Goal: Communication & Community: Answer question/provide support

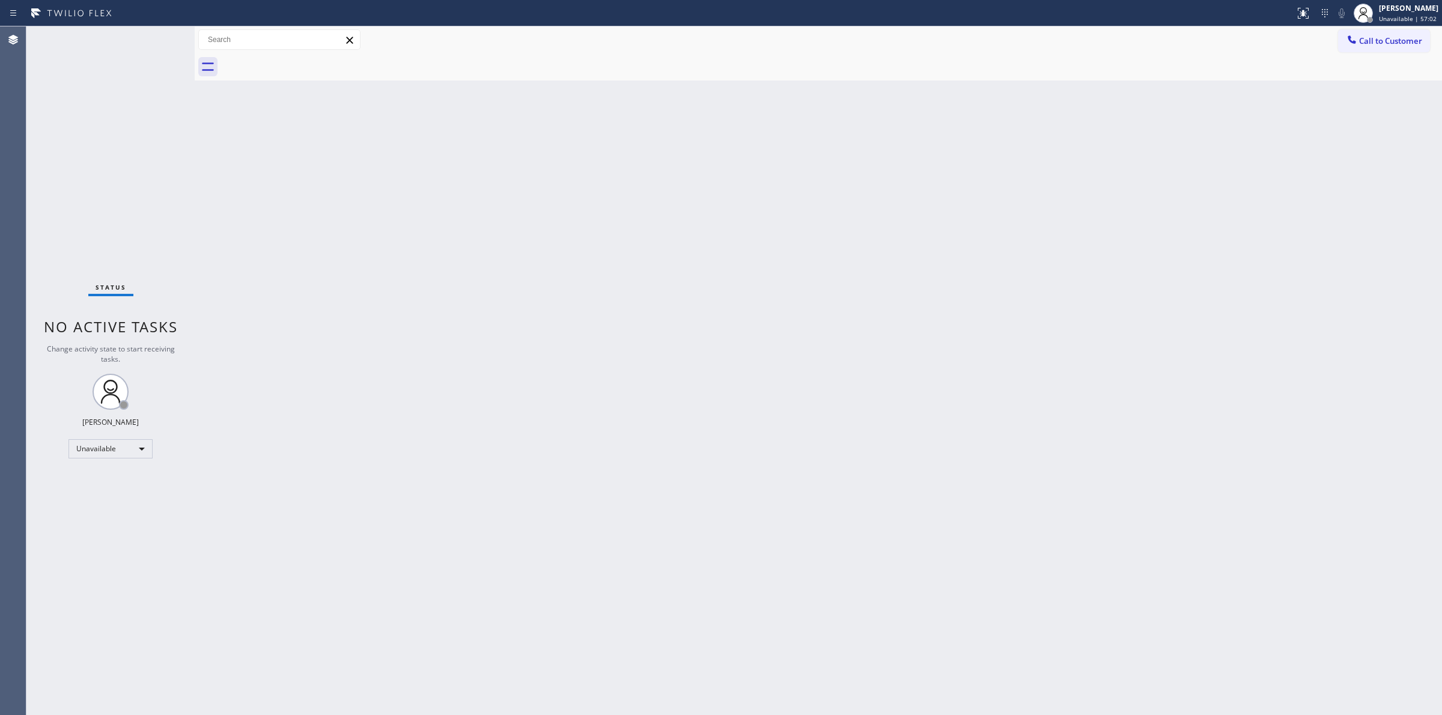
drag, startPoint x: 1200, startPoint y: 151, endPoint x: 1260, endPoint y: 49, distance: 118.0
click at [1204, 145] on div "Back to Dashboard Change Sender ID Customers Technicians Select a contact Outbo…" at bounding box center [818, 370] width 1247 height 689
click at [1359, 39] on div at bounding box center [1352, 41] width 14 height 14
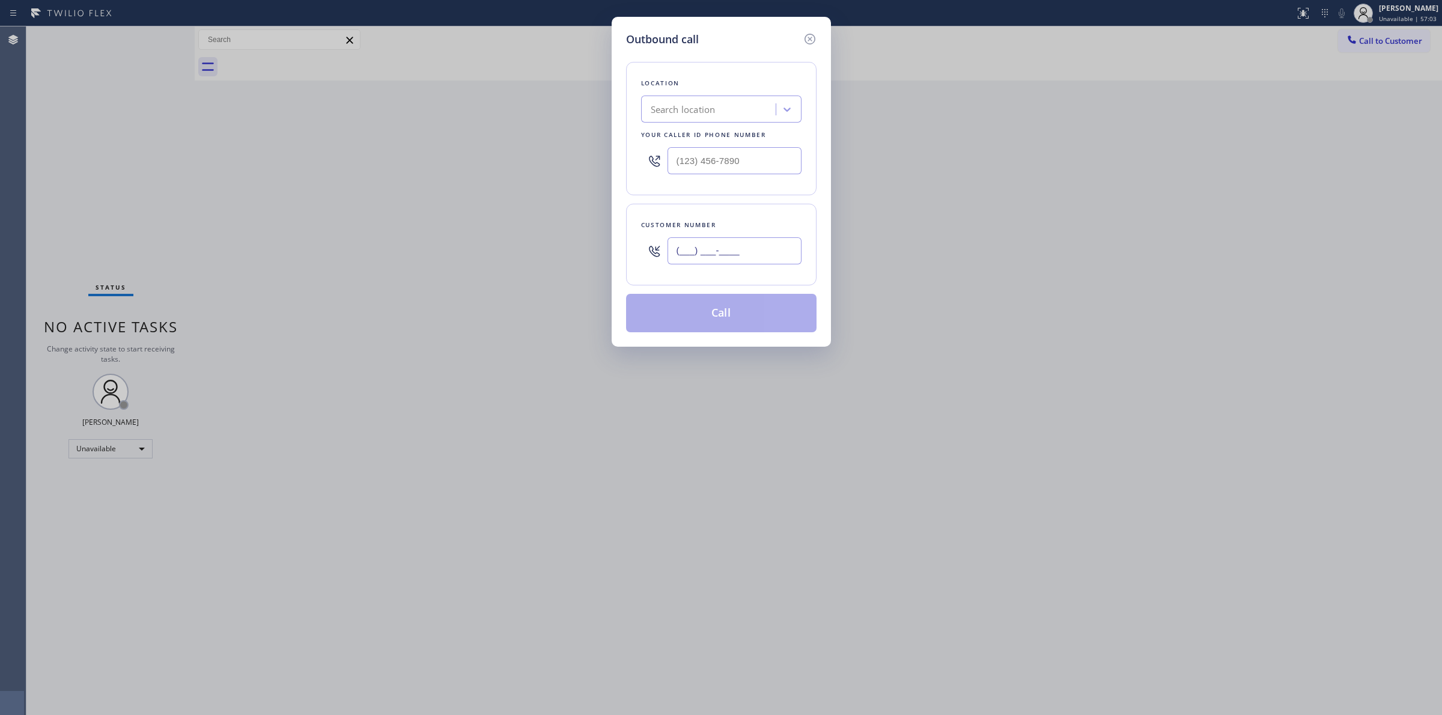
click at [730, 254] on input "(___) ___-____" at bounding box center [735, 250] width 134 height 27
paste input "71"
drag, startPoint x: 756, startPoint y: 243, endPoint x: 582, endPoint y: 245, distance: 174.3
click at [584, 245] on div "Outbound call Location Search location Your caller id phone number Customer num…" at bounding box center [721, 357] width 1442 height 715
paste input "714) 528-8455"
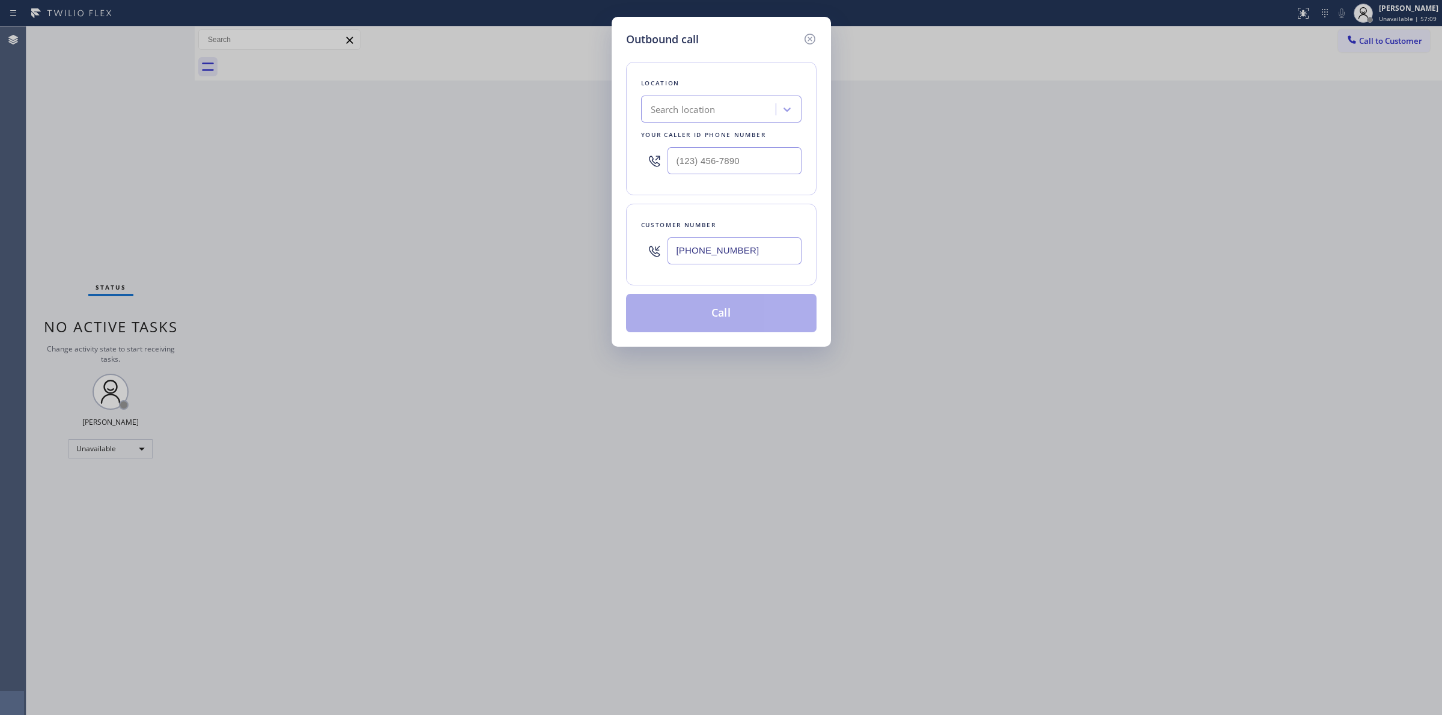
type input "[PHONE_NUMBER]"
click at [713, 113] on div "Search location" at bounding box center [683, 110] width 65 height 14
type input "quality"
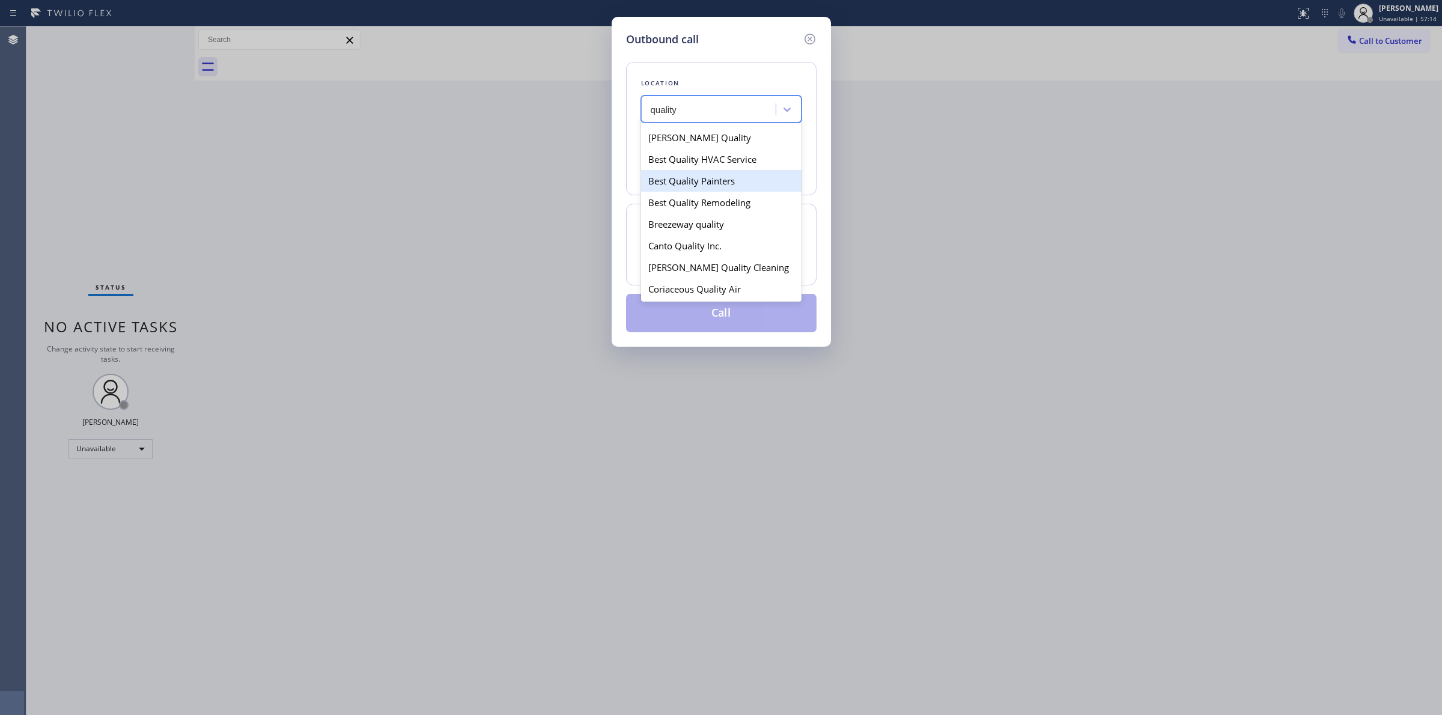
scroll to position [300, 0]
click at [695, 231] on div "High Quality Appliance Repair" at bounding box center [721, 224] width 160 height 22
type input "[PHONE_NUMBER]"
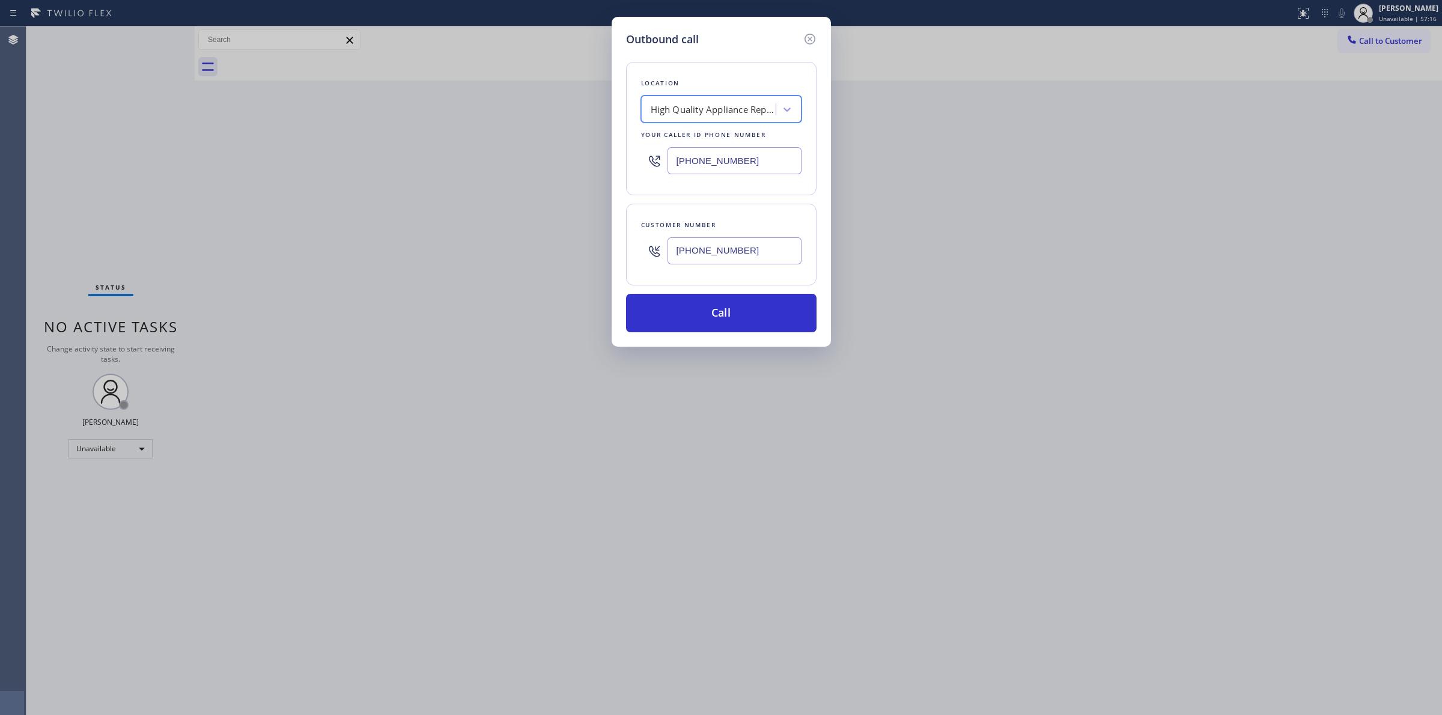
click at [709, 250] on input "[PHONE_NUMBER]" at bounding box center [735, 250] width 134 height 27
click at [709, 313] on button "Call" at bounding box center [721, 313] width 190 height 38
click at [1235, 230] on div "Outbound call Location High Quality Appliance Repair Your caller id phone numbe…" at bounding box center [721, 357] width 1442 height 715
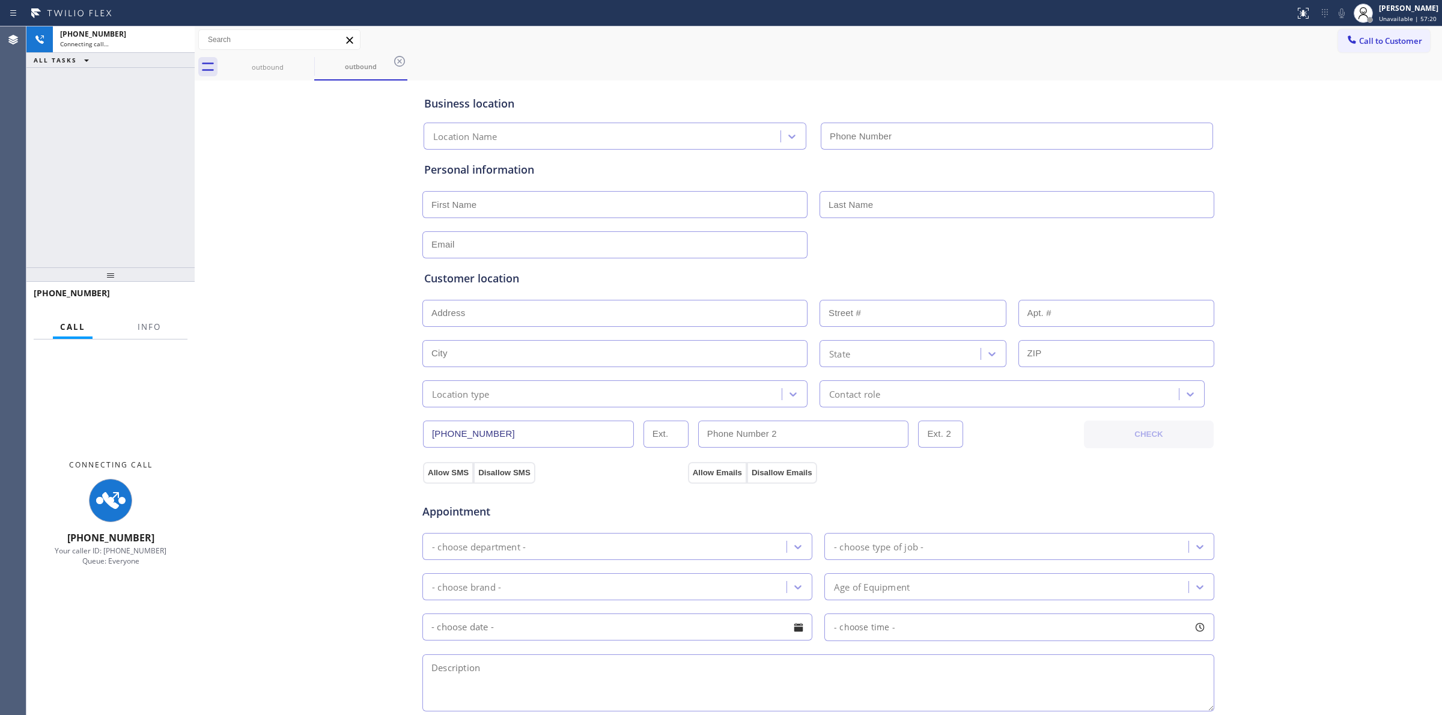
type input "[PHONE_NUMBER]"
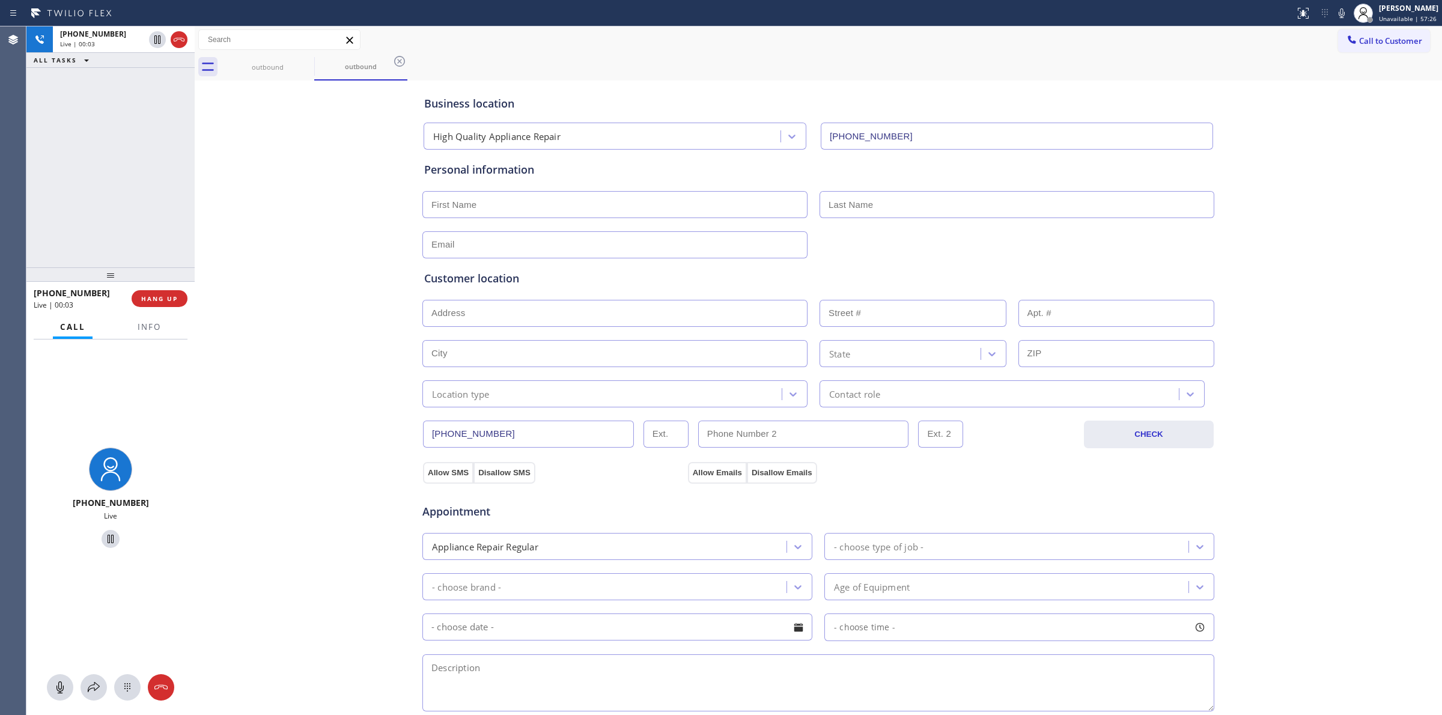
click at [1283, 376] on div "Business location High Quality Appliance Repair [PHONE_NUMBER] Personal informa…" at bounding box center [818, 494] width 1241 height 821
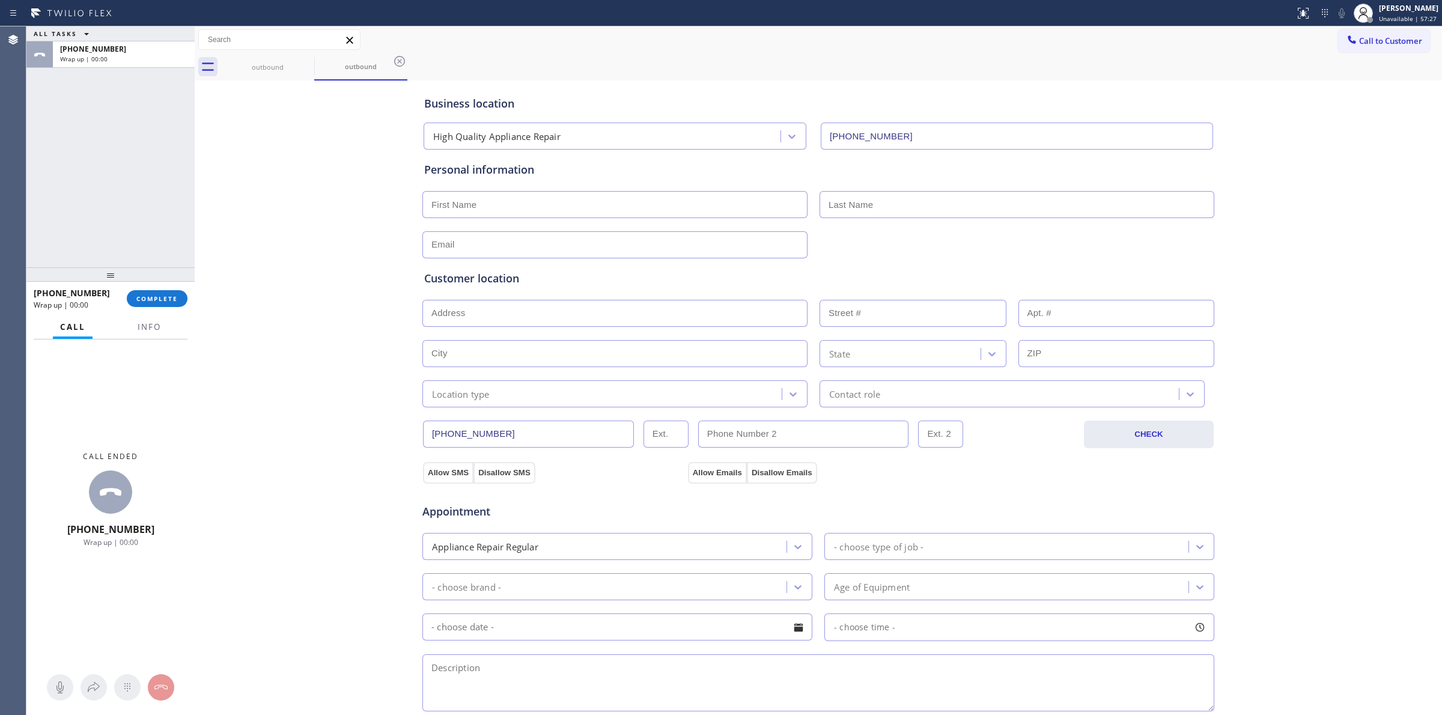
drag, startPoint x: 1374, startPoint y: 43, endPoint x: 948, endPoint y: 215, distance: 460.2
click at [1373, 46] on button "Call to Customer" at bounding box center [1384, 40] width 92 height 23
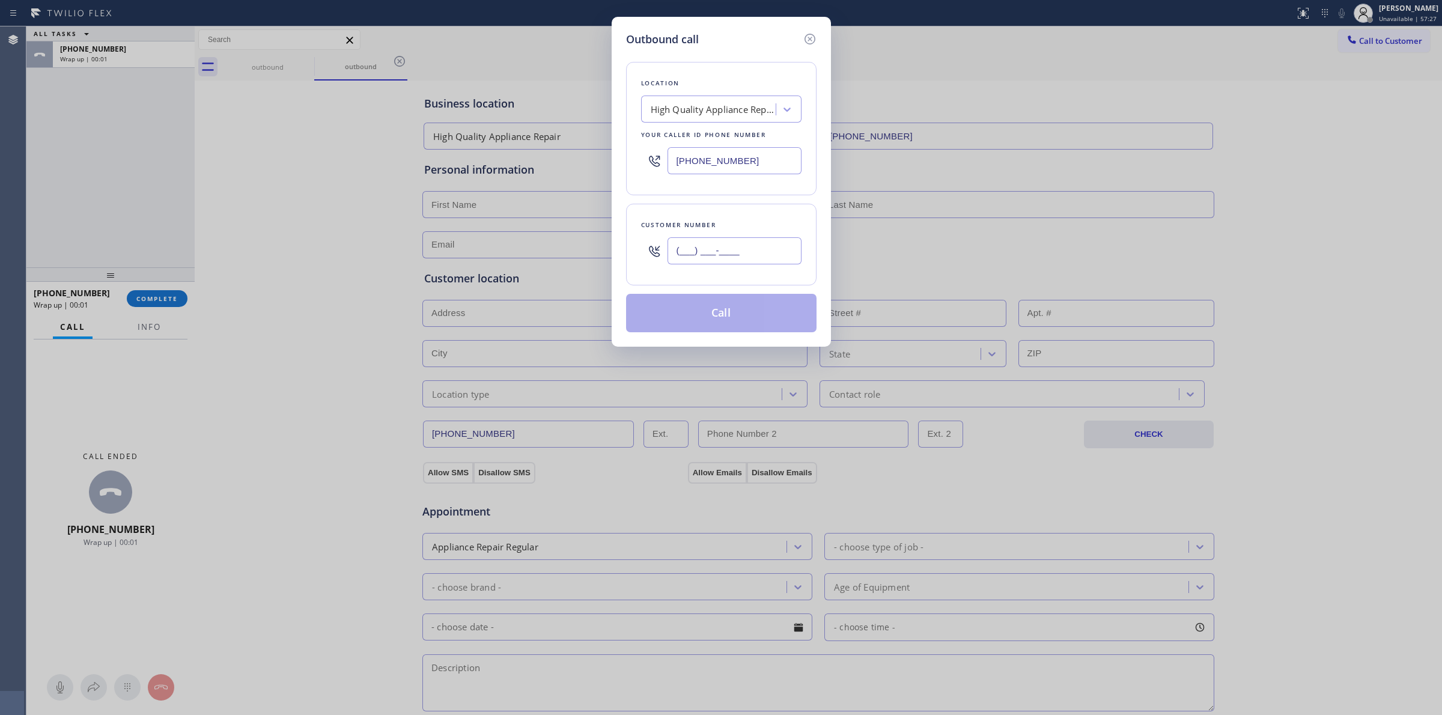
paste input "714"
click at [726, 263] on input "(___) ___-____" at bounding box center [735, 250] width 134 height 27
drag, startPoint x: 764, startPoint y: 261, endPoint x: 598, endPoint y: 239, distance: 167.9
click at [599, 239] on div "Outbound call Location High Quality Appliance Repair Your caller id phone numbe…" at bounding box center [721, 357] width 1442 height 715
paste input "714) 528-8455"
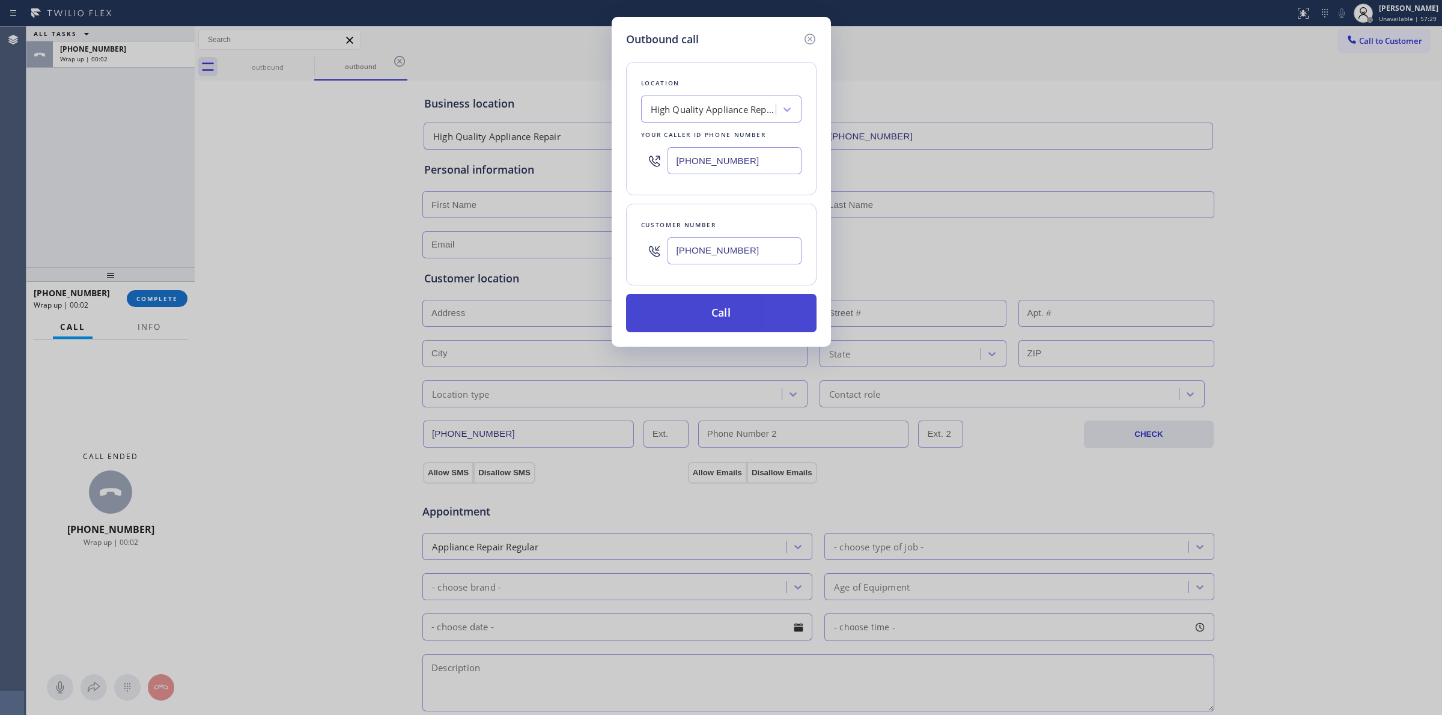
type input "[PHONE_NUMBER]"
click at [735, 310] on button "Call" at bounding box center [721, 313] width 190 height 38
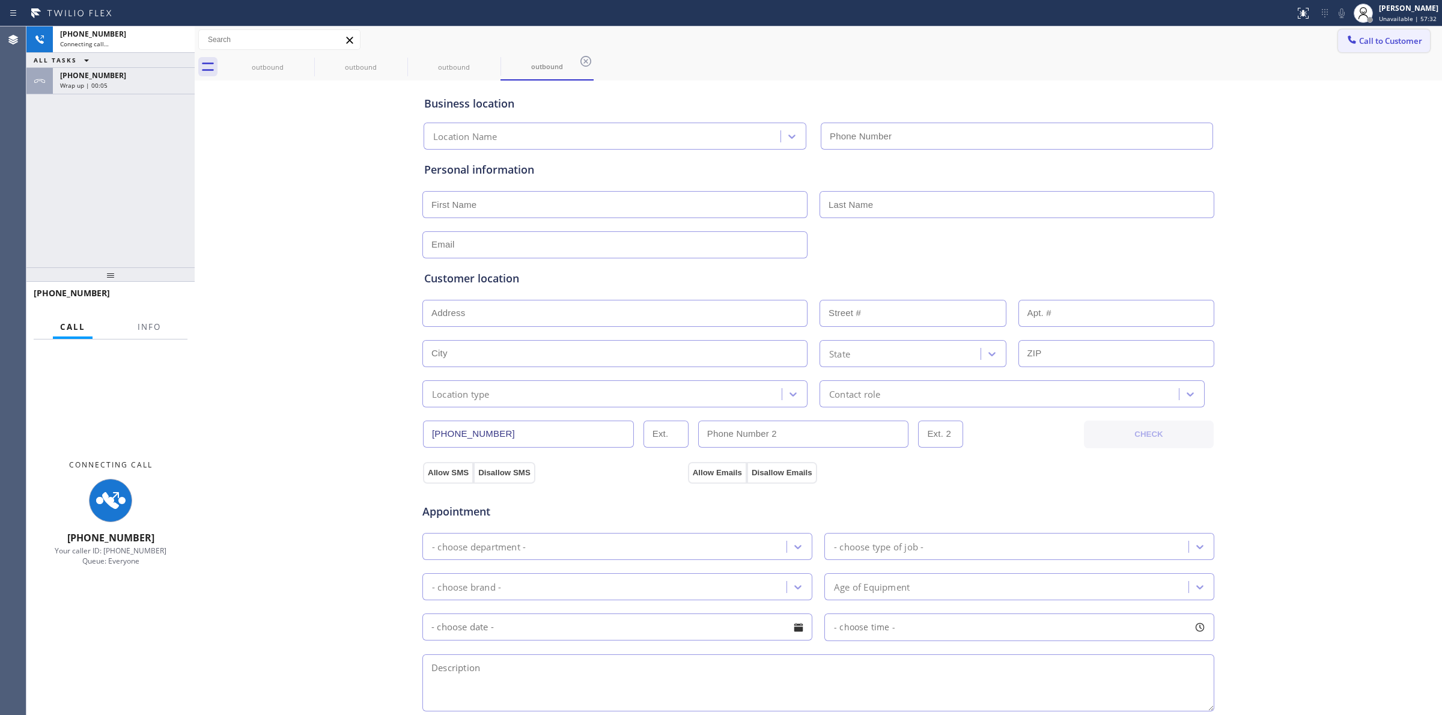
click at [1379, 39] on span "Call to Customer" at bounding box center [1390, 40] width 63 height 11
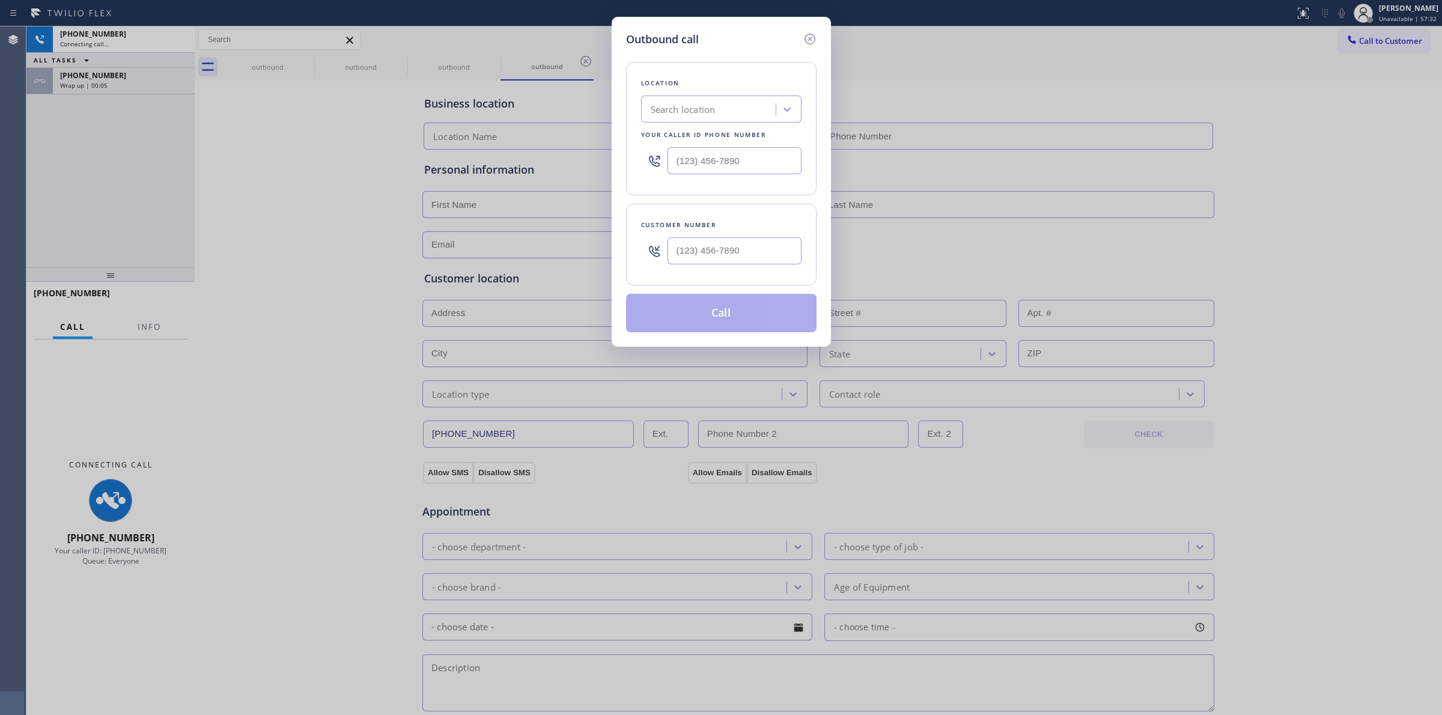
type input "[PHONE_NUMBER]"
click at [799, 260] on div "Customer number" at bounding box center [721, 245] width 190 height 82
paste input "714) 528-8455"
click at [779, 257] on input "[PHONE_NUMBER]" at bounding box center [735, 250] width 134 height 27
type input "[PHONE_NUMBER]"
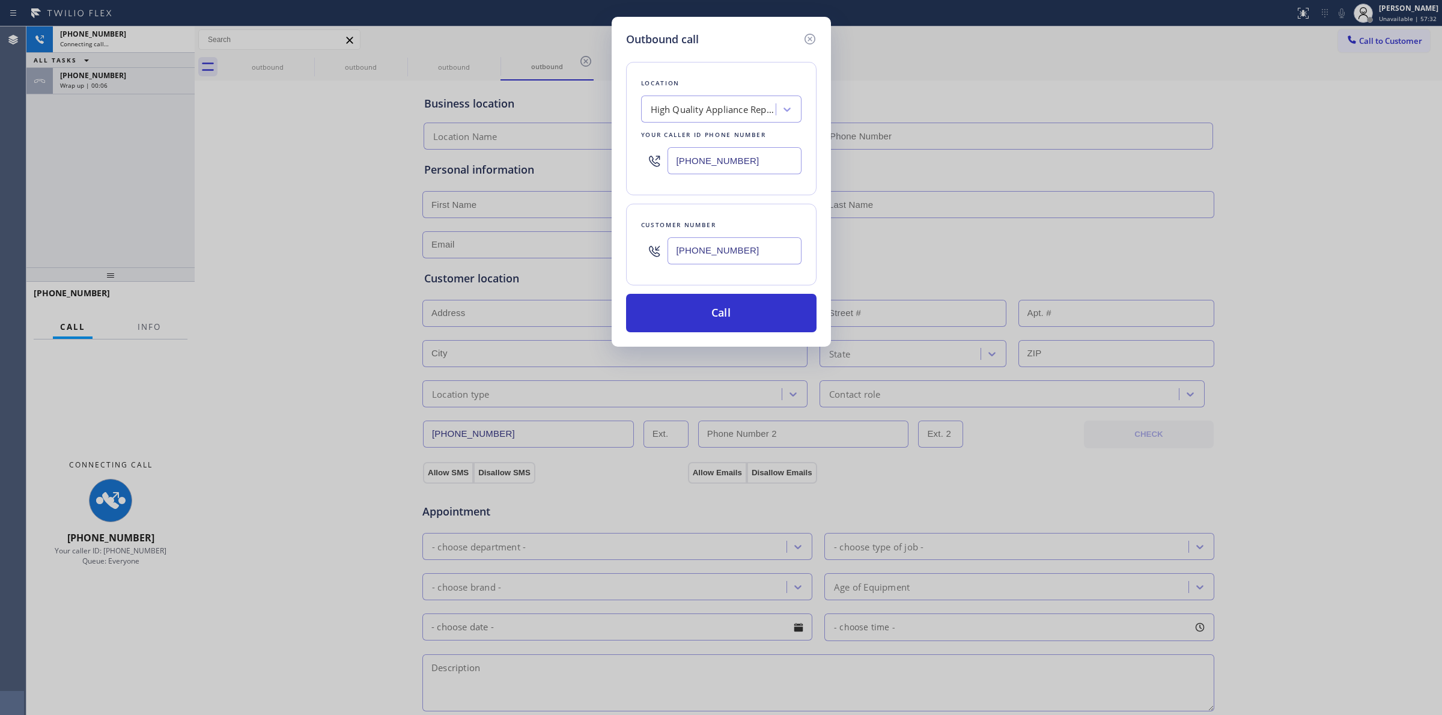
type input "[PHONE_NUMBER]"
click at [1241, 168] on div "Outbound call Location High Quality Appliance Repair Your caller id phone numbe…" at bounding box center [721, 357] width 1442 height 715
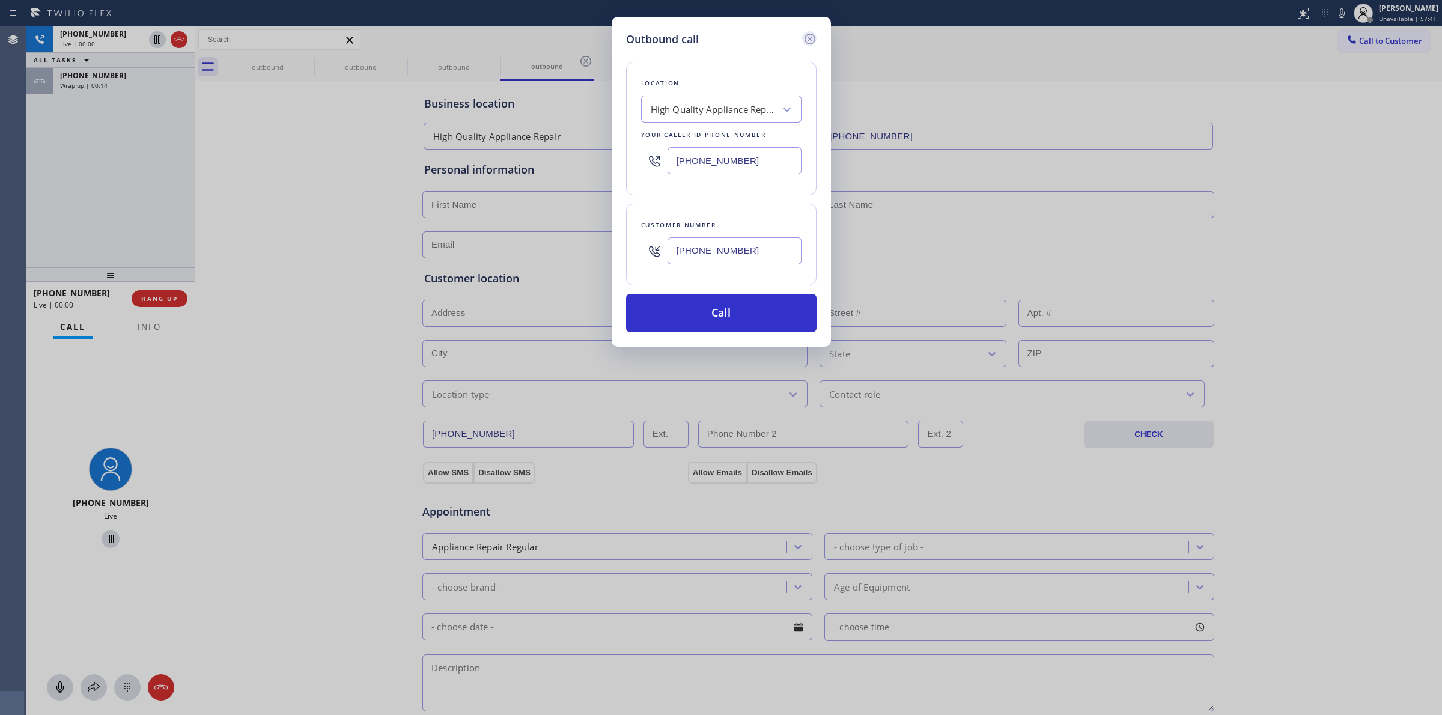
click at [809, 40] on icon at bounding box center [809, 39] width 11 height 11
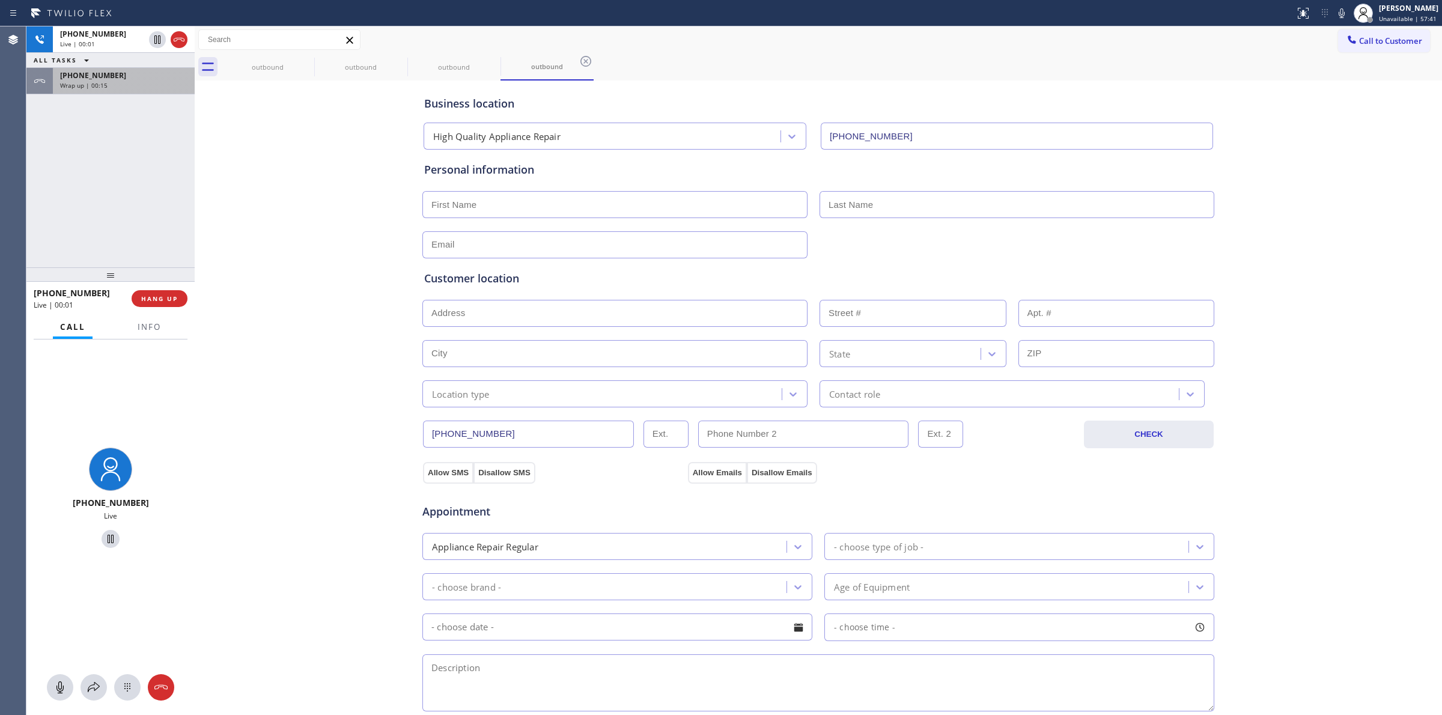
type input "[PHONE_NUMBER]"
drag, startPoint x: 1380, startPoint y: 58, endPoint x: 1371, endPoint y: 43, distance: 17.8
click at [1378, 57] on div "outbound outbound outbound outbound" at bounding box center [831, 66] width 1221 height 27
drag, startPoint x: 1371, startPoint y: 43, endPoint x: 948, endPoint y: 88, distance: 424.9
click at [1368, 42] on span "Call to Customer" at bounding box center [1390, 40] width 63 height 11
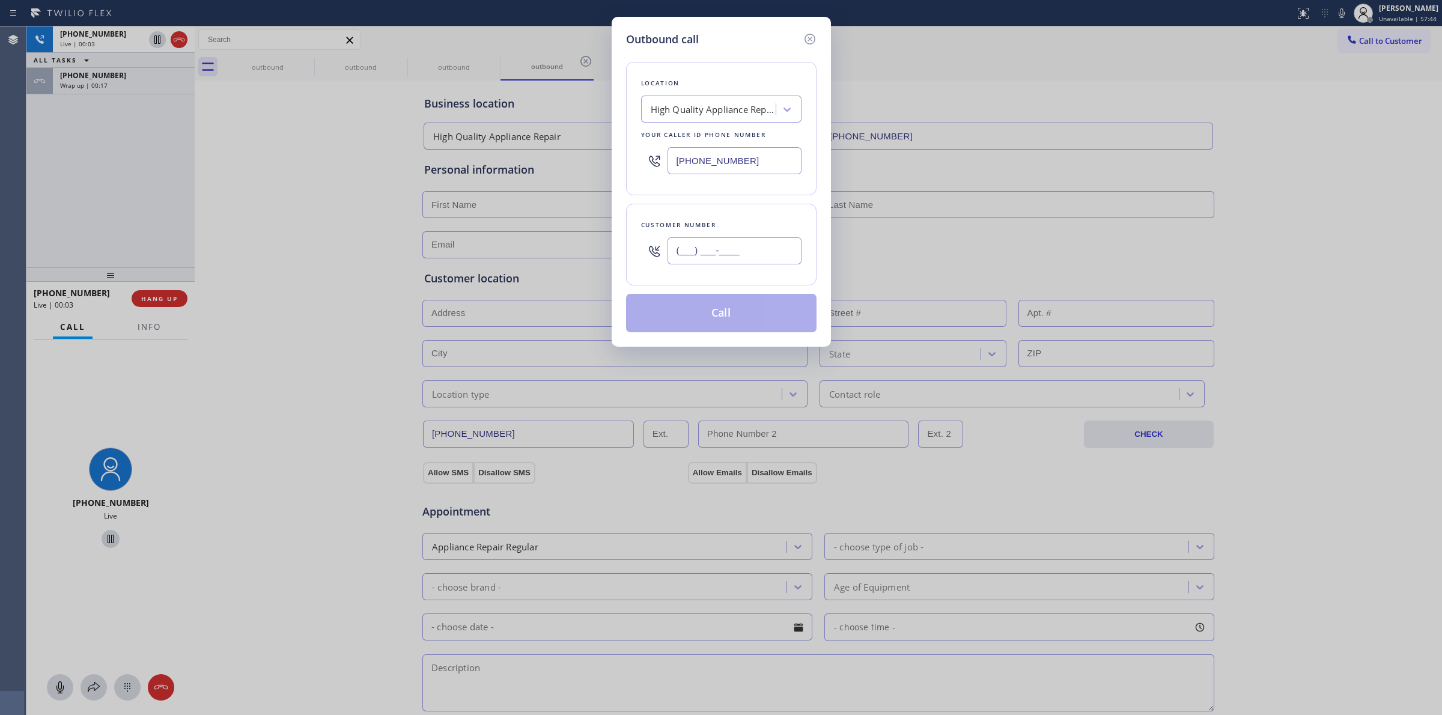
click at [743, 239] on input "(___) ___-____" at bounding box center [735, 250] width 134 height 27
paste input "text"
click at [742, 253] on input "(___) ___-____" at bounding box center [735, 250] width 134 height 27
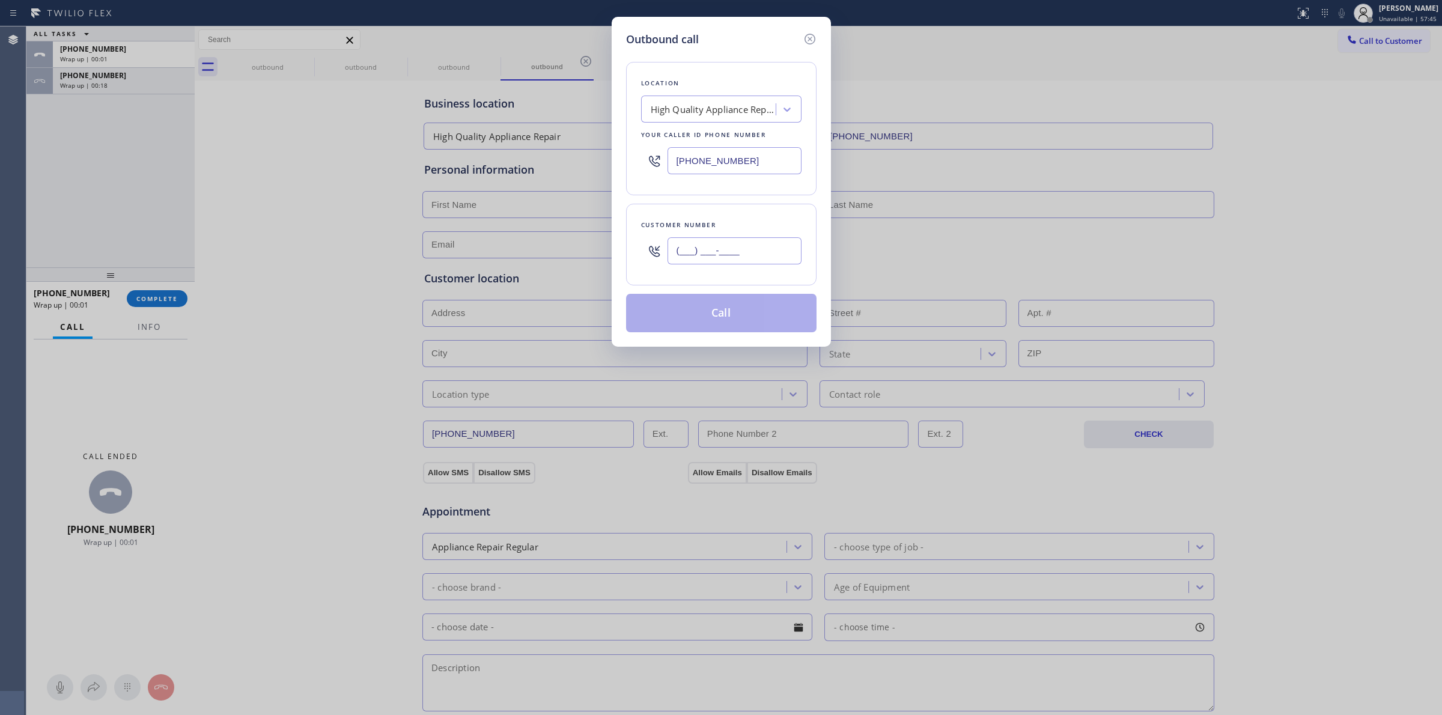
drag, startPoint x: 775, startPoint y: 263, endPoint x: 592, endPoint y: 260, distance: 182.7
click at [593, 260] on div "Outbound call Location High Quality Appliance Repair Your caller id phone numbe…" at bounding box center [721, 357] width 1442 height 715
paste input "714) 528-8455"
type input "[PHONE_NUMBER]"
click at [723, 317] on button "Call" at bounding box center [721, 313] width 190 height 38
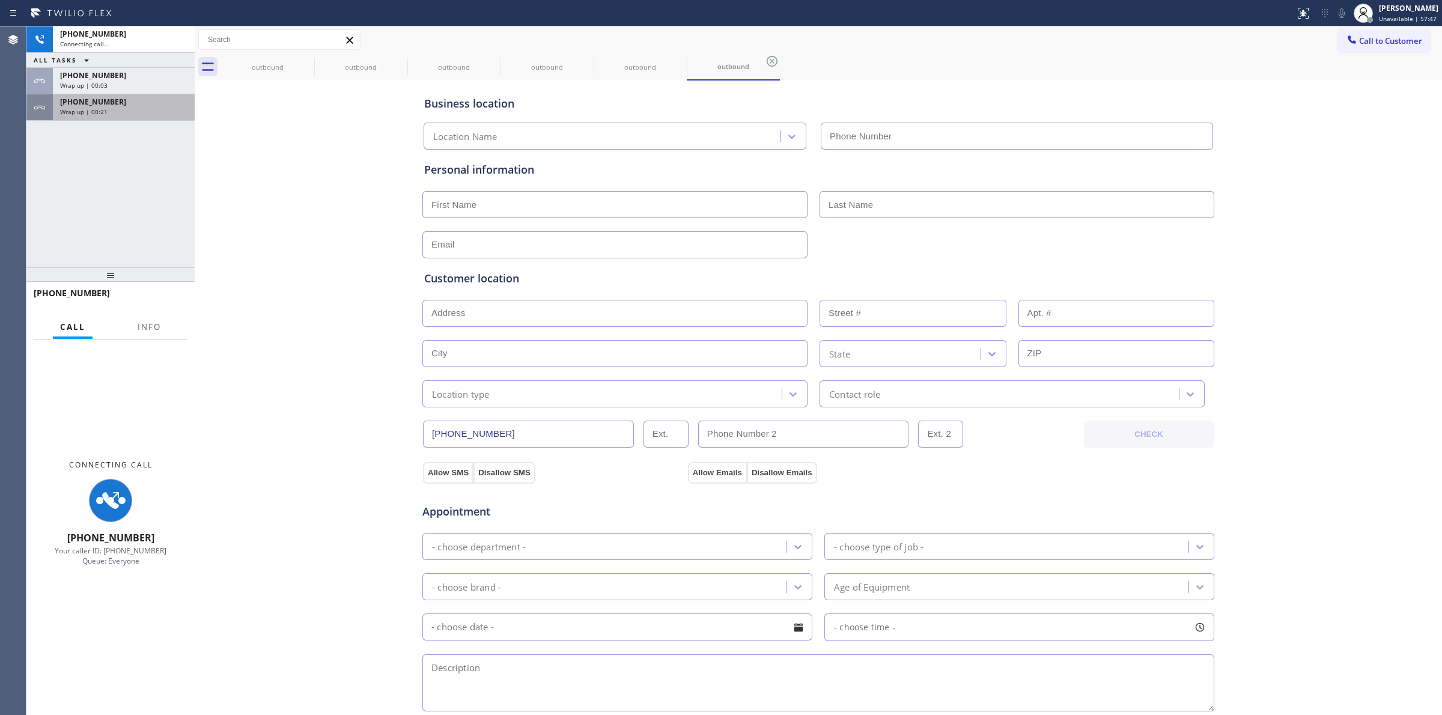
type input "[PHONE_NUMBER]"
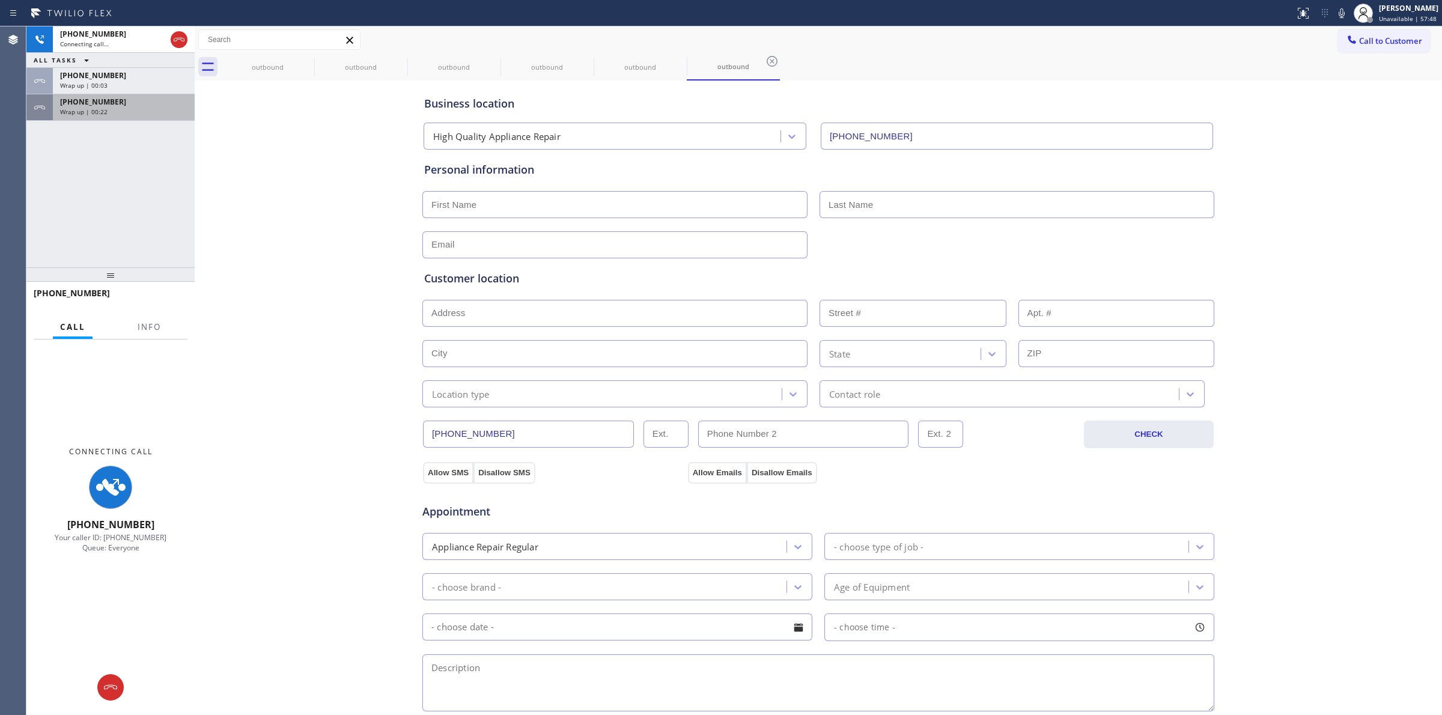
click at [90, 103] on span "[PHONE_NUMBER]" at bounding box center [93, 102] width 66 height 10
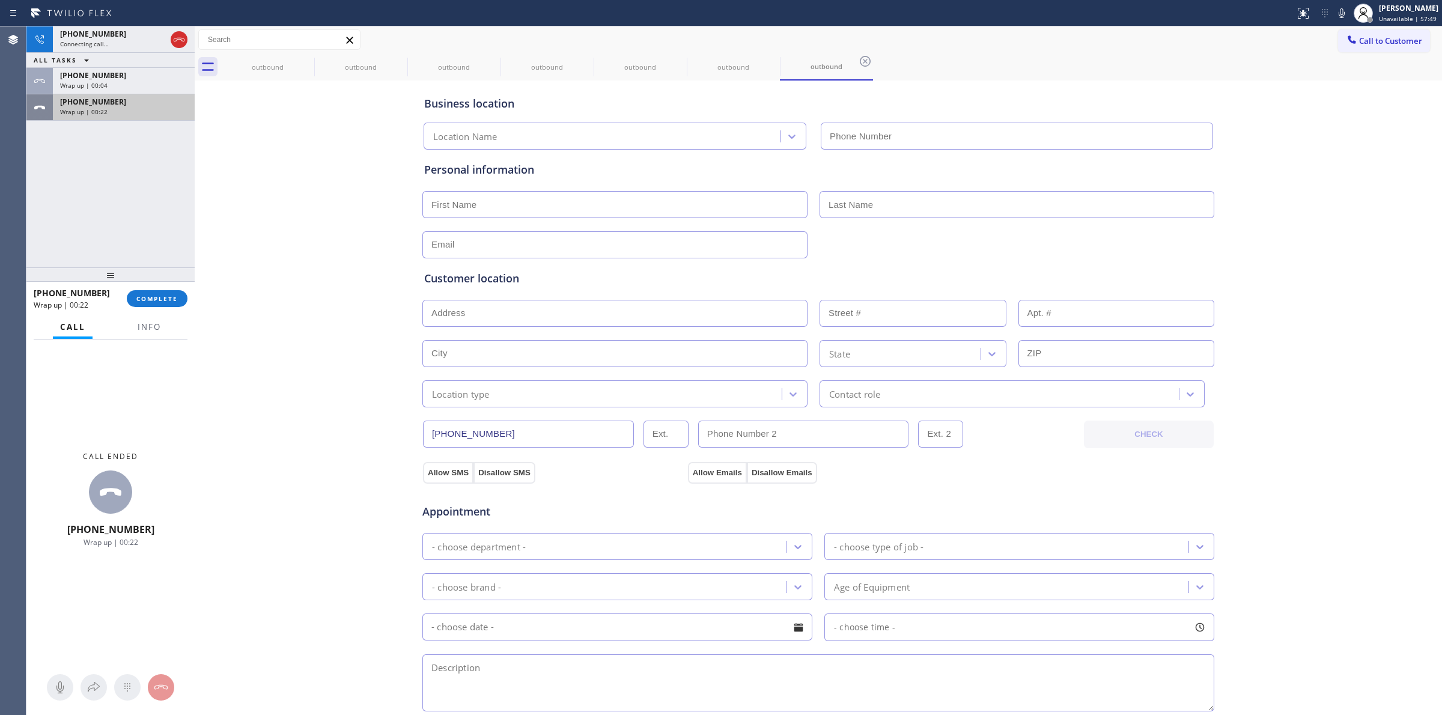
type input "[PHONE_NUMBER]"
drag, startPoint x: 90, startPoint y: 103, endPoint x: 170, endPoint y: 301, distance: 213.8
click at [170, 301] on span "COMPLETE" at bounding box center [156, 298] width 41 height 8
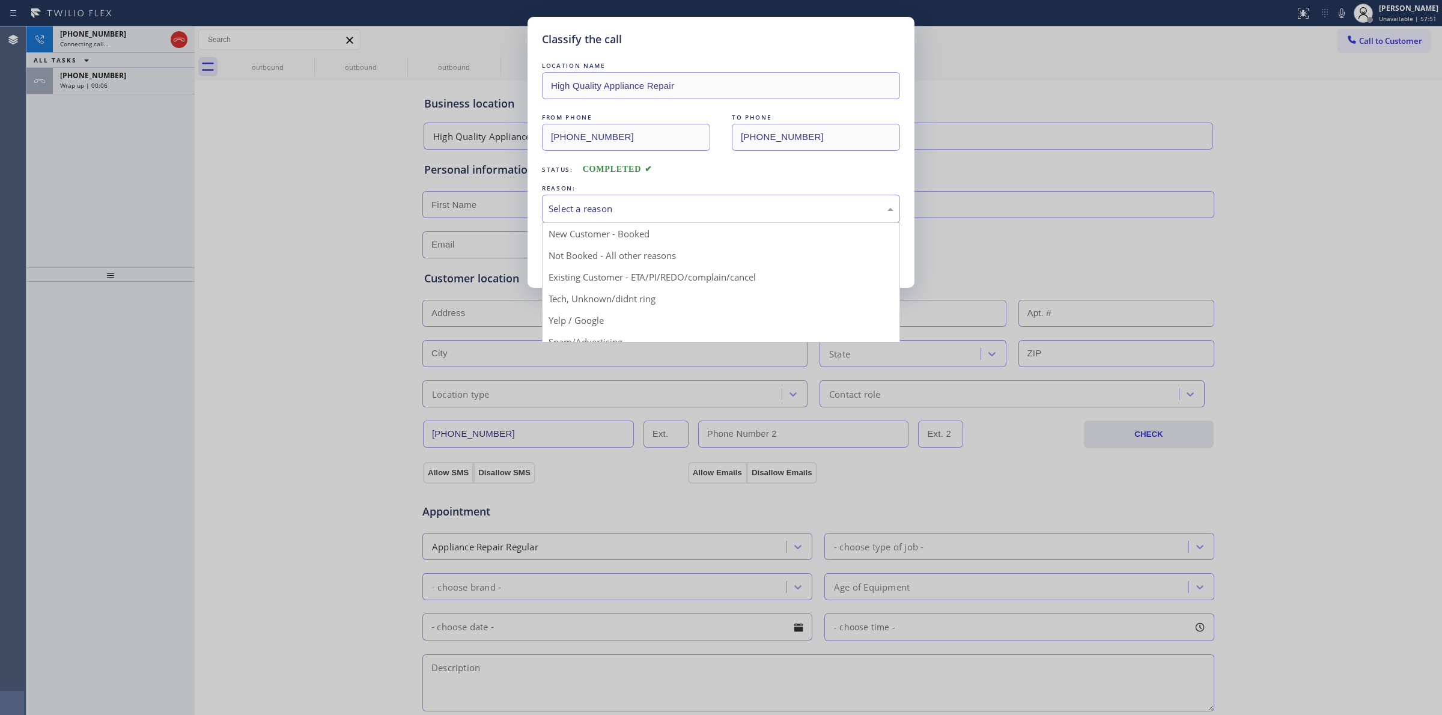
click at [689, 206] on div "Select a reason" at bounding box center [721, 209] width 345 height 14
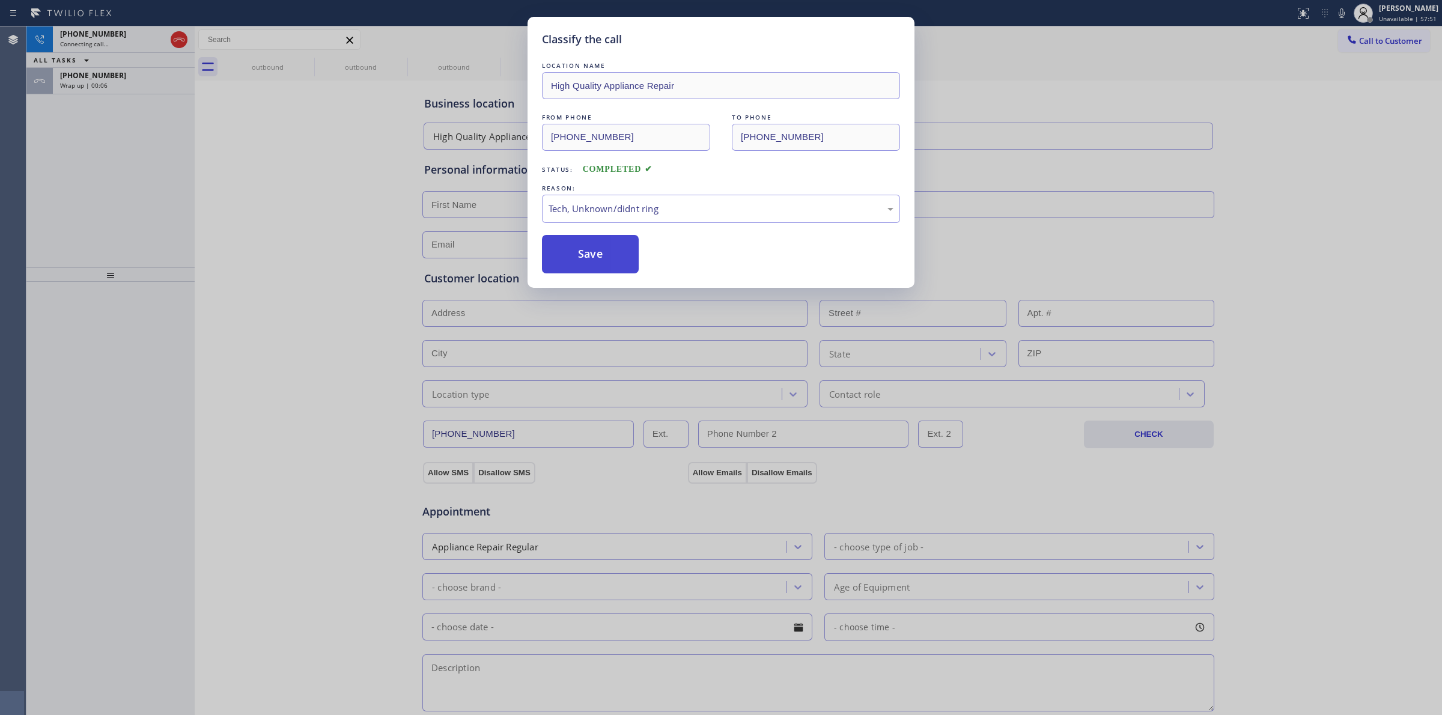
drag, startPoint x: 598, startPoint y: 263, endPoint x: 153, endPoint y: 91, distance: 477.5
click at [598, 263] on button "Save" at bounding box center [590, 254] width 97 height 38
click at [112, 82] on div "Classify the call LOCATION NAME High Quality Appliance Repair FROM PHONE [PHONE…" at bounding box center [721, 357] width 1442 height 715
click at [112, 82] on div "Wrap up | 00:08" at bounding box center [123, 85] width 127 height 8
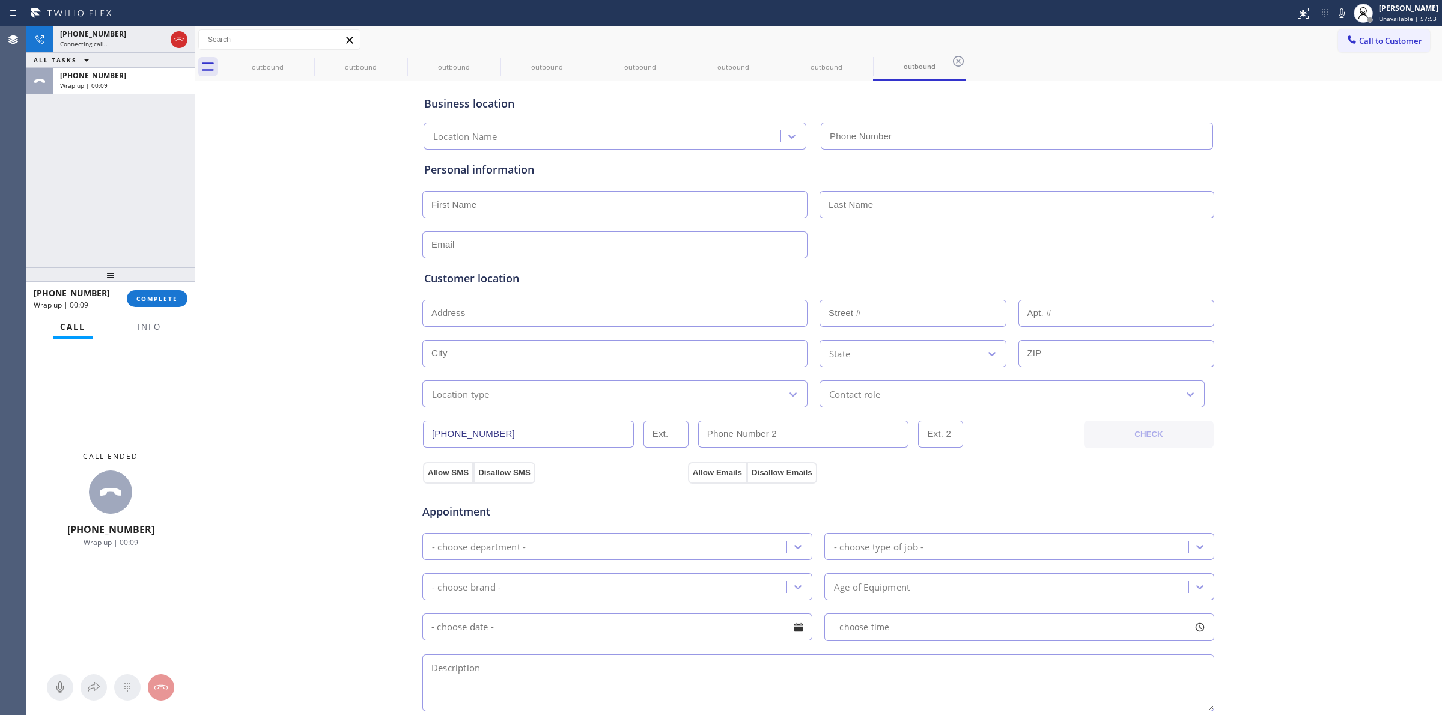
click at [112, 82] on div "Wrap up | 00:09" at bounding box center [123, 85] width 127 height 8
click at [151, 299] on span "COMPLETE" at bounding box center [156, 298] width 41 height 8
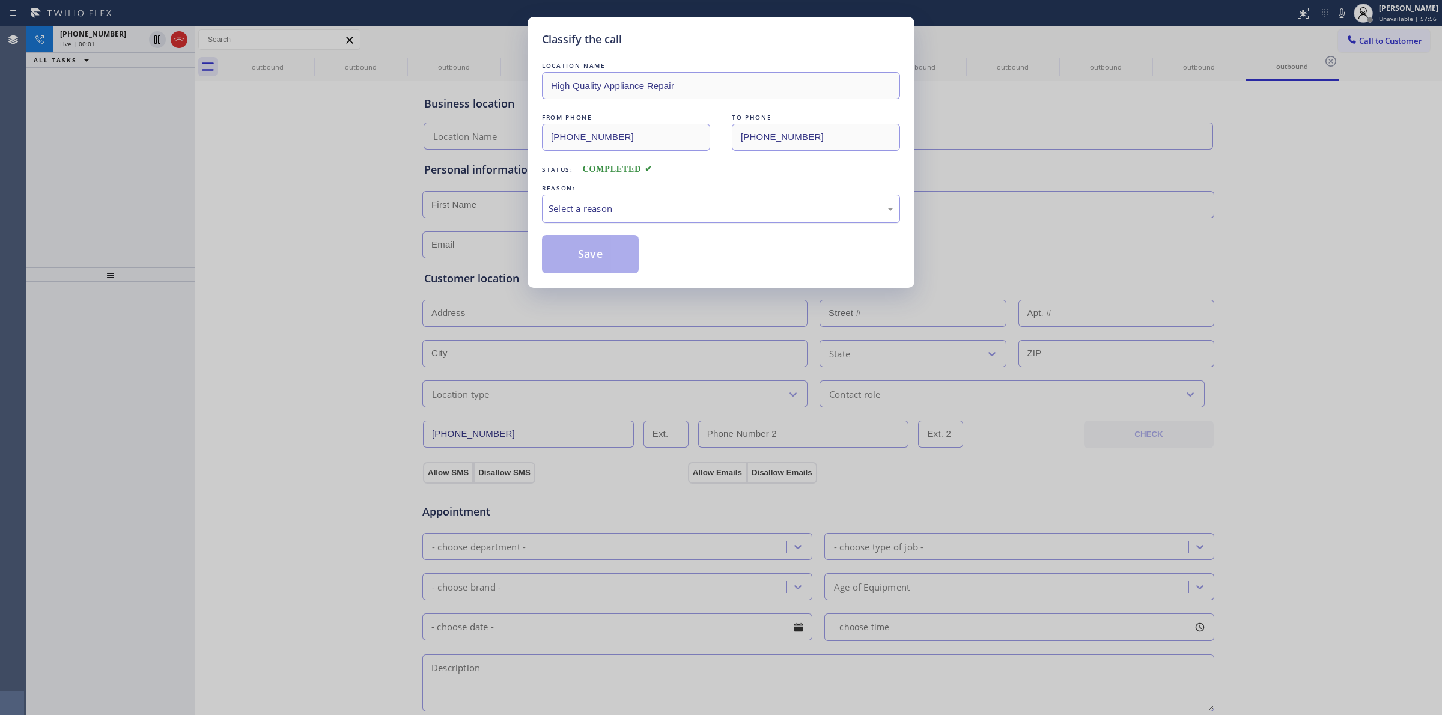
click at [653, 213] on div "Select a reason" at bounding box center [721, 209] width 345 height 14
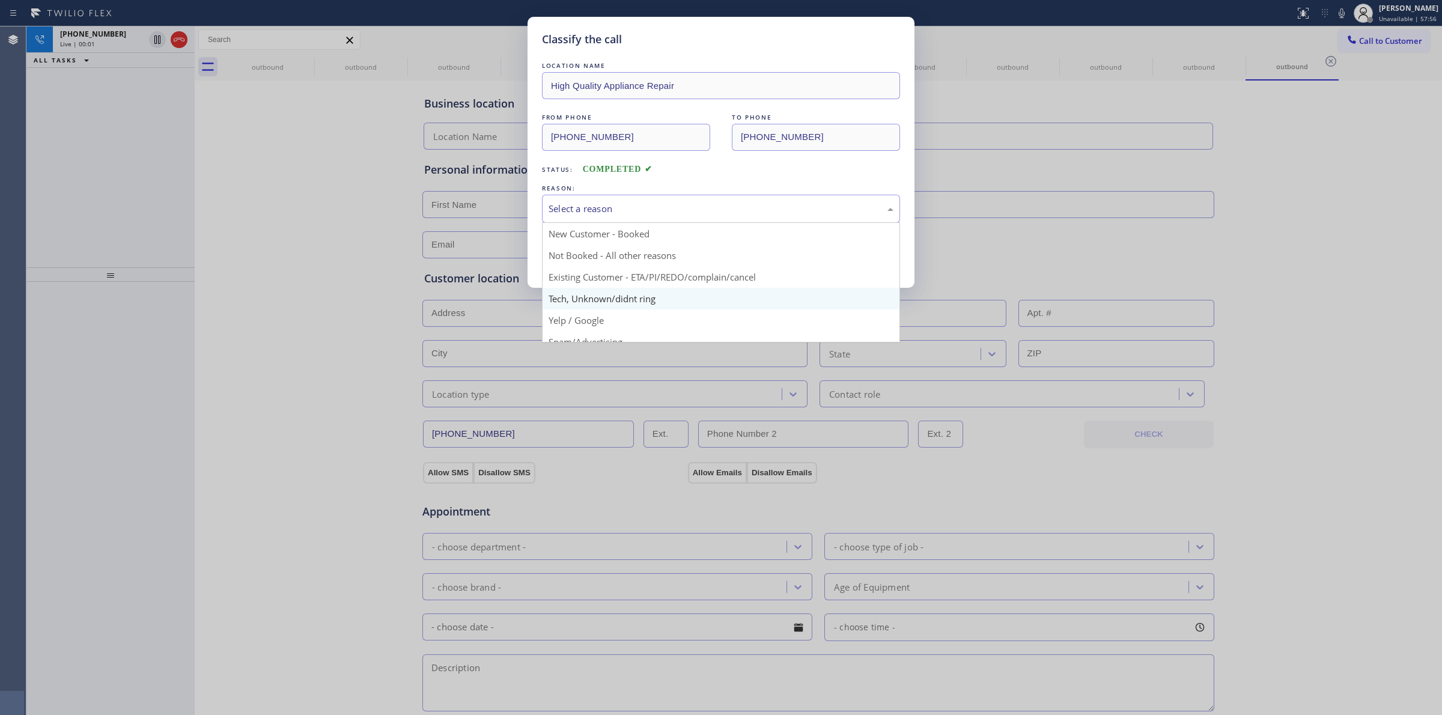
type input "[PHONE_NUMBER]"
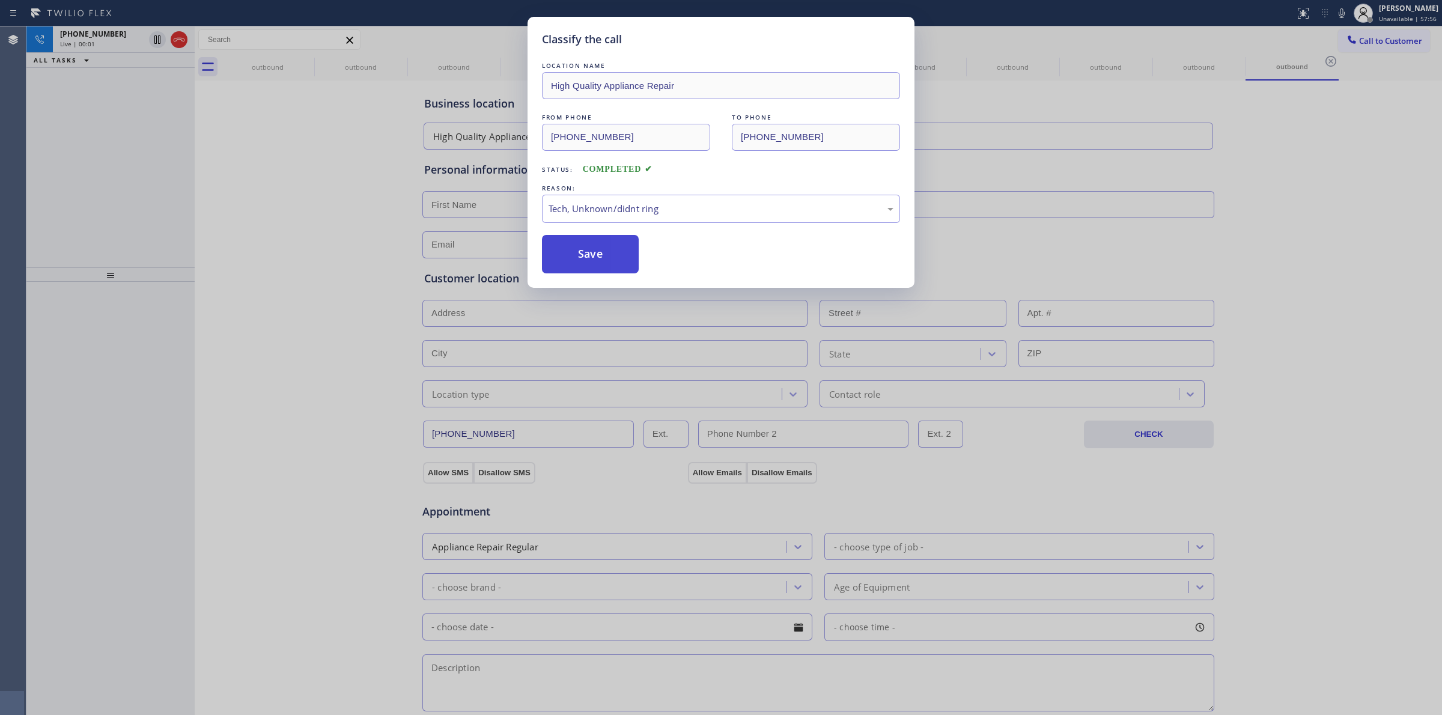
drag, startPoint x: 626, startPoint y: 297, endPoint x: 597, endPoint y: 257, distance: 49.9
click at [597, 257] on button "Save" at bounding box center [590, 254] width 97 height 38
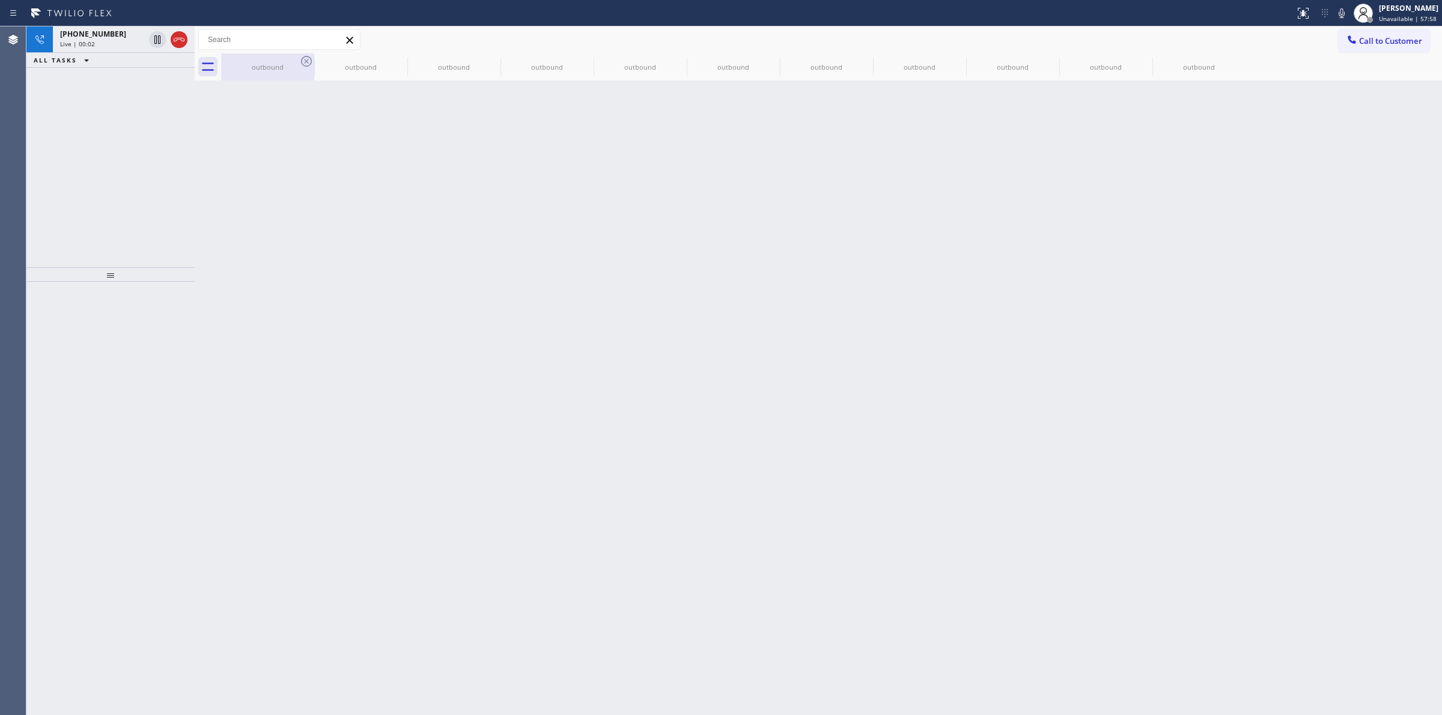
click at [299, 62] on icon at bounding box center [306, 61] width 14 height 14
click at [392, 61] on icon at bounding box center [399, 61] width 14 height 14
click at [0, 0] on icon at bounding box center [0, 0] width 0 height 0
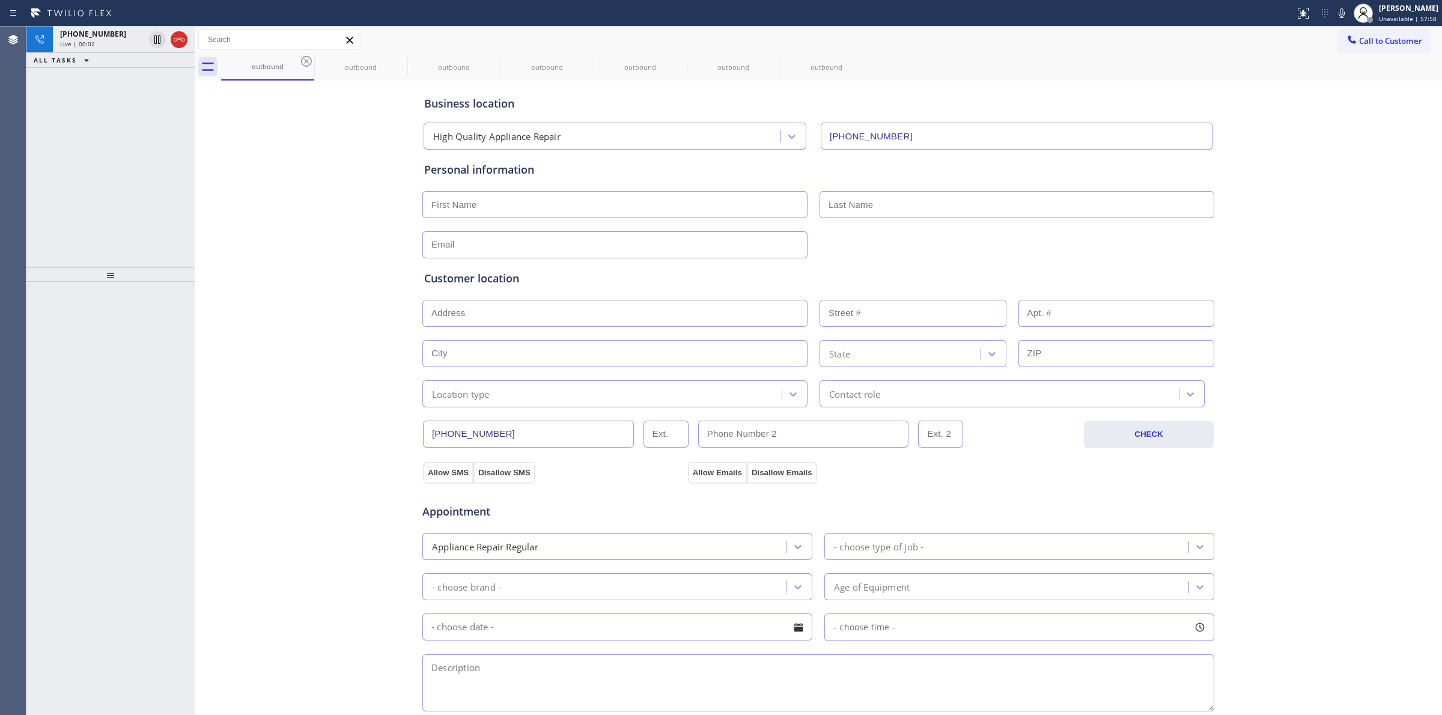
click at [303, 61] on icon at bounding box center [306, 61] width 14 height 14
click at [0, 0] on icon at bounding box center [0, 0] width 0 height 0
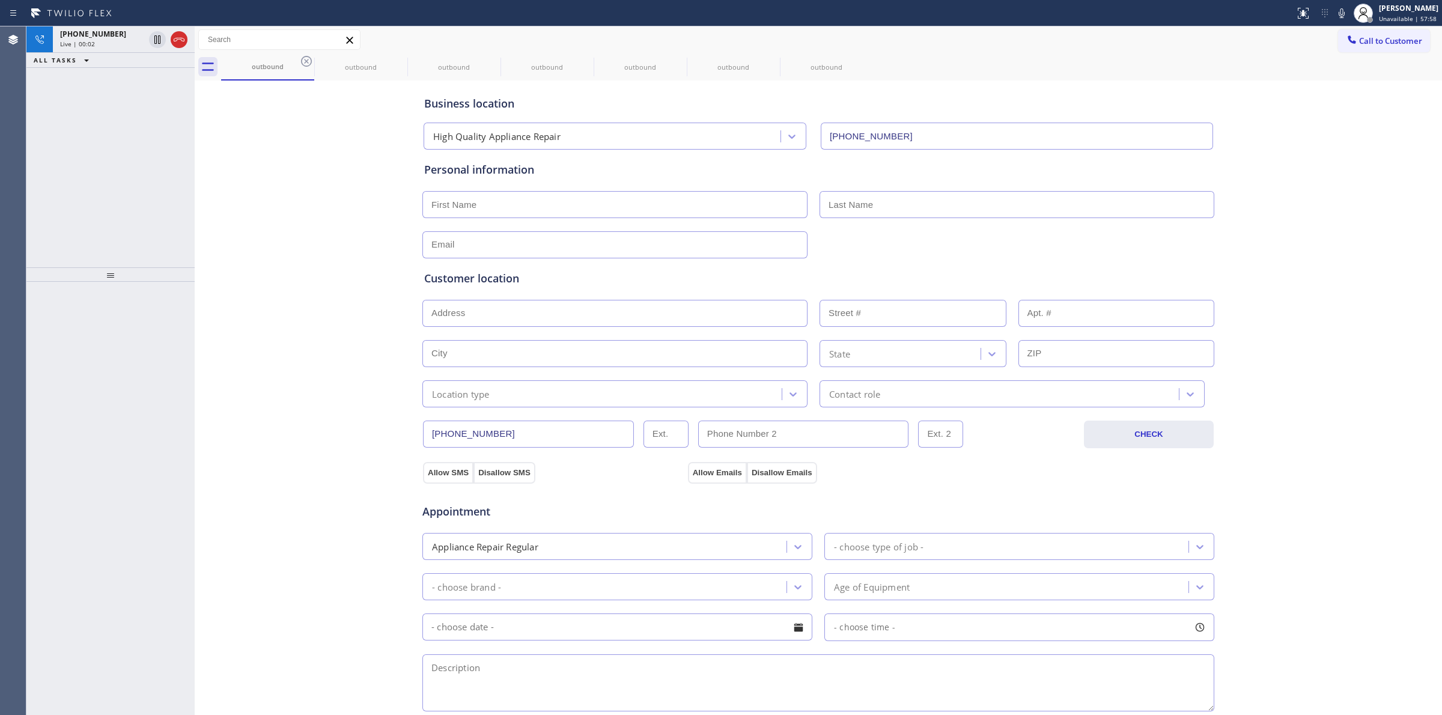
click at [0, 0] on icon at bounding box center [0, 0] width 0 height 0
click at [303, 61] on div "outbound outbound outbound outbound outbound outbound outbound" at bounding box center [831, 66] width 1221 height 27
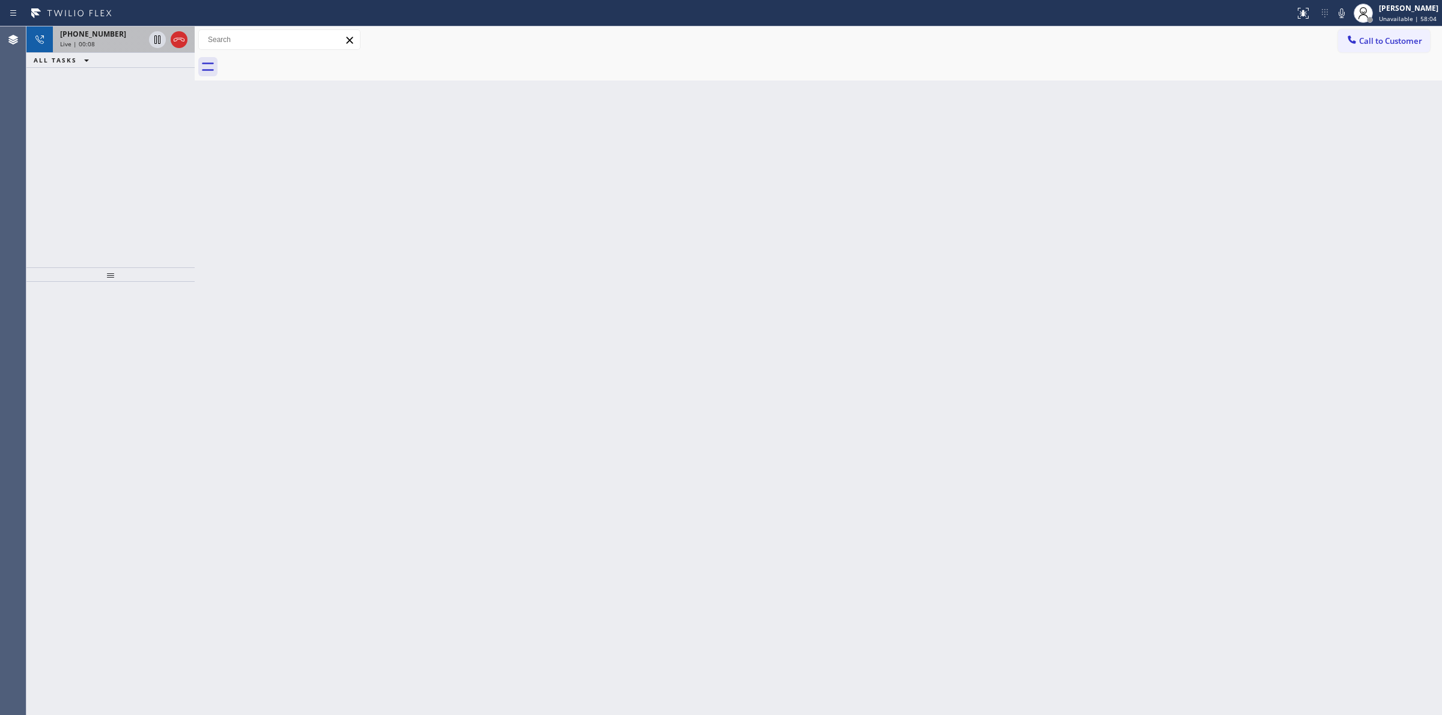
click at [81, 37] on span "[PHONE_NUMBER]" at bounding box center [93, 34] width 66 height 10
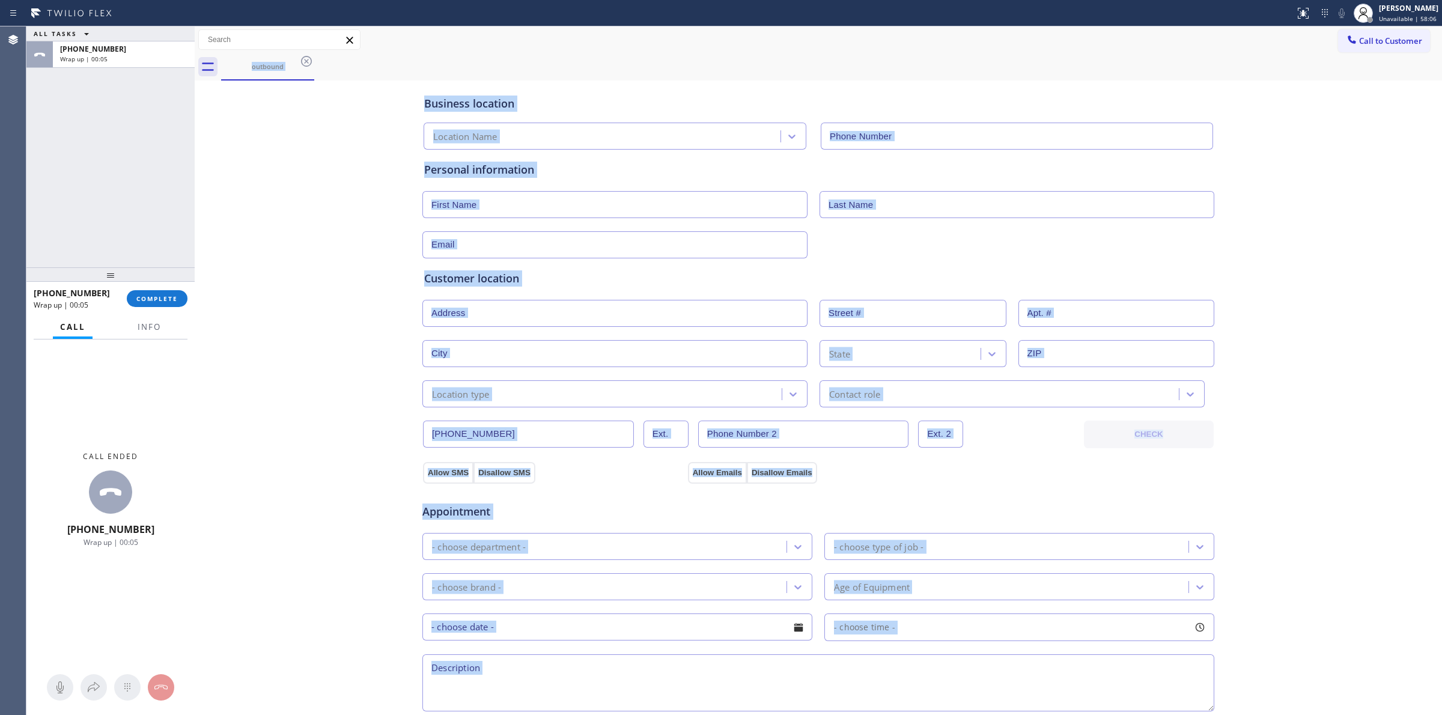
type input "[PHONE_NUMBER]"
click at [1349, 50] on button "Call to Customer" at bounding box center [1384, 40] width 92 height 23
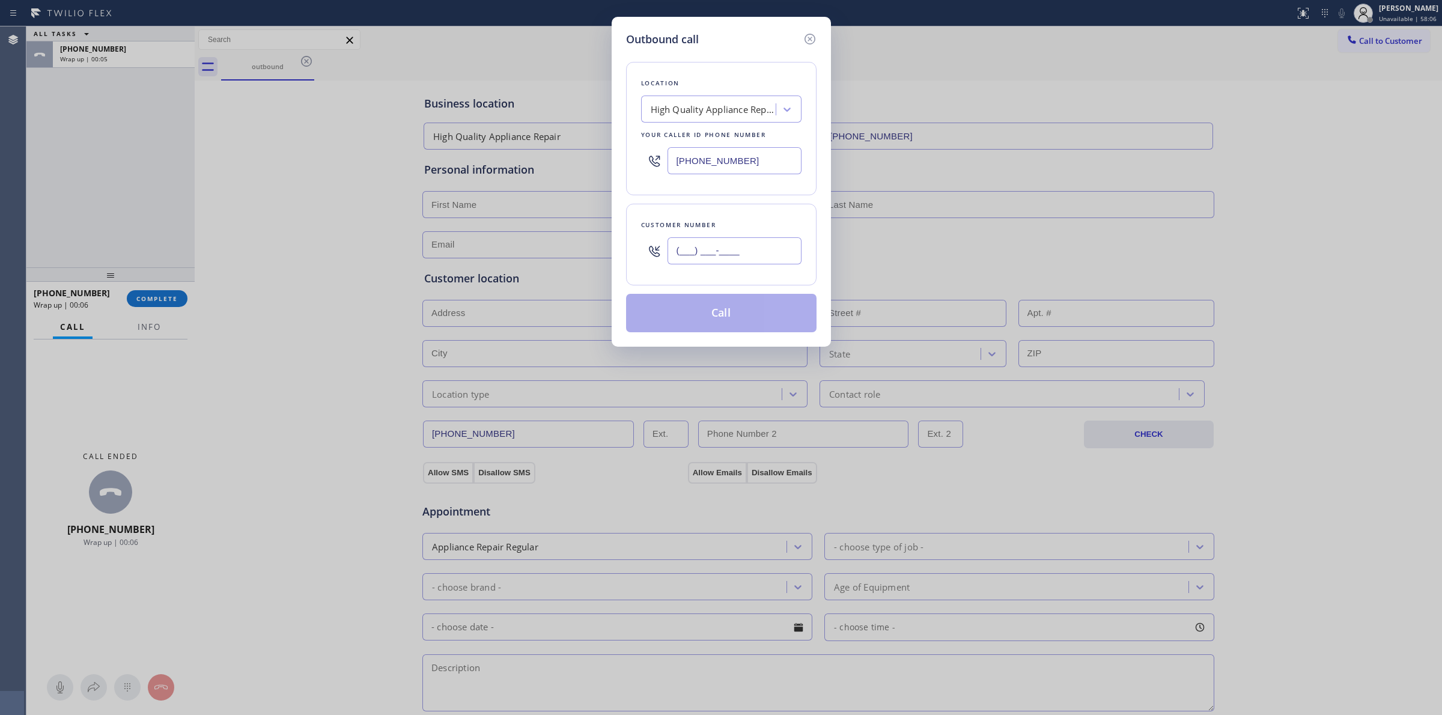
click at [746, 254] on input "(___) ___-____" at bounding box center [735, 250] width 134 height 27
paste input "714) 528-8455"
type input "[PHONE_NUMBER]"
click at [618, 151] on div "Outbound call Location High Quality Appliance Repair Your caller id phone numbe…" at bounding box center [721, 182] width 219 height 330
click at [686, 305] on button "Call" at bounding box center [721, 313] width 190 height 38
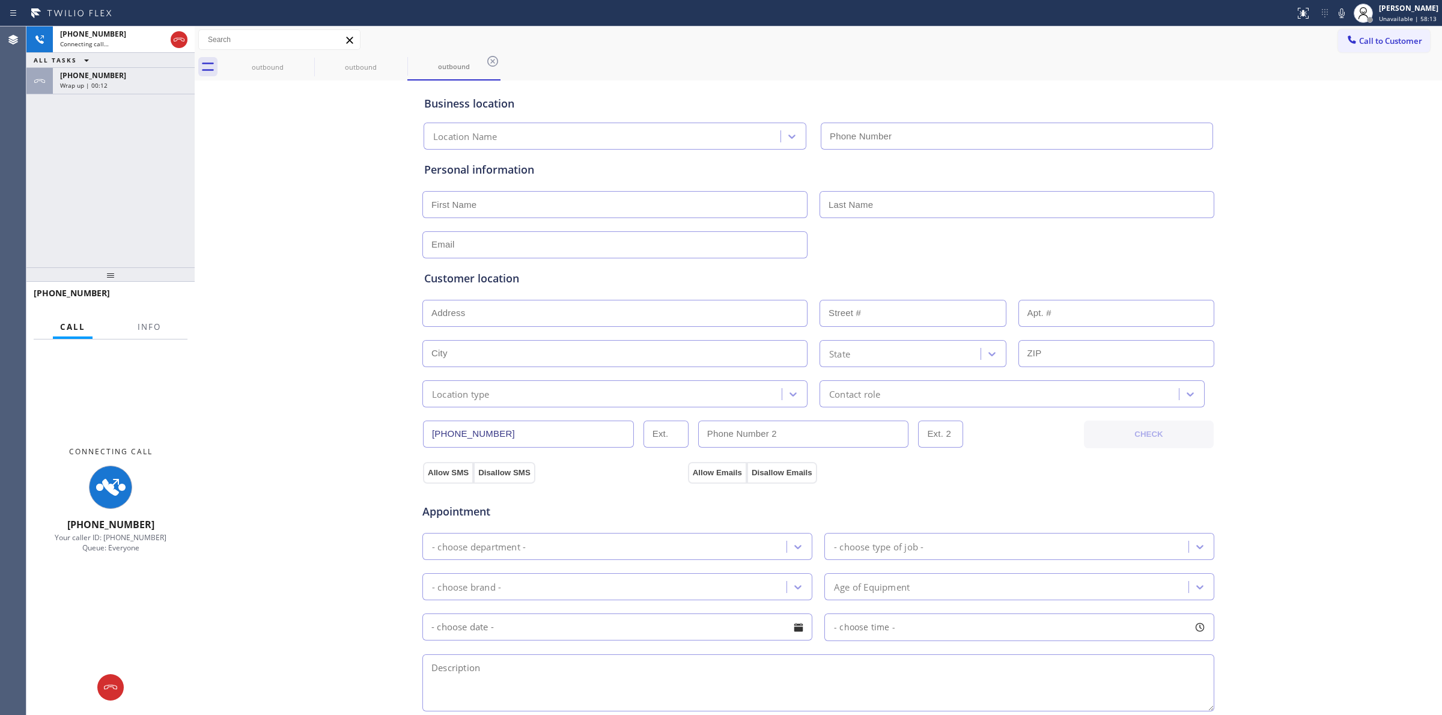
type input "[PHONE_NUMBER]"
click at [119, 73] on div "[PHONE_NUMBER]" at bounding box center [123, 75] width 127 height 10
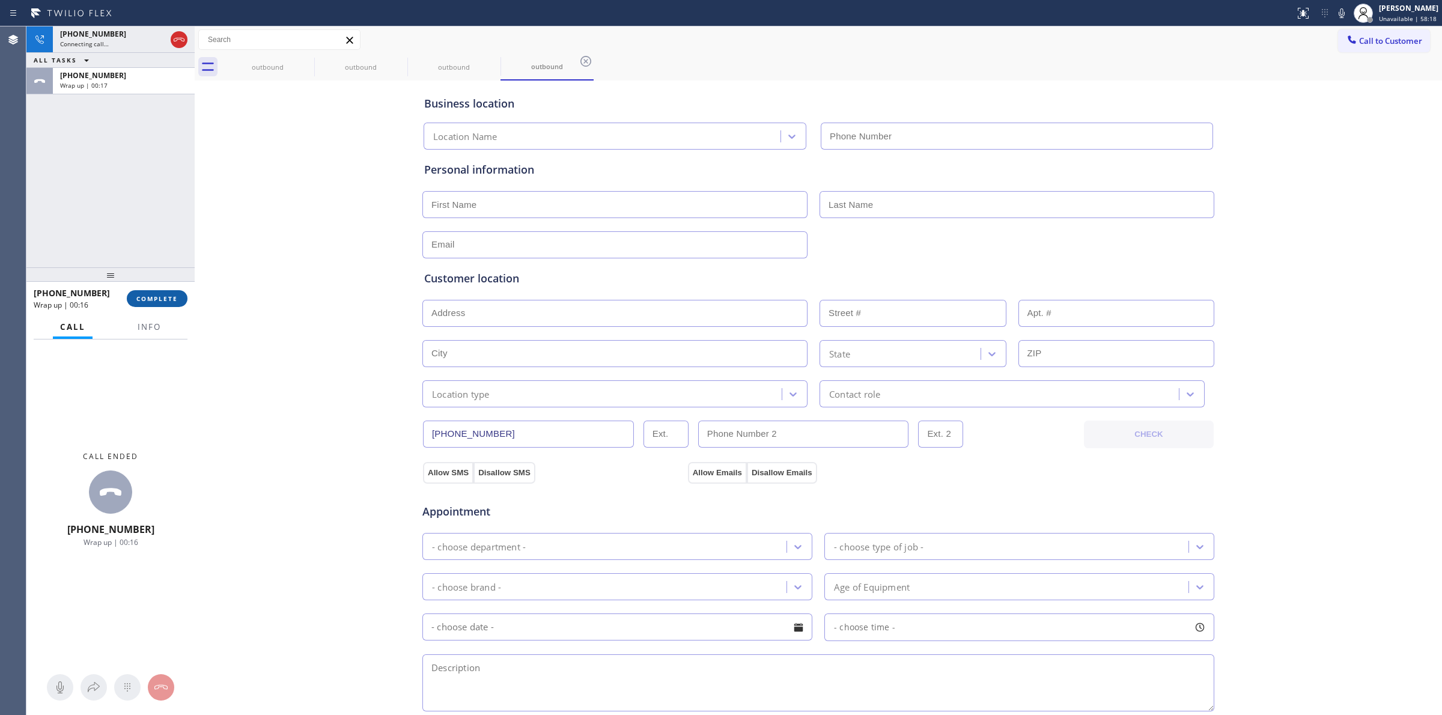
type input "[PHONE_NUMBER]"
click at [147, 294] on button "COMPLETE" at bounding box center [157, 298] width 61 height 17
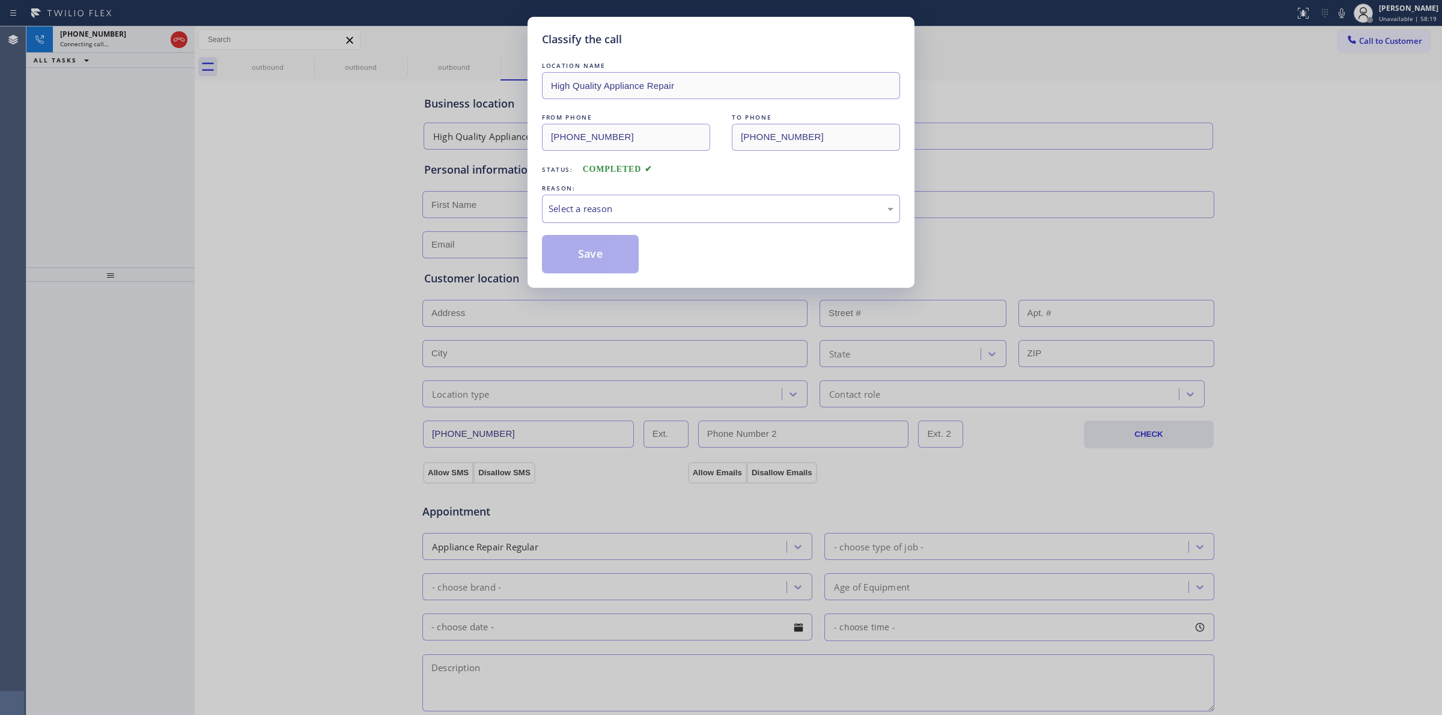
click at [626, 211] on div "Select a reason" at bounding box center [721, 209] width 345 height 14
drag, startPoint x: 628, startPoint y: 304, endPoint x: 598, endPoint y: 284, distance: 36.0
click at [579, 270] on button "Save" at bounding box center [590, 254] width 97 height 38
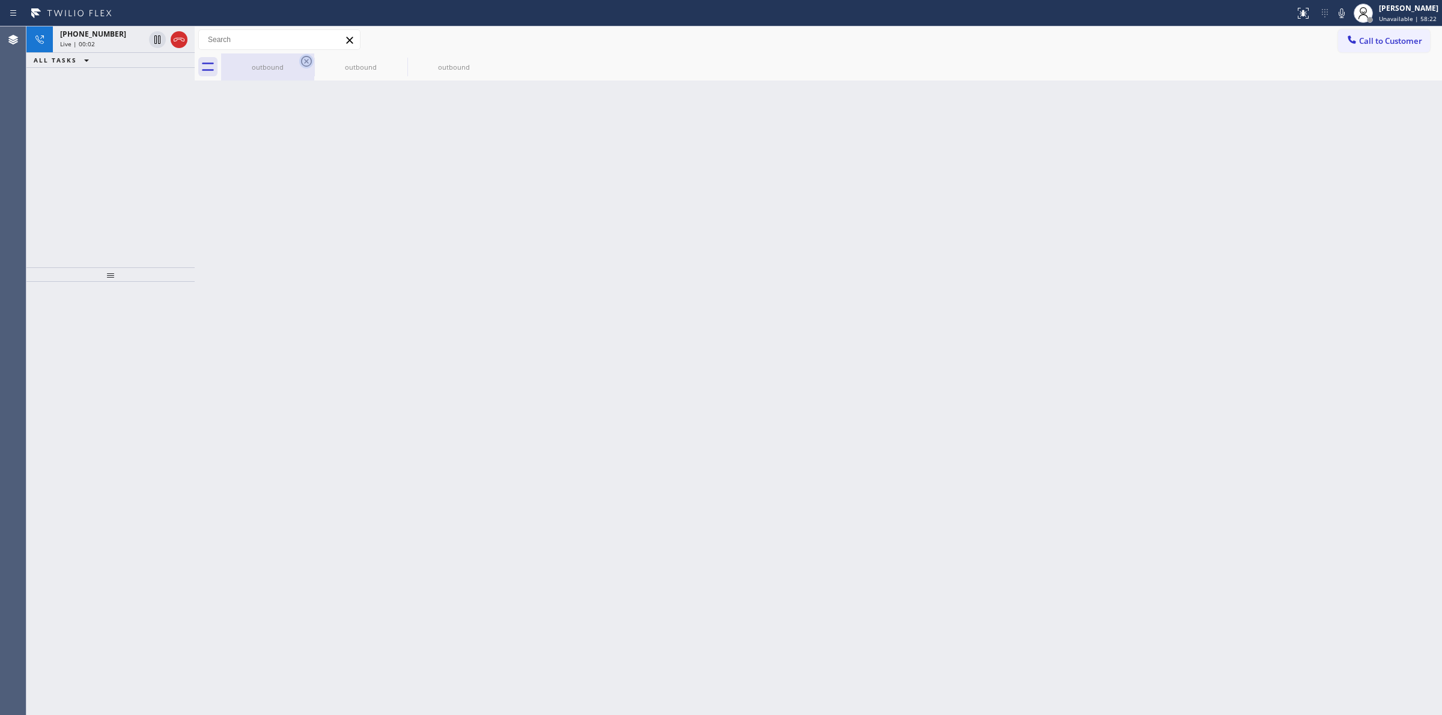
click at [305, 63] on icon at bounding box center [306, 61] width 11 height 11
click at [0, 0] on icon at bounding box center [0, 0] width 0 height 0
click at [1419, 41] on span "Call to Customer" at bounding box center [1390, 40] width 63 height 11
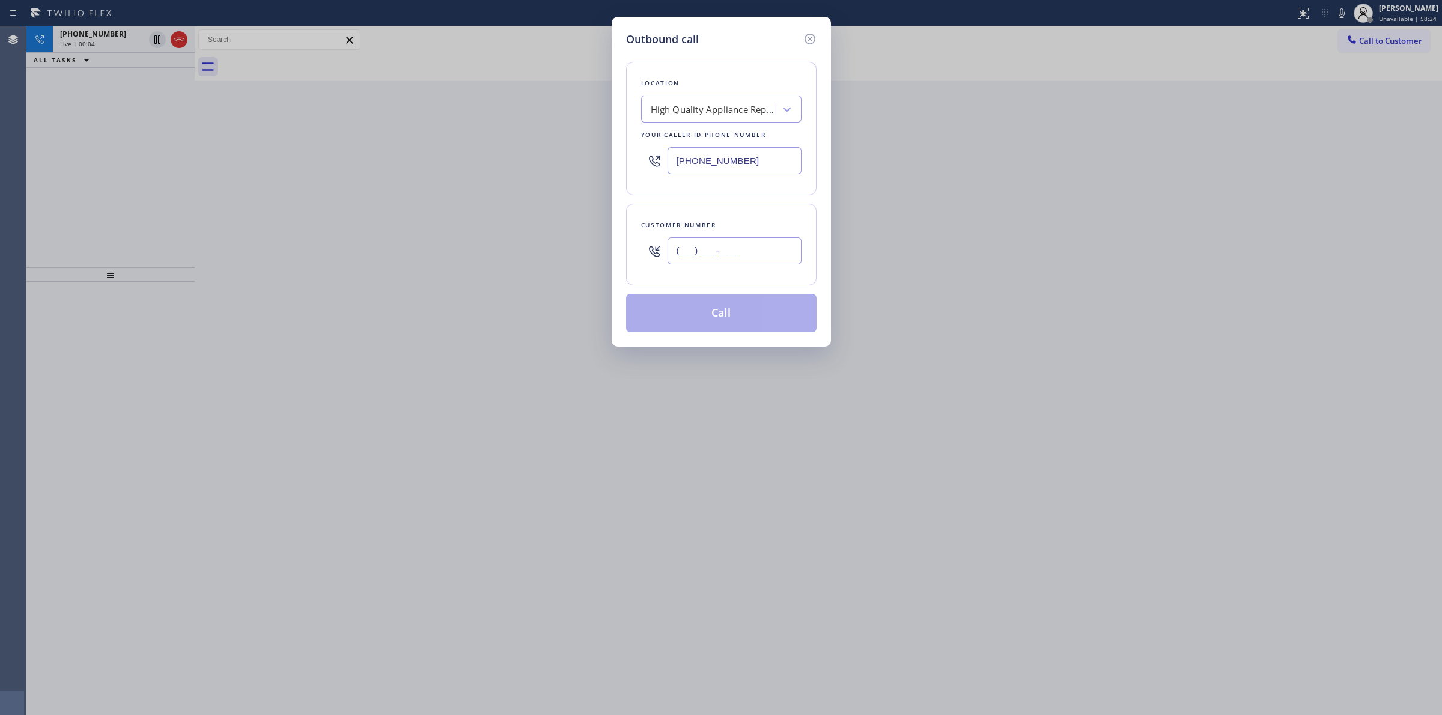
drag, startPoint x: 725, startPoint y: 257, endPoint x: 706, endPoint y: 130, distance: 128.1
click at [725, 254] on input "(___) ___-____" at bounding box center [735, 250] width 134 height 27
paste input "307) 374-9971"
type input "[PHONE_NUMBER]"
click at [714, 88] on div "Location" at bounding box center [721, 83] width 160 height 13
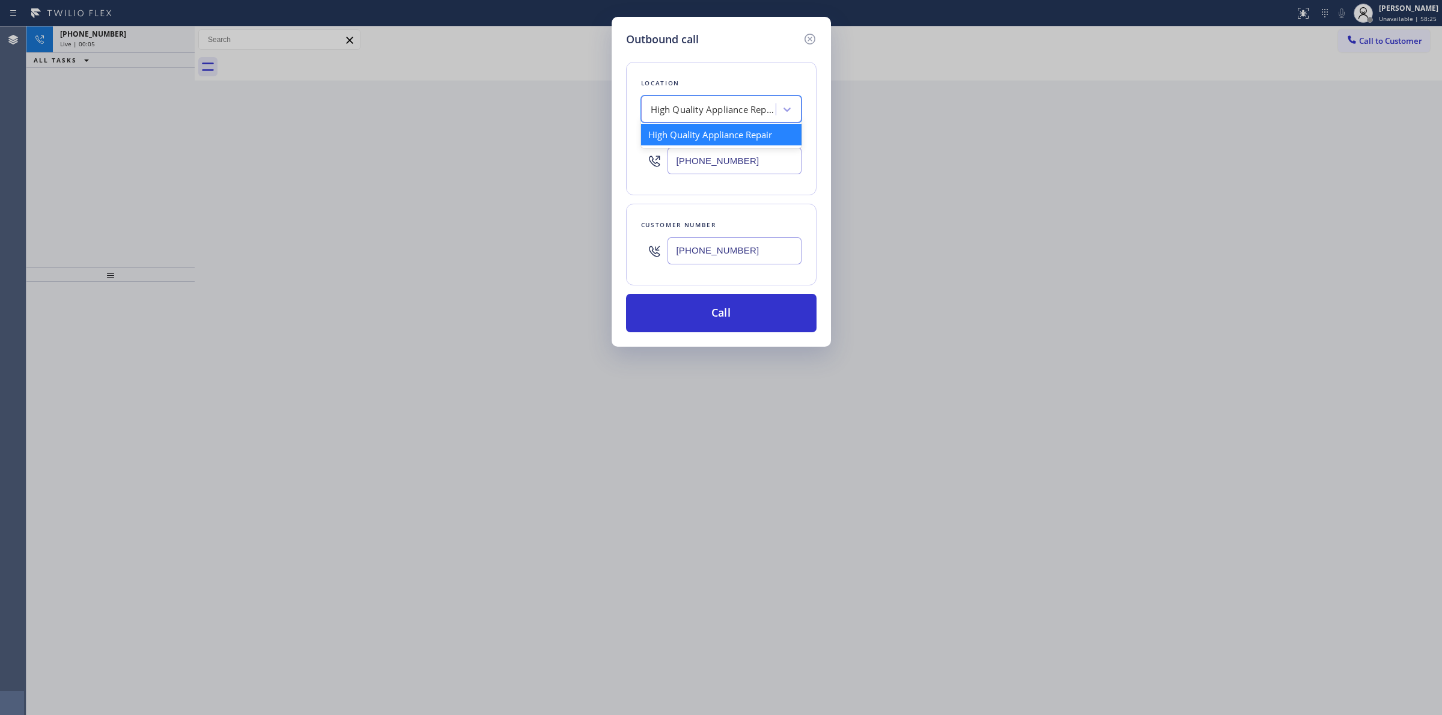
click at [718, 116] on div "High Quality Appliance Repair" at bounding box center [714, 110] width 126 height 14
type input "kenmore"
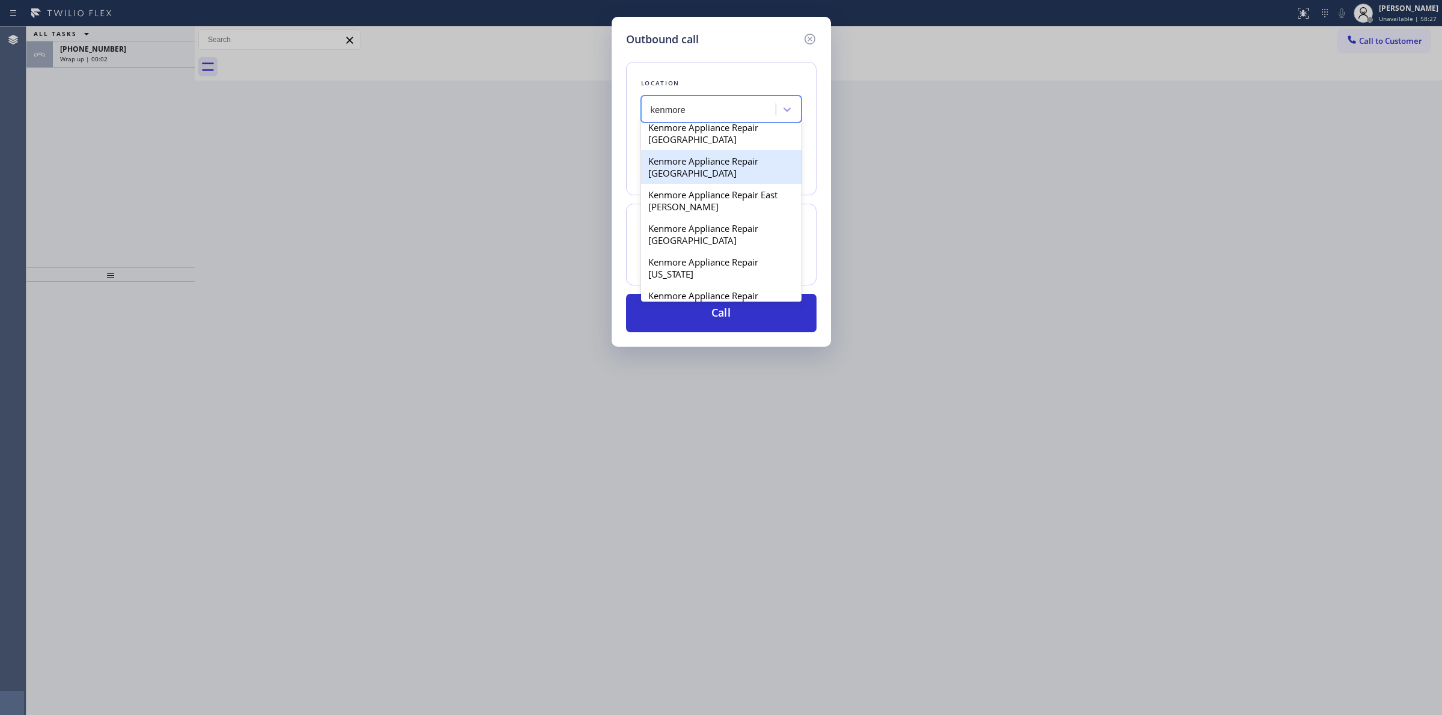
scroll to position [225, 0]
click at [698, 187] on div "Kenmore Appliance Repair [US_STATE]" at bounding box center [721, 170] width 160 height 34
type input "[PHONE_NUMBER]"
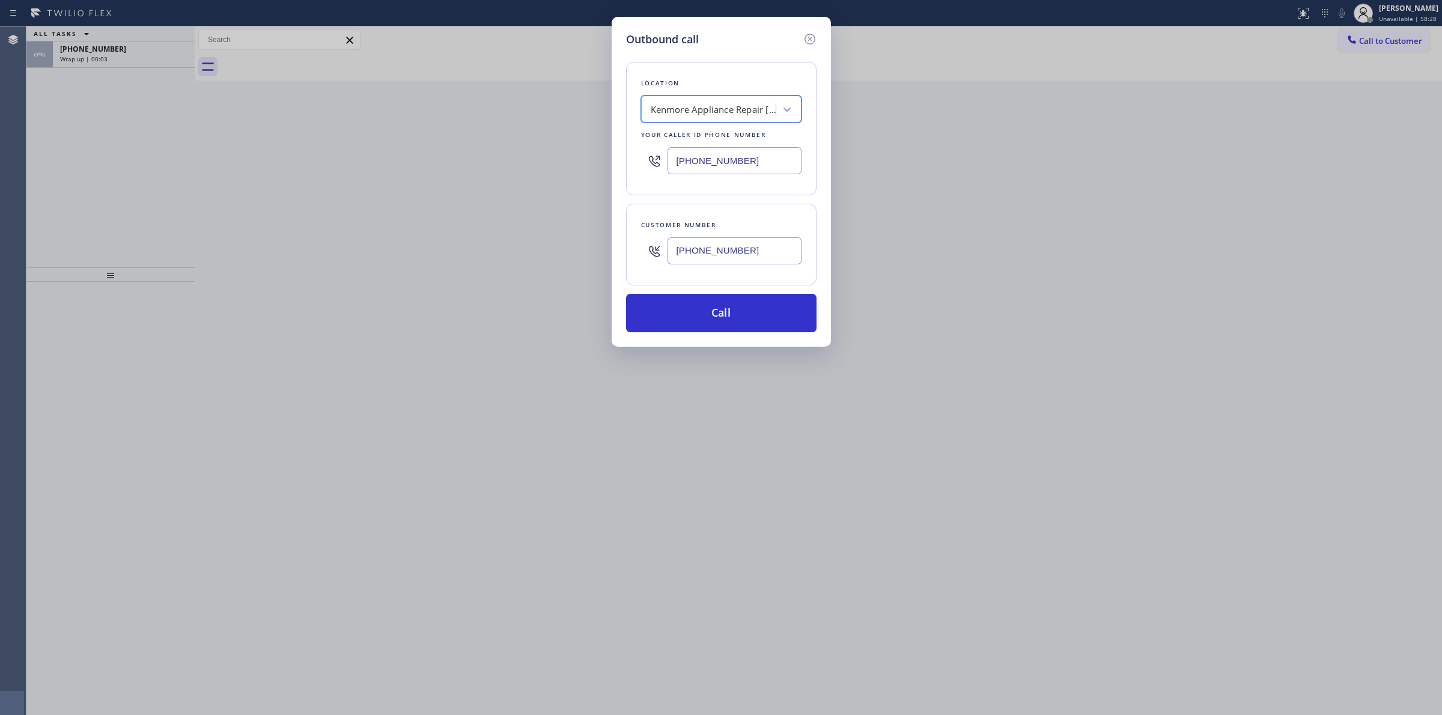
click at [711, 245] on input "[PHONE_NUMBER]" at bounding box center [735, 250] width 134 height 27
click at [693, 314] on button "Call" at bounding box center [721, 313] width 190 height 38
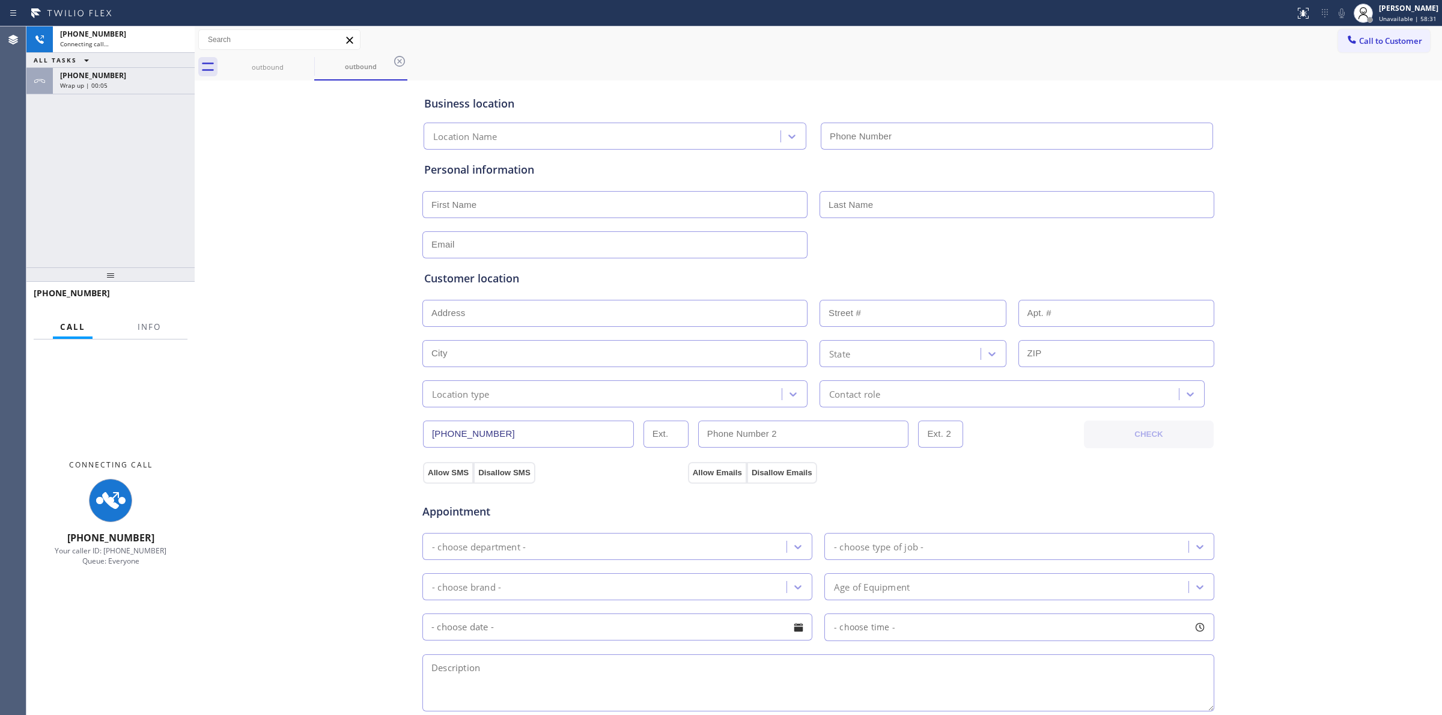
type input "[PHONE_NUMBER]"
click at [89, 88] on span "Wrap up | 00:06" at bounding box center [83, 85] width 47 height 8
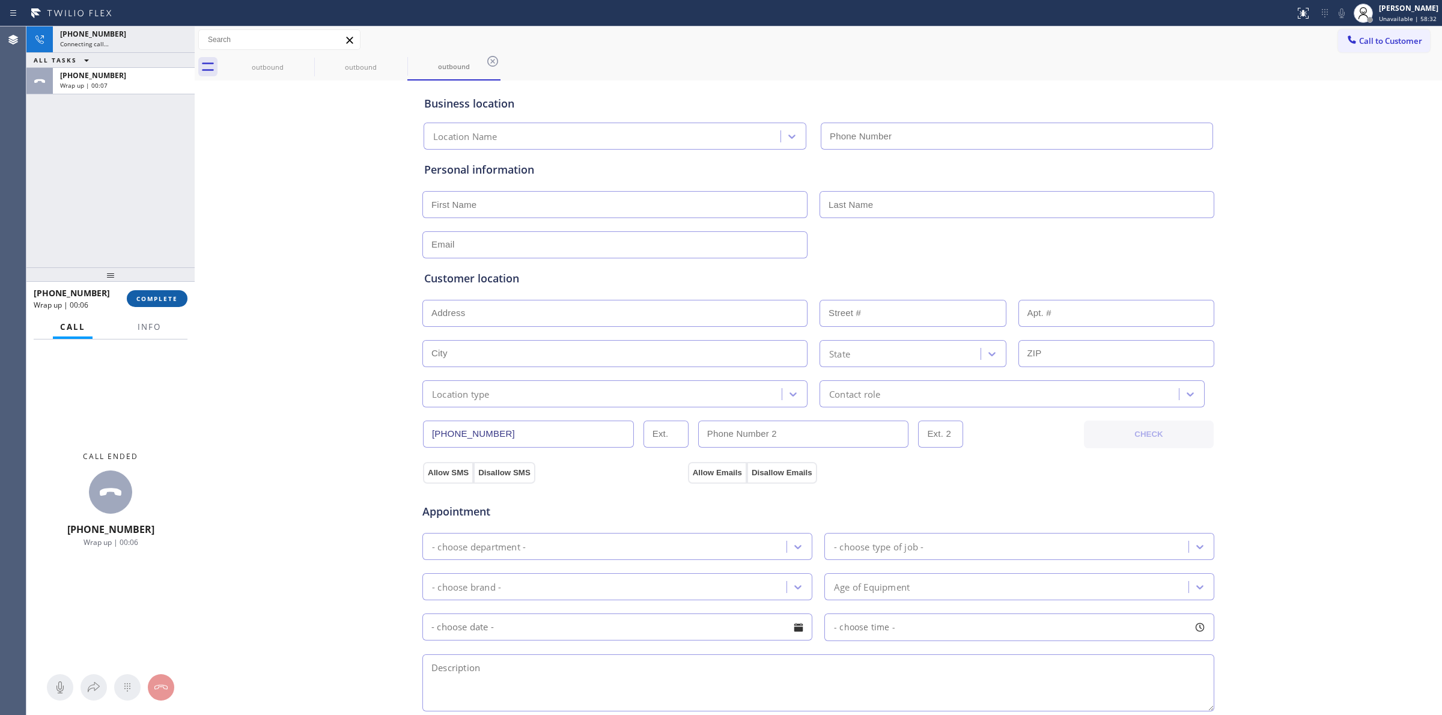
type input "[PHONE_NUMBER]"
click at [148, 299] on span "COMPLETE" at bounding box center [156, 298] width 41 height 8
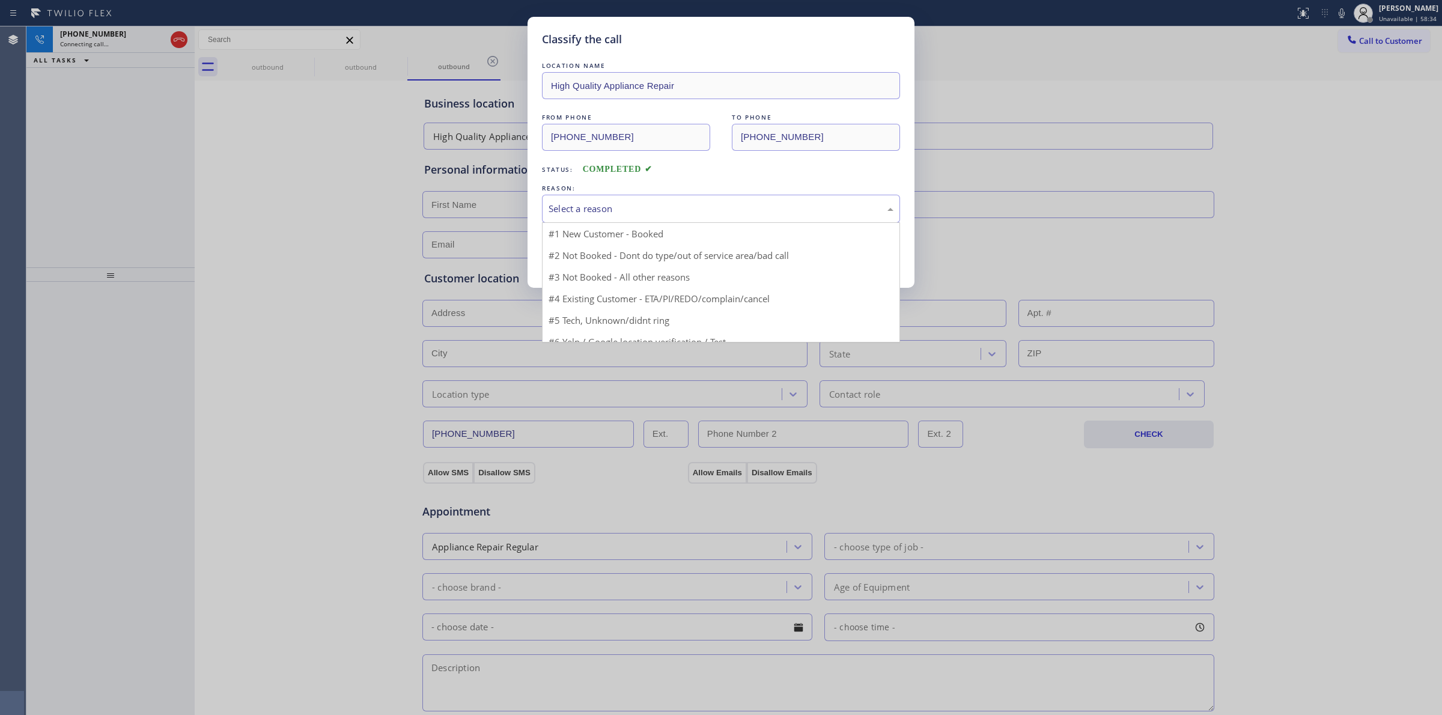
click at [645, 215] on div "Select a reason" at bounding box center [721, 209] width 358 height 28
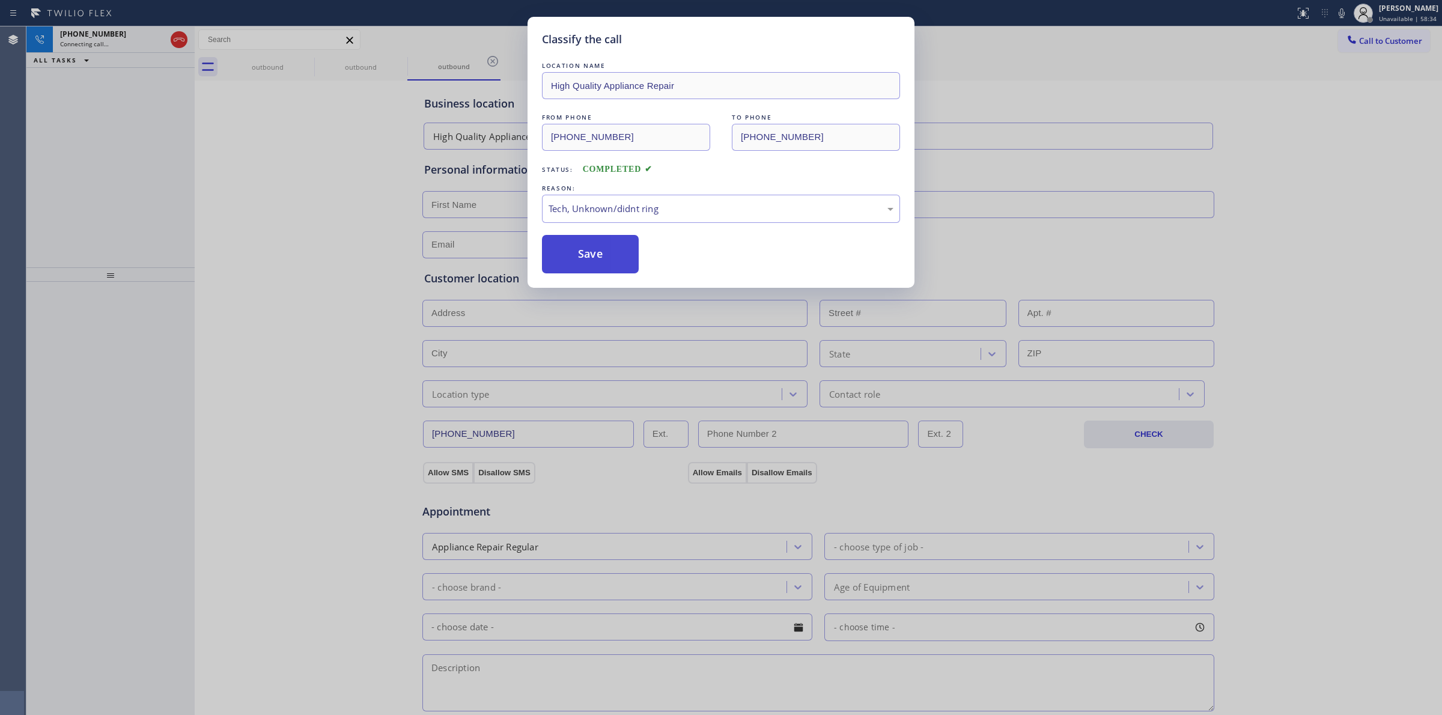
click at [589, 242] on button "Save" at bounding box center [590, 254] width 97 height 38
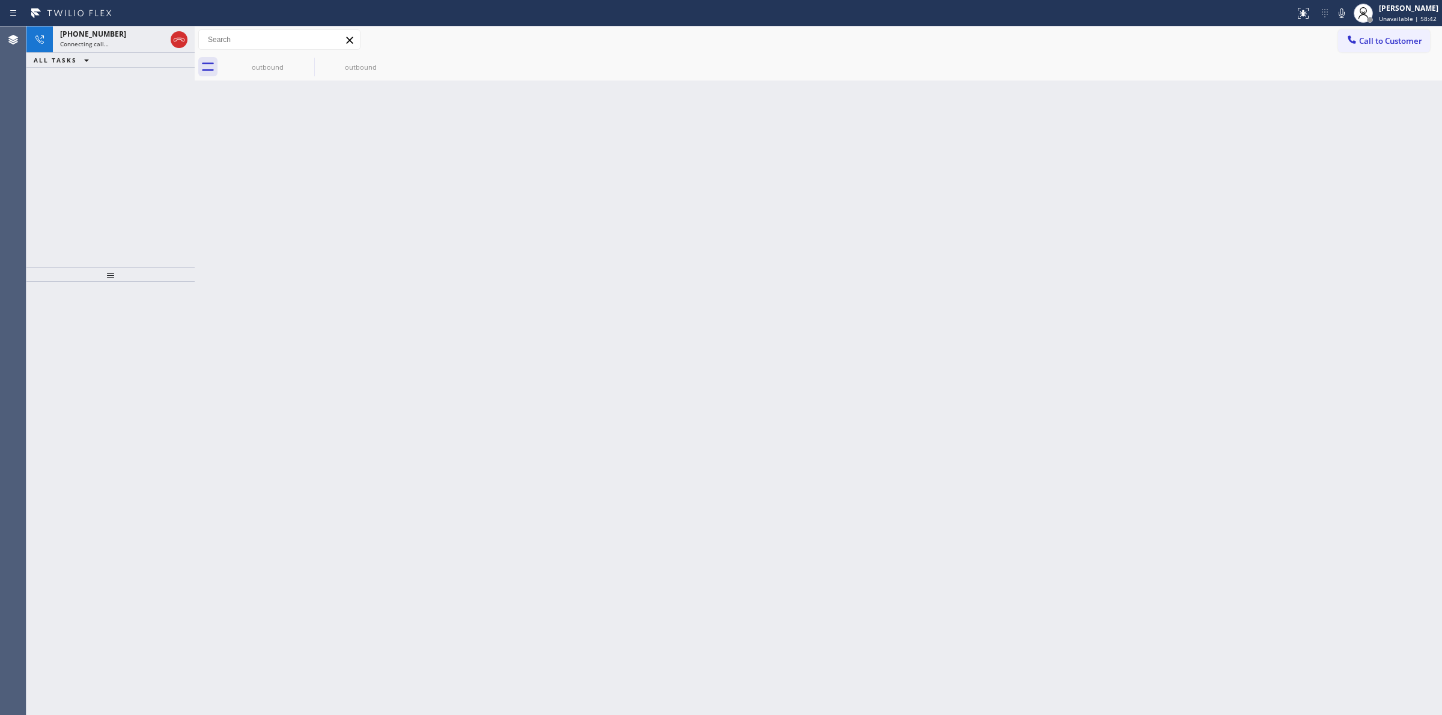
click at [1266, 340] on div "Back to Dashboard Change Sender ID Customers Technicians Select a contact Outbo…" at bounding box center [818, 370] width 1247 height 689
click at [313, 79] on div "outbound" at bounding box center [267, 66] width 93 height 27
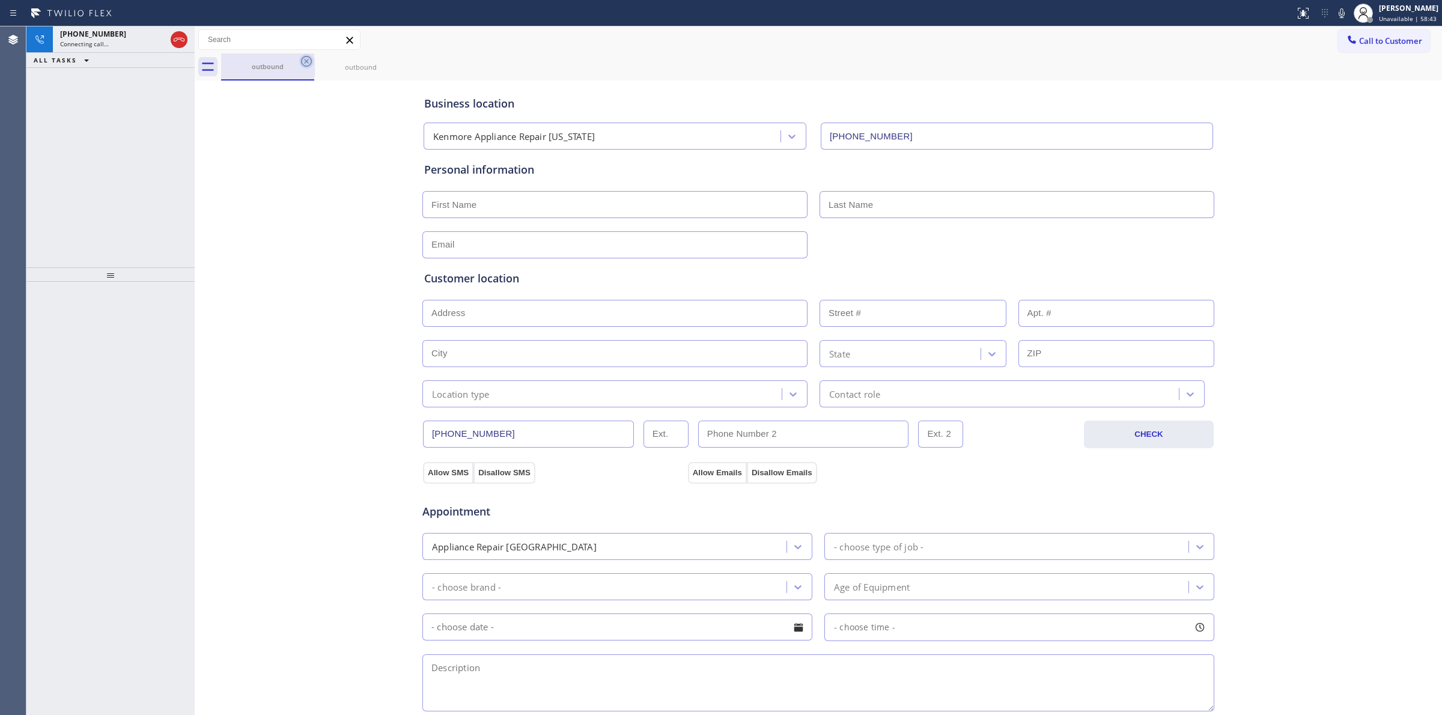
click at [305, 60] on icon at bounding box center [306, 61] width 11 height 11
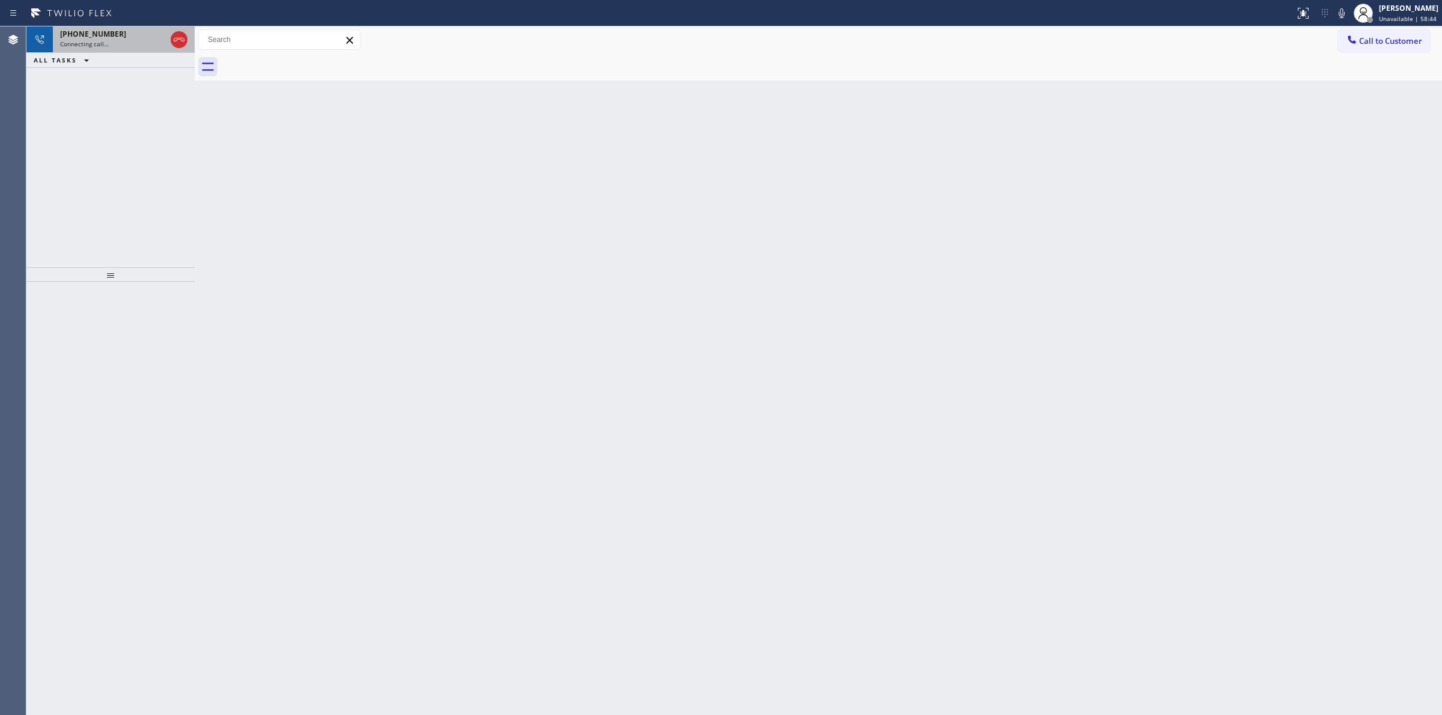
click at [110, 31] on div "[PHONE_NUMBER]" at bounding box center [113, 34] width 106 height 10
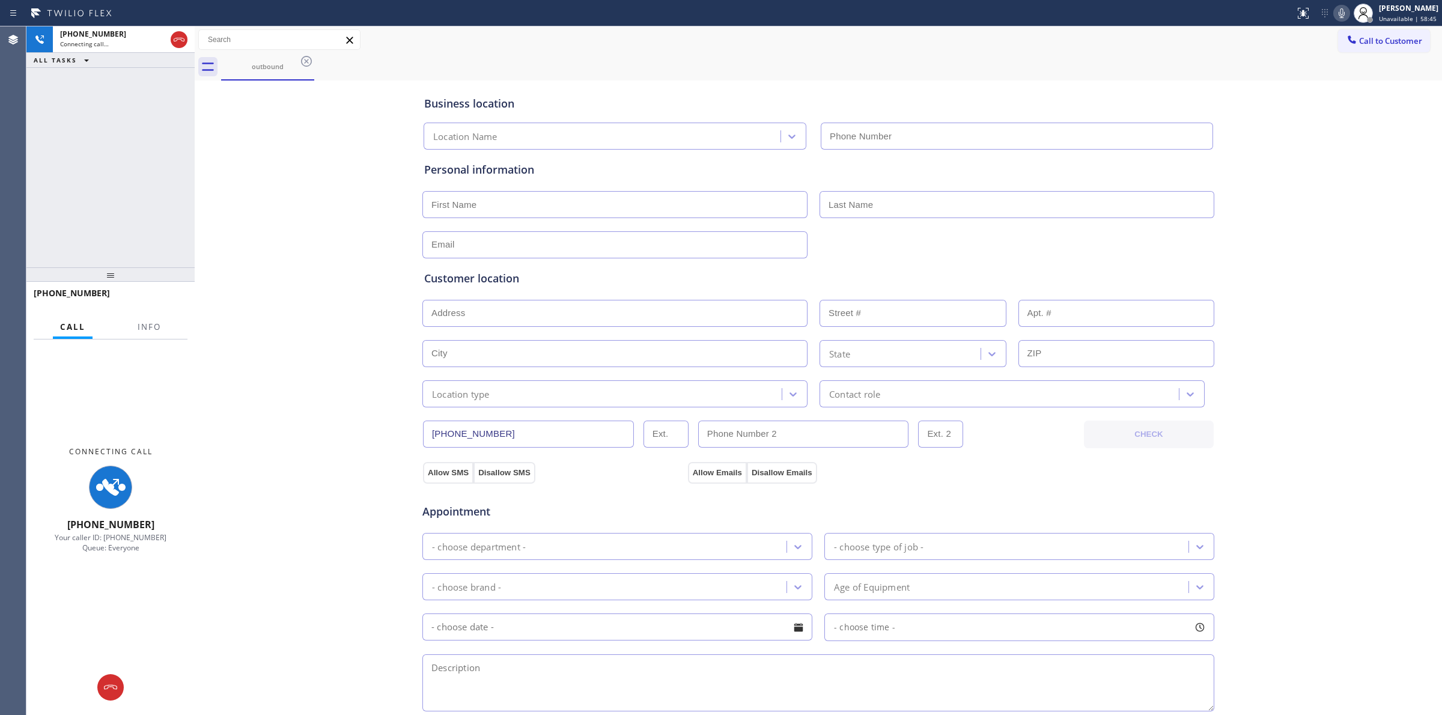
type input "[PHONE_NUMBER]"
click at [1349, 17] on icon at bounding box center [1342, 13] width 14 height 14
click at [127, 40] on div "Connecting call…" at bounding box center [113, 44] width 106 height 8
type input "[PHONE_NUMBER]"
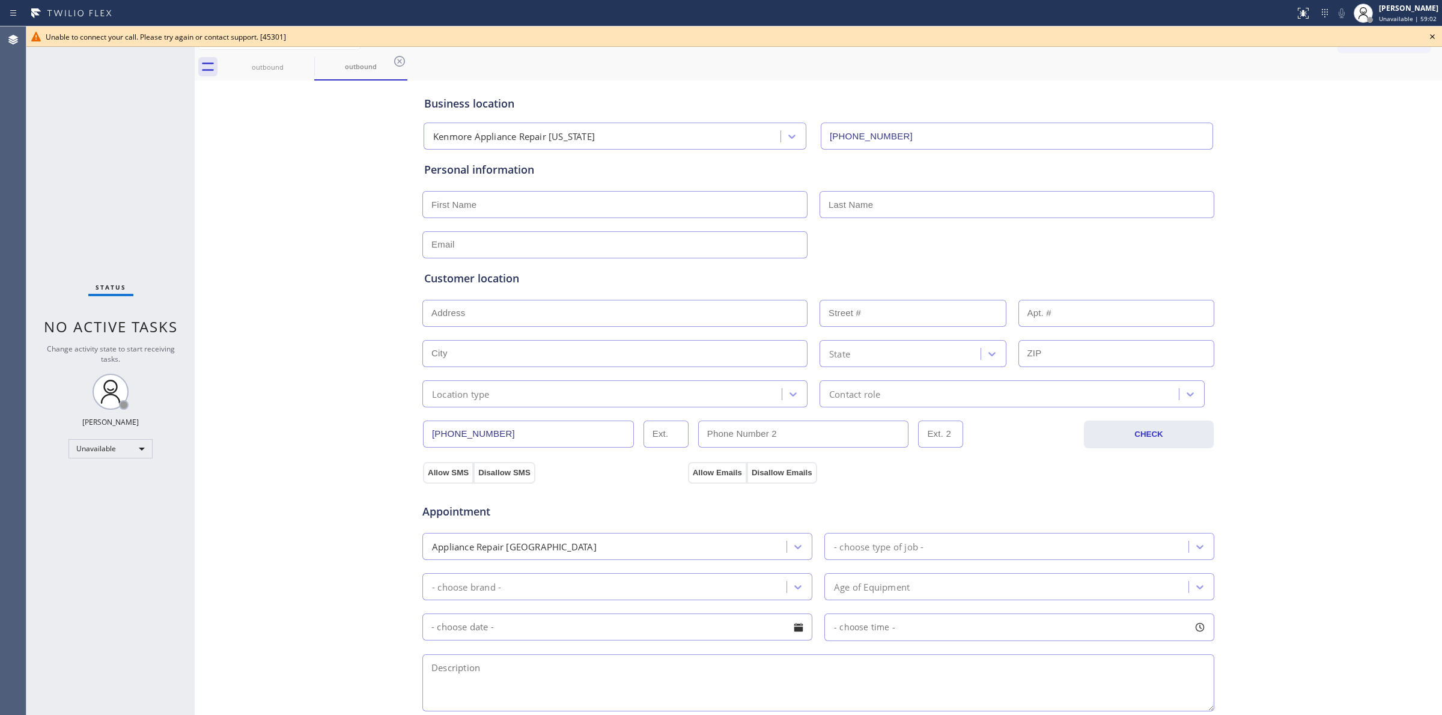
click at [1434, 38] on icon at bounding box center [1432, 36] width 5 height 5
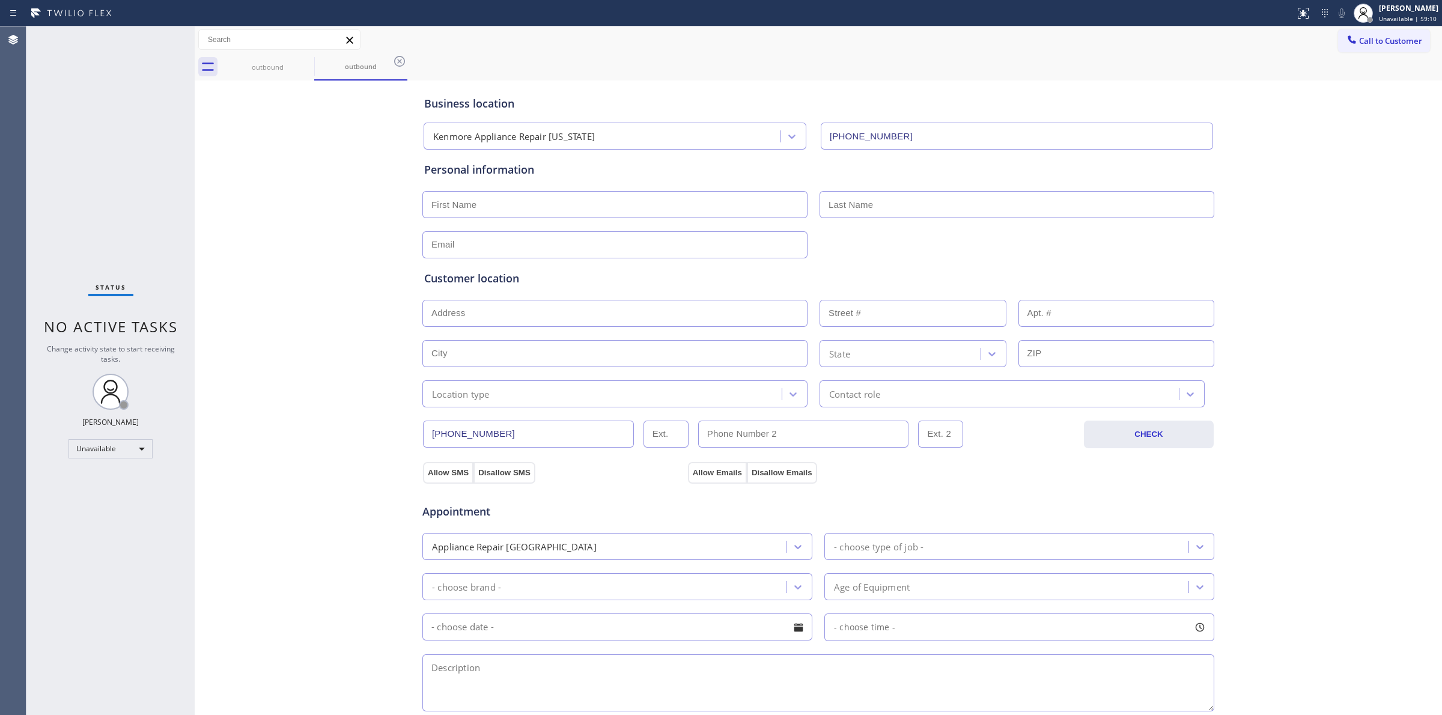
drag, startPoint x: 1306, startPoint y: 210, endPoint x: 1367, endPoint y: 77, distance: 146.8
click at [1329, 179] on div "Business location Kenmore Appliance Repair [US_STATE] [PHONE_NUMBER] Personal i…" at bounding box center [818, 494] width 1241 height 821
drag, startPoint x: 1375, startPoint y: 36, endPoint x: 849, endPoint y: 178, distance: 544.6
click at [1373, 36] on span "Call to Customer" at bounding box center [1390, 40] width 63 height 11
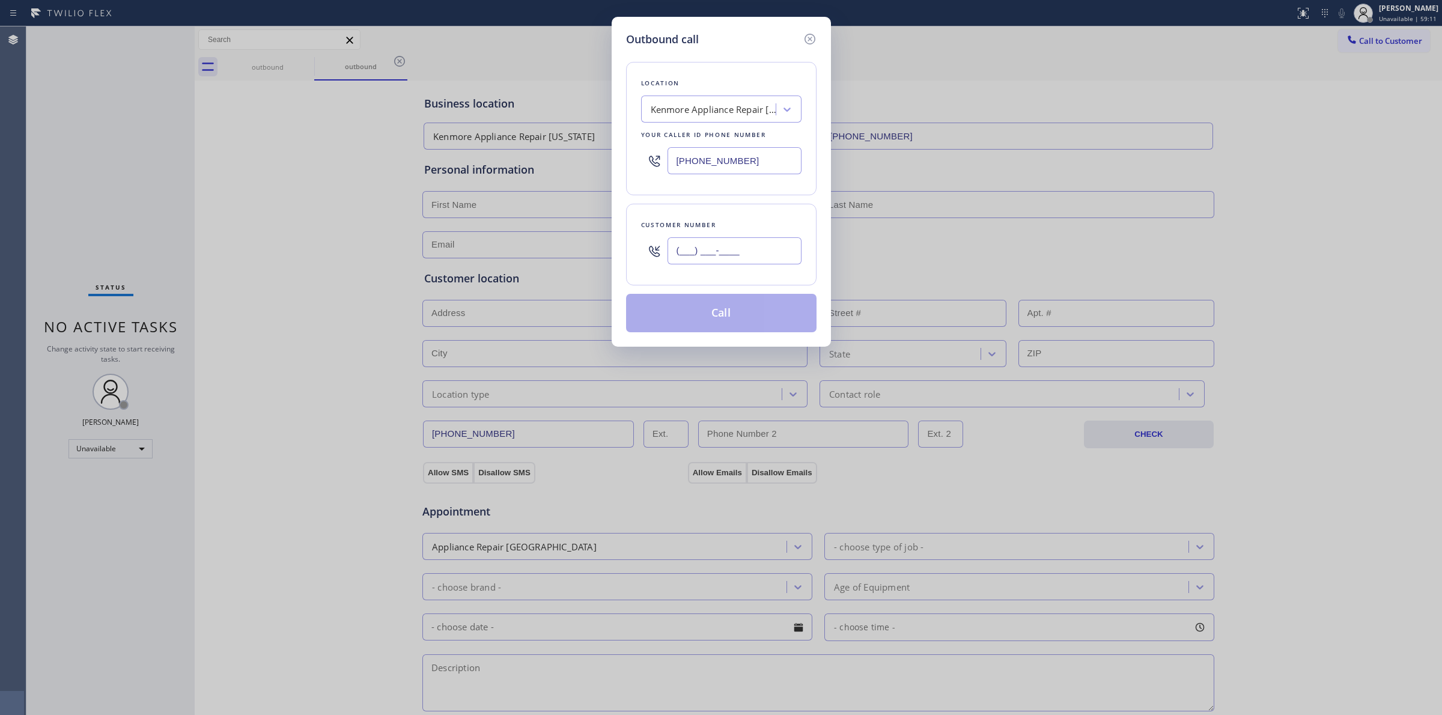
paste input "949) 991-9178"
click at [722, 242] on input "(___) ___-____" at bounding box center [735, 250] width 134 height 27
type input "[PHONE_NUMBER]"
click at [723, 319] on button "Call" at bounding box center [721, 313] width 190 height 38
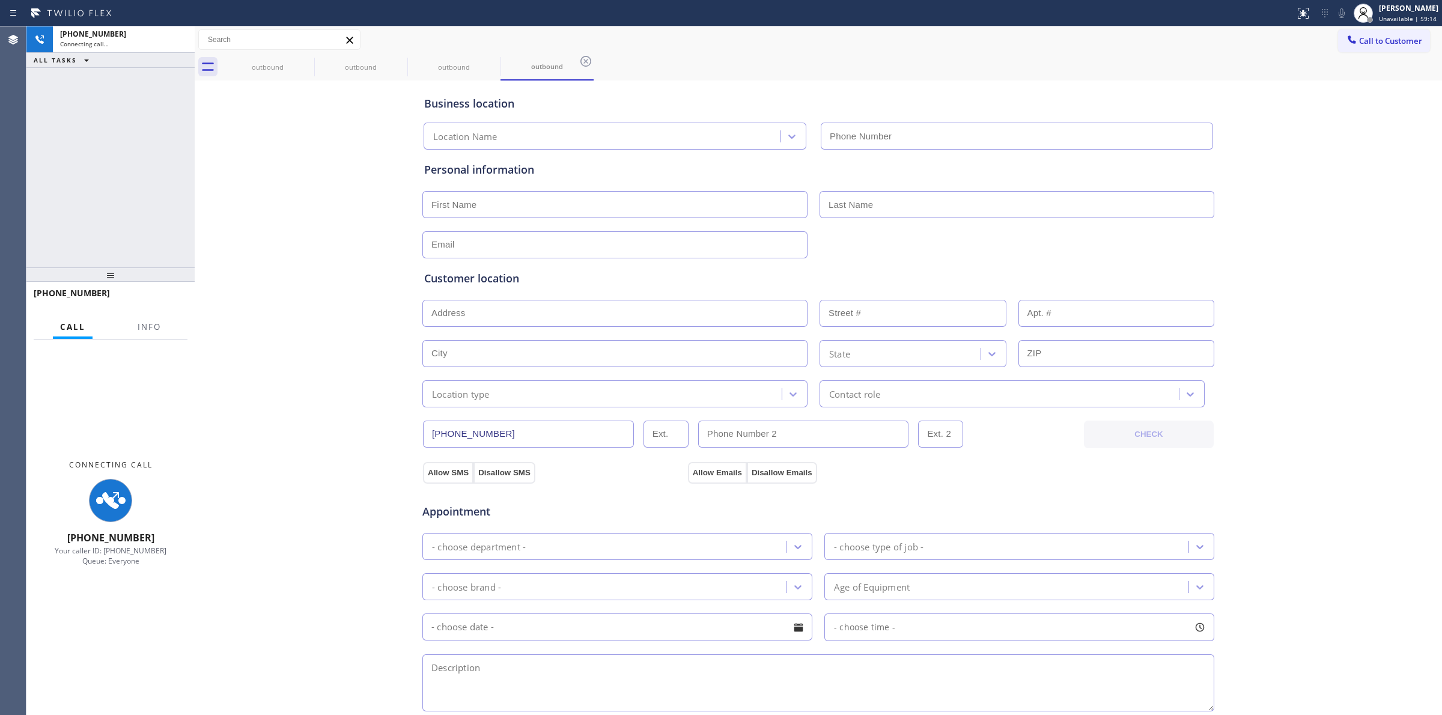
type input "[PHONE_NUMBER]"
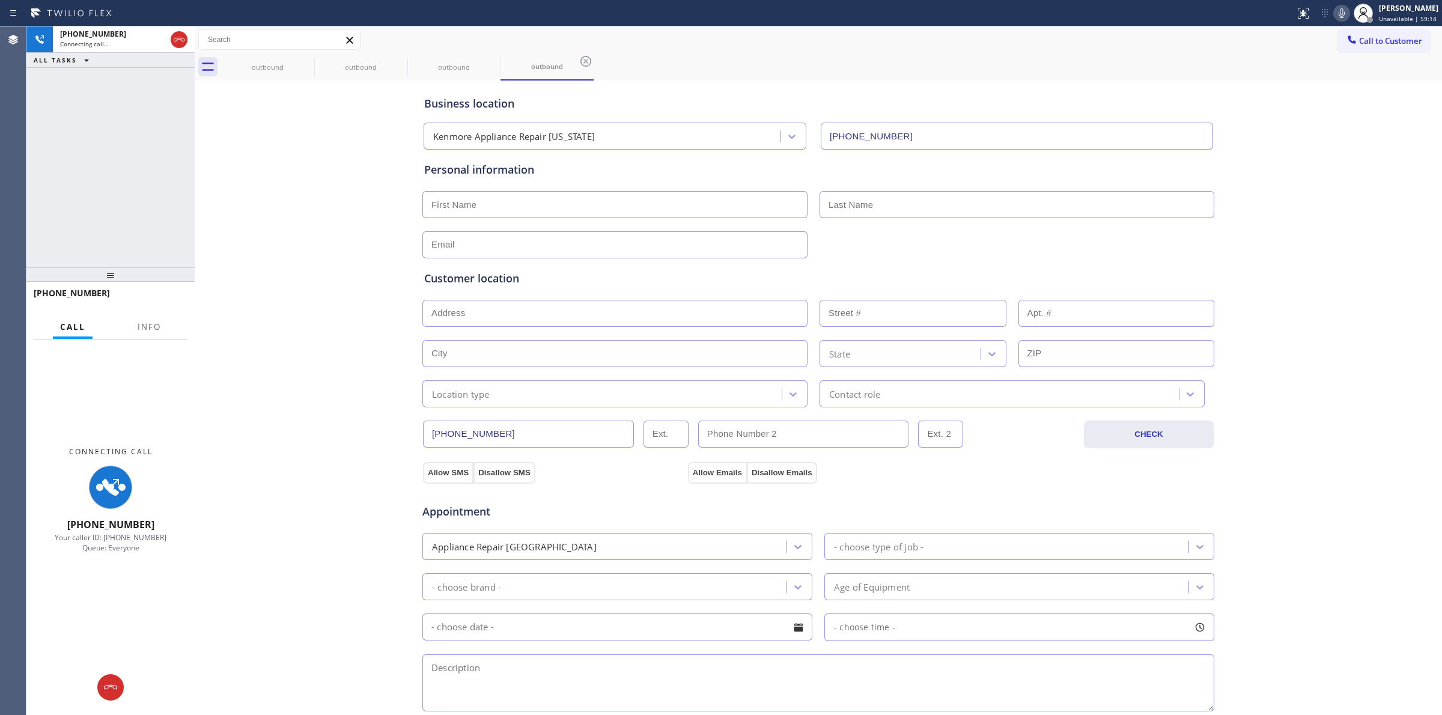
click at [1322, 193] on div "Business location Kenmore Appliance Repair [US_STATE] [PHONE_NUMBER] Personal i…" at bounding box center [818, 494] width 1241 height 821
click at [1346, 6] on icon at bounding box center [1342, 13] width 14 height 14
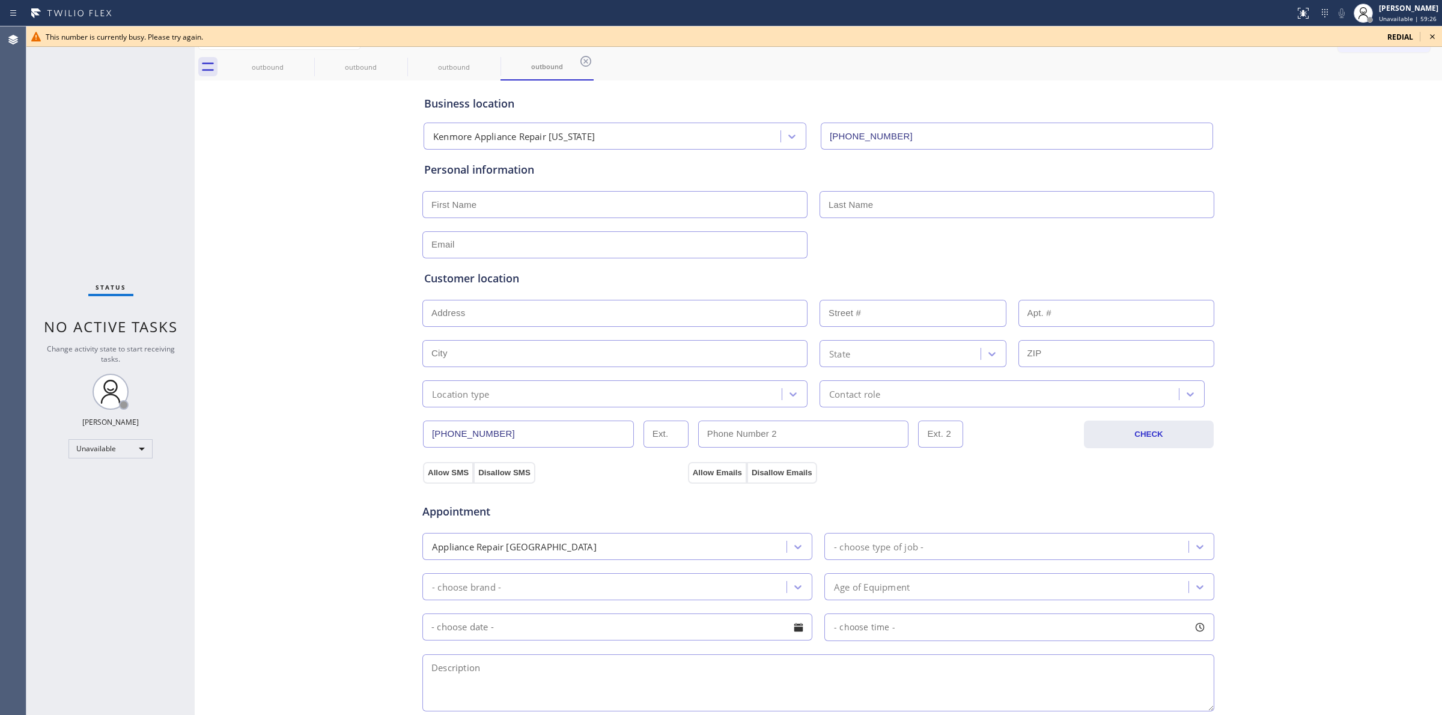
click at [1265, 338] on div "Business location Kenmore Appliance Repair [US_STATE] [PHONE_NUMBER] Personal i…" at bounding box center [818, 494] width 1241 height 821
click at [1431, 35] on icon at bounding box center [1432, 36] width 5 height 5
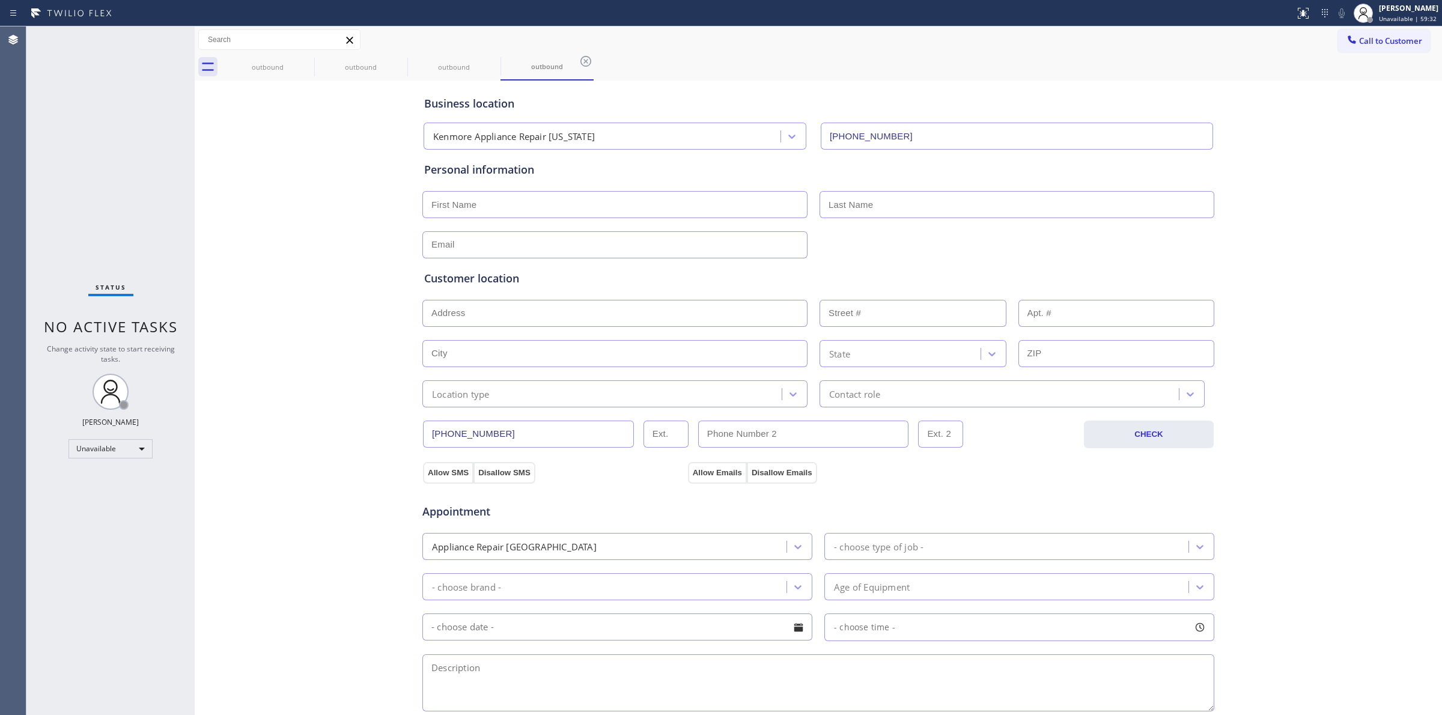
drag, startPoint x: 1313, startPoint y: 195, endPoint x: 1323, endPoint y: 174, distance: 23.1
click at [1320, 184] on div "Business location Kenmore Appliance Repair [US_STATE] [PHONE_NUMBER] Personal i…" at bounding box center [818, 494] width 1241 height 821
drag, startPoint x: 1352, startPoint y: 35, endPoint x: 1350, endPoint y: 43, distance: 8.2
click at [1359, 37] on span "Call to Customer" at bounding box center [1390, 40] width 63 height 11
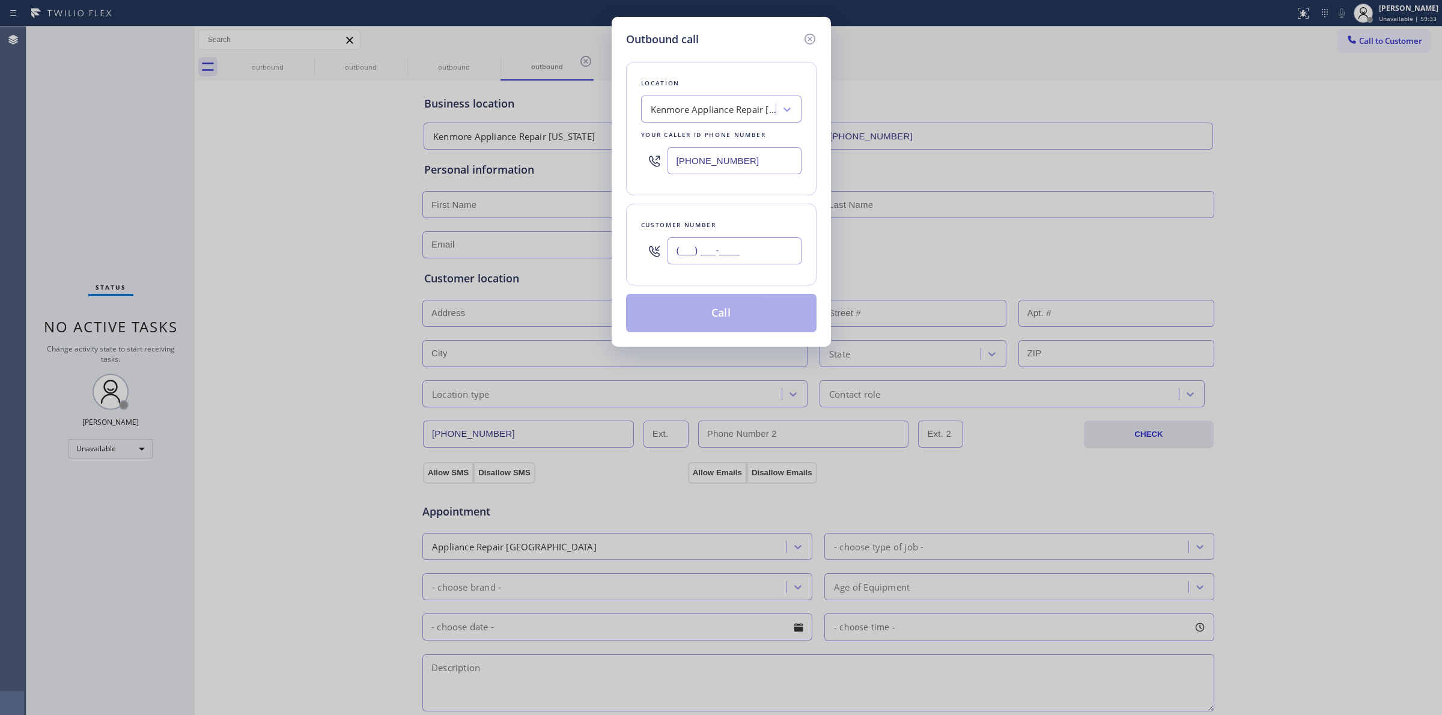
paste input "270) 310-3850"
click at [739, 246] on input "(___) ___-____" at bounding box center [735, 250] width 134 height 27
type input "[PHONE_NUMBER]"
click at [712, 308] on button "Call" at bounding box center [721, 313] width 190 height 38
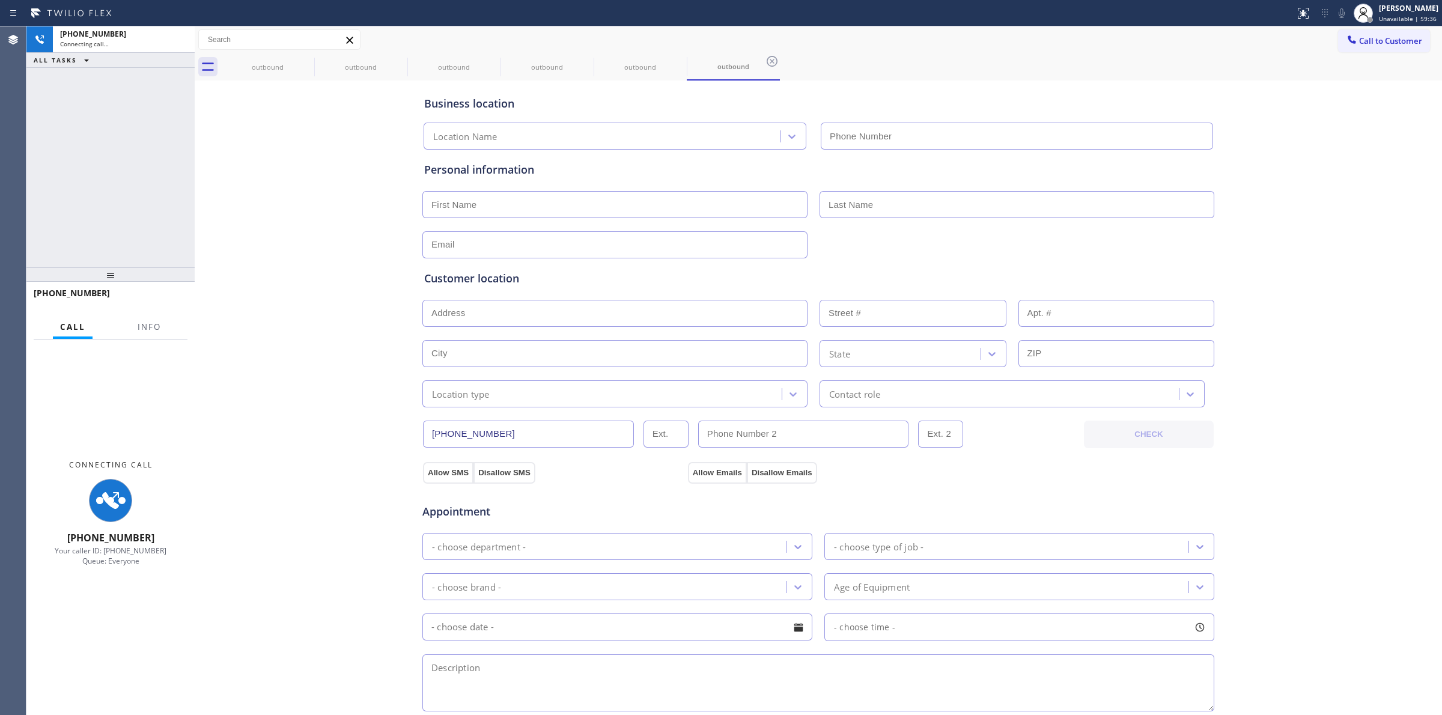
type input "[PHONE_NUMBER]"
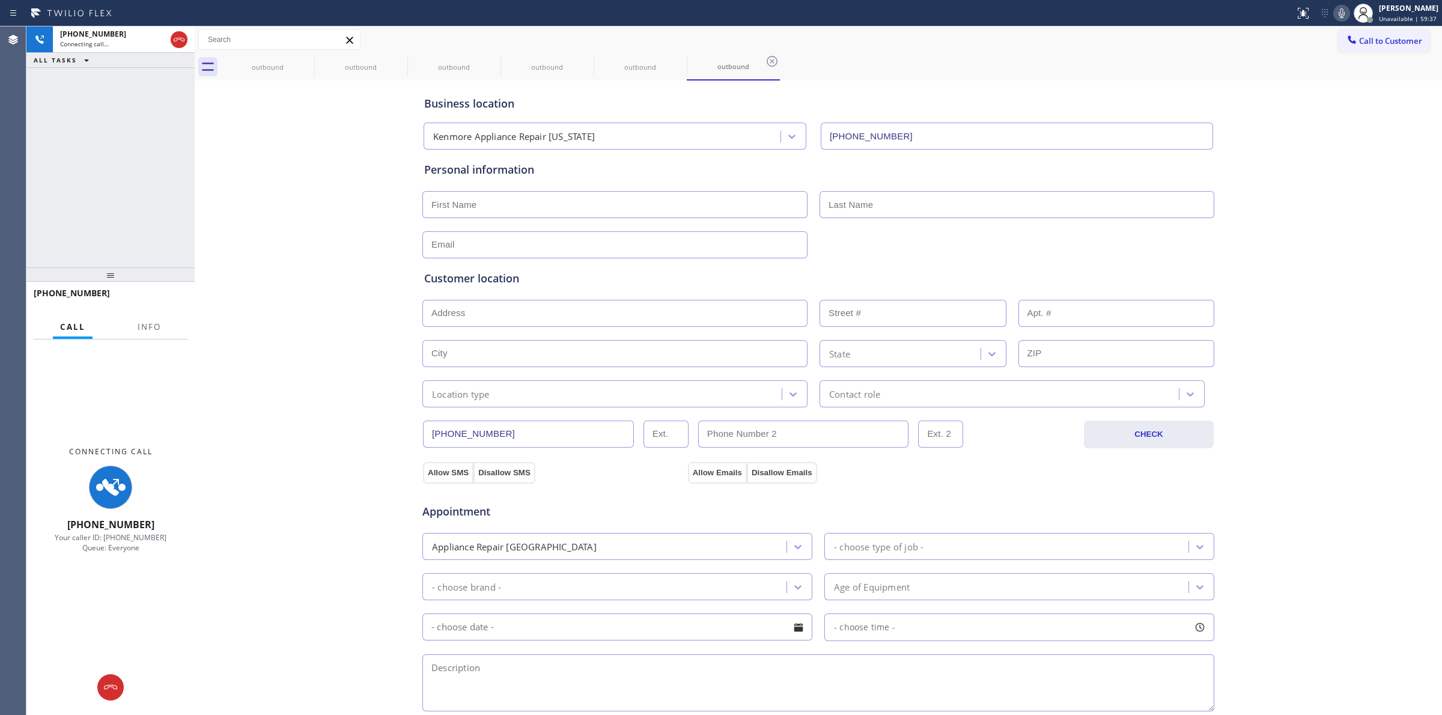
click at [1261, 221] on div "Business location Kenmore Appliance Repair [US_STATE] [PHONE_NUMBER] Personal i…" at bounding box center [818, 494] width 1241 height 821
click at [1345, 8] on icon at bounding box center [1342, 13] width 6 height 10
click at [174, 42] on icon at bounding box center [179, 39] width 14 height 14
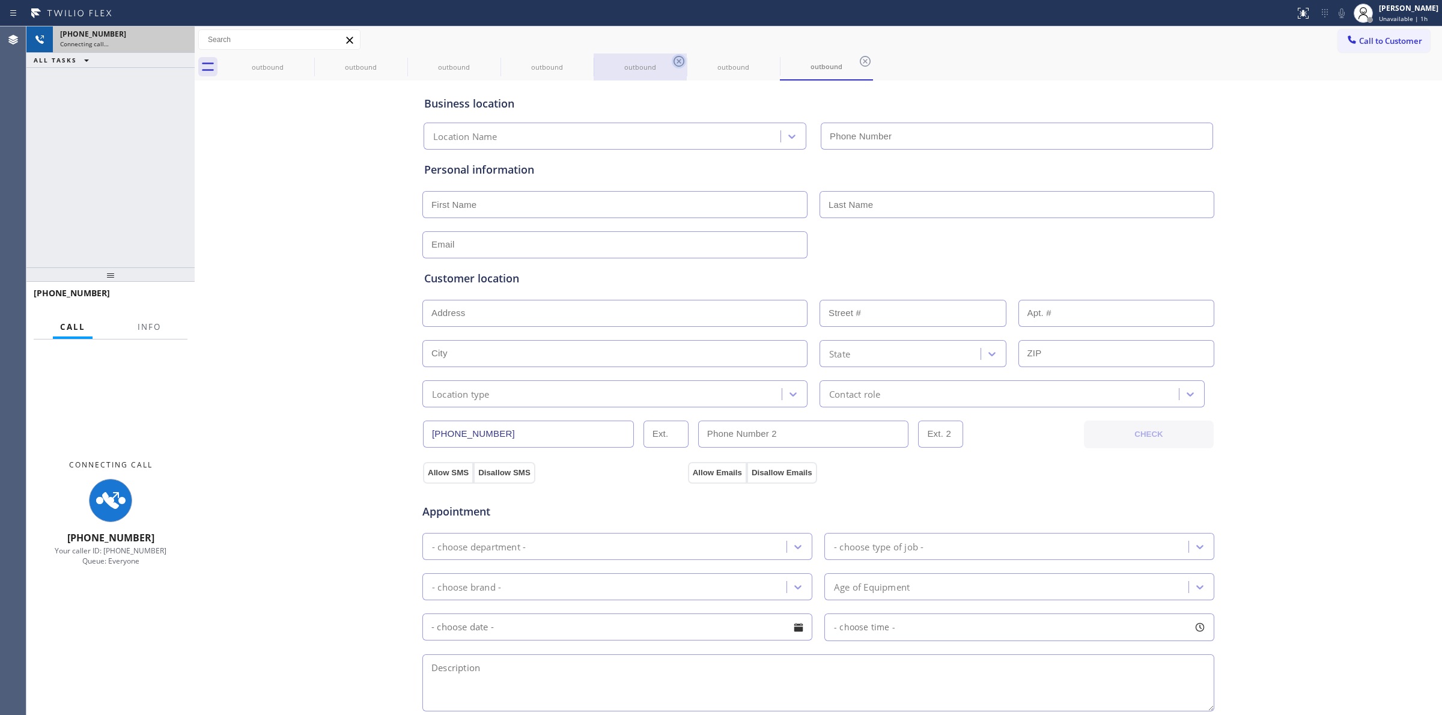
click at [0, 0] on icon at bounding box center [0, 0] width 0 height 0
click at [674, 61] on icon at bounding box center [679, 61] width 11 height 11
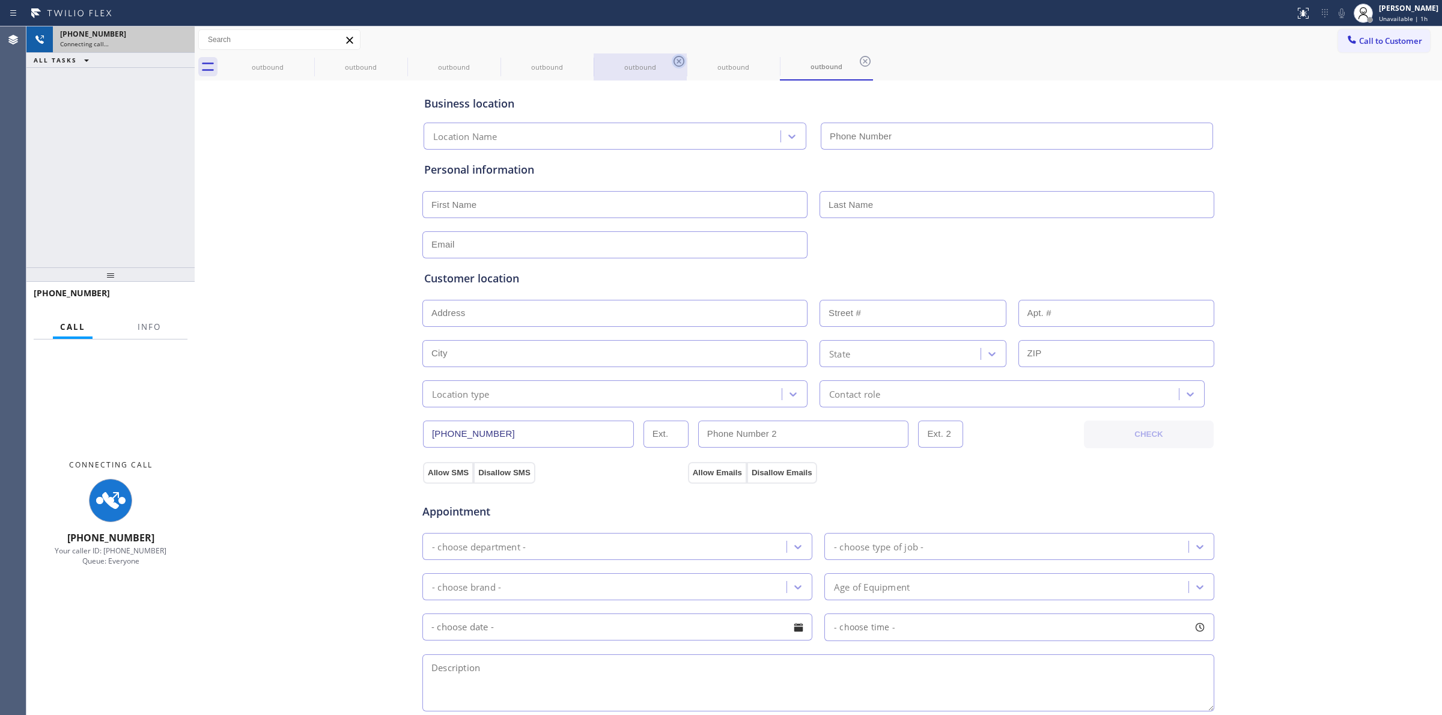
click at [0, 0] on icon at bounding box center [0, 0] width 0 height 0
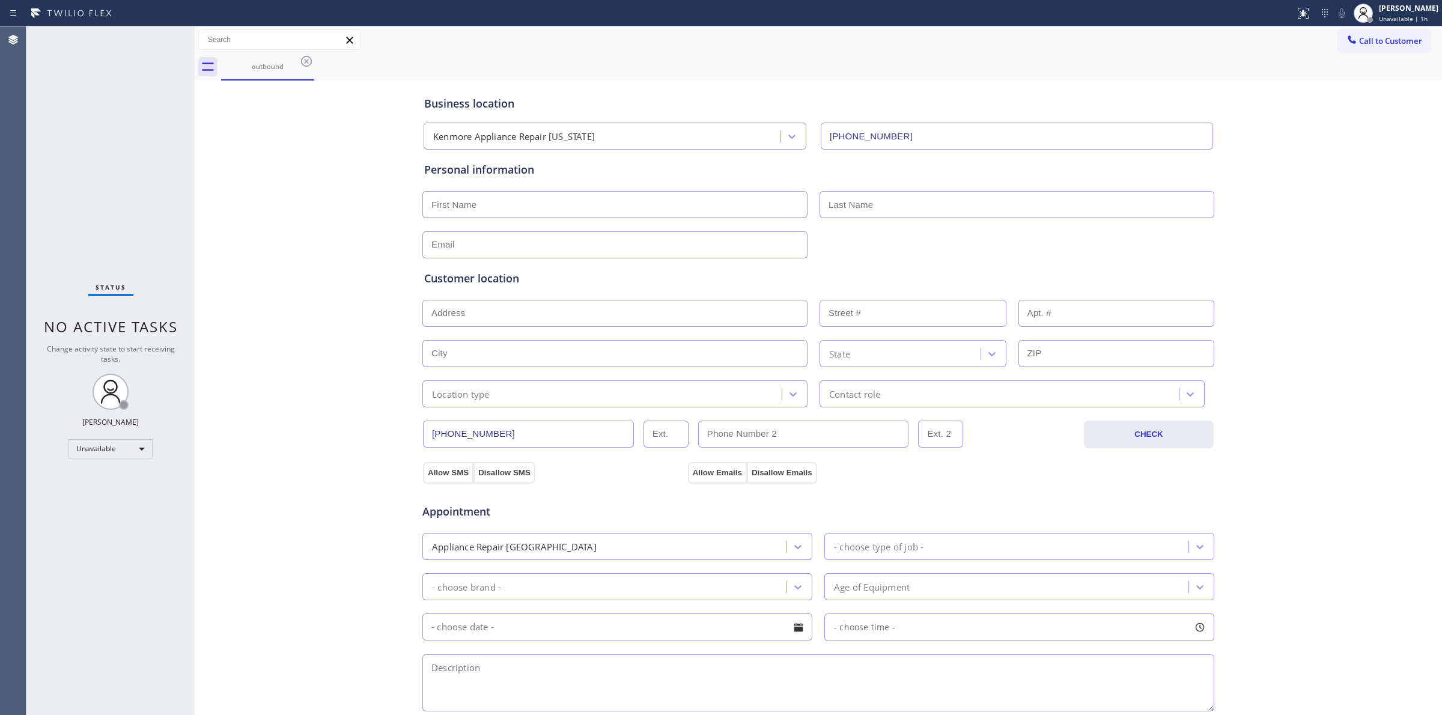
click at [302, 61] on icon at bounding box center [306, 61] width 11 height 11
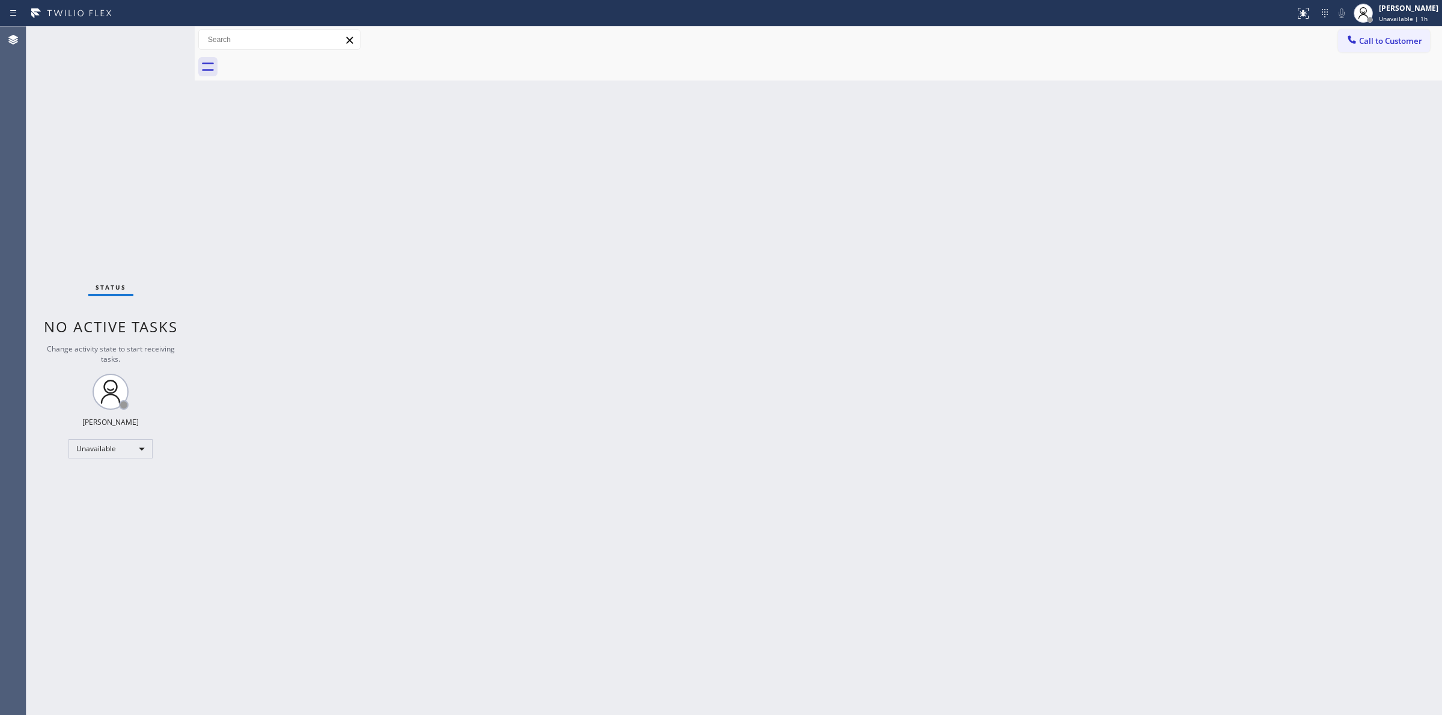
drag, startPoint x: 1189, startPoint y: 154, endPoint x: 1191, endPoint y: 146, distance: 8.2
click at [1190, 148] on div "Back to Dashboard Change Sender ID Customers Technicians Select a contact Outbo…" at bounding box center [818, 370] width 1247 height 689
drag, startPoint x: 1381, startPoint y: 32, endPoint x: 1088, endPoint y: 107, distance: 302.1
click at [1380, 32] on button "Call to Customer" at bounding box center [1384, 40] width 92 height 23
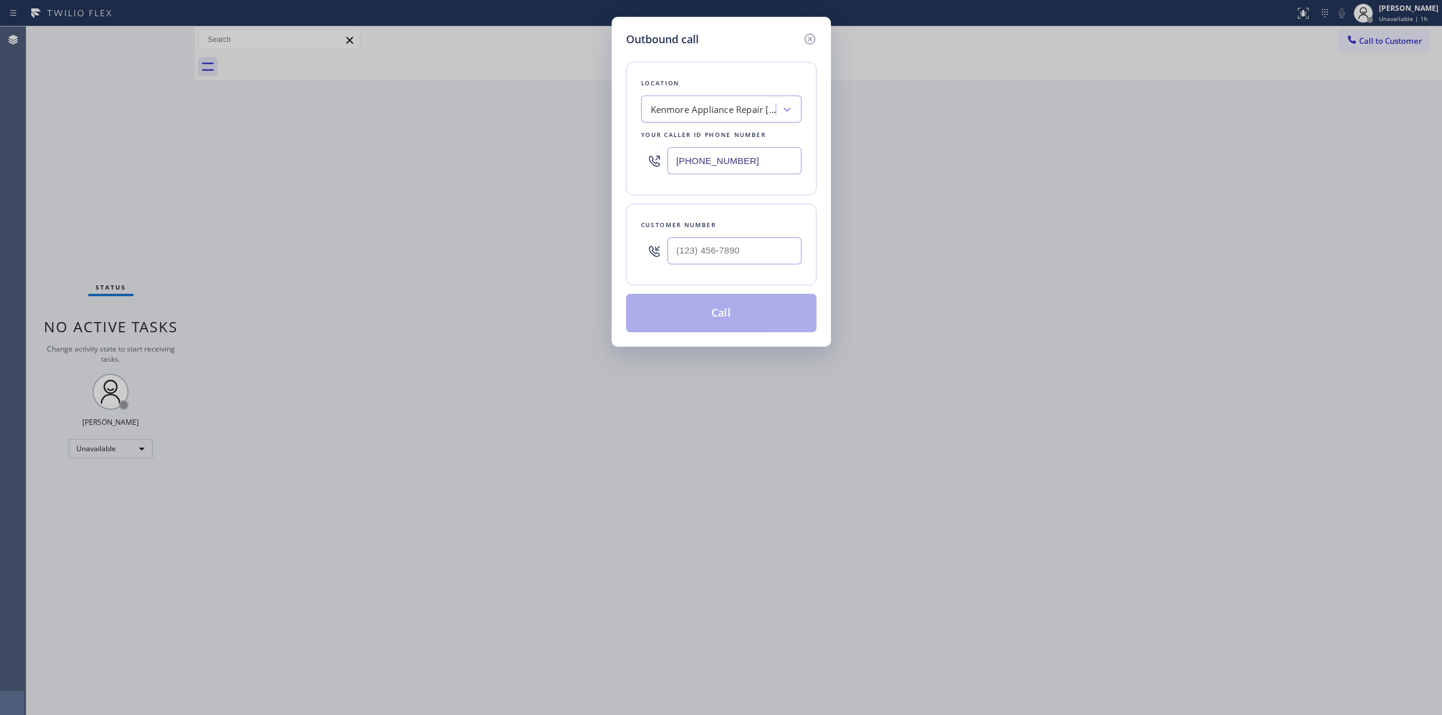
click at [819, 229] on div "Outbound call Location [GEOGRAPHIC_DATA] Appliance Repair [US_STATE] Your calle…" at bounding box center [721, 357] width 1442 height 715
paste input "626) 623-5086"
click at [753, 250] on input "[PHONE_NUMBER]" at bounding box center [735, 250] width 134 height 27
type input "[PHONE_NUMBER]"
click at [730, 106] on div "Kenmore Appliance Repair [US_STATE]" at bounding box center [714, 110] width 126 height 14
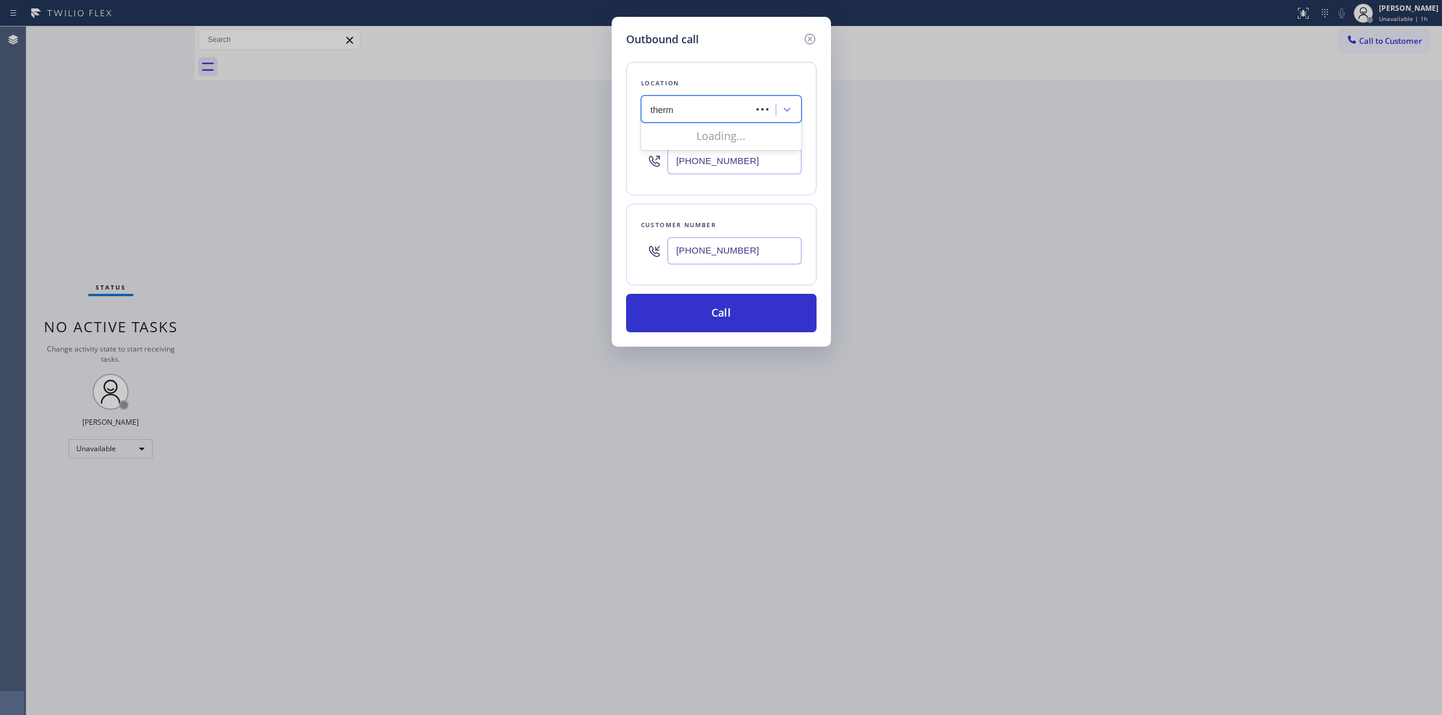
type input "therma"
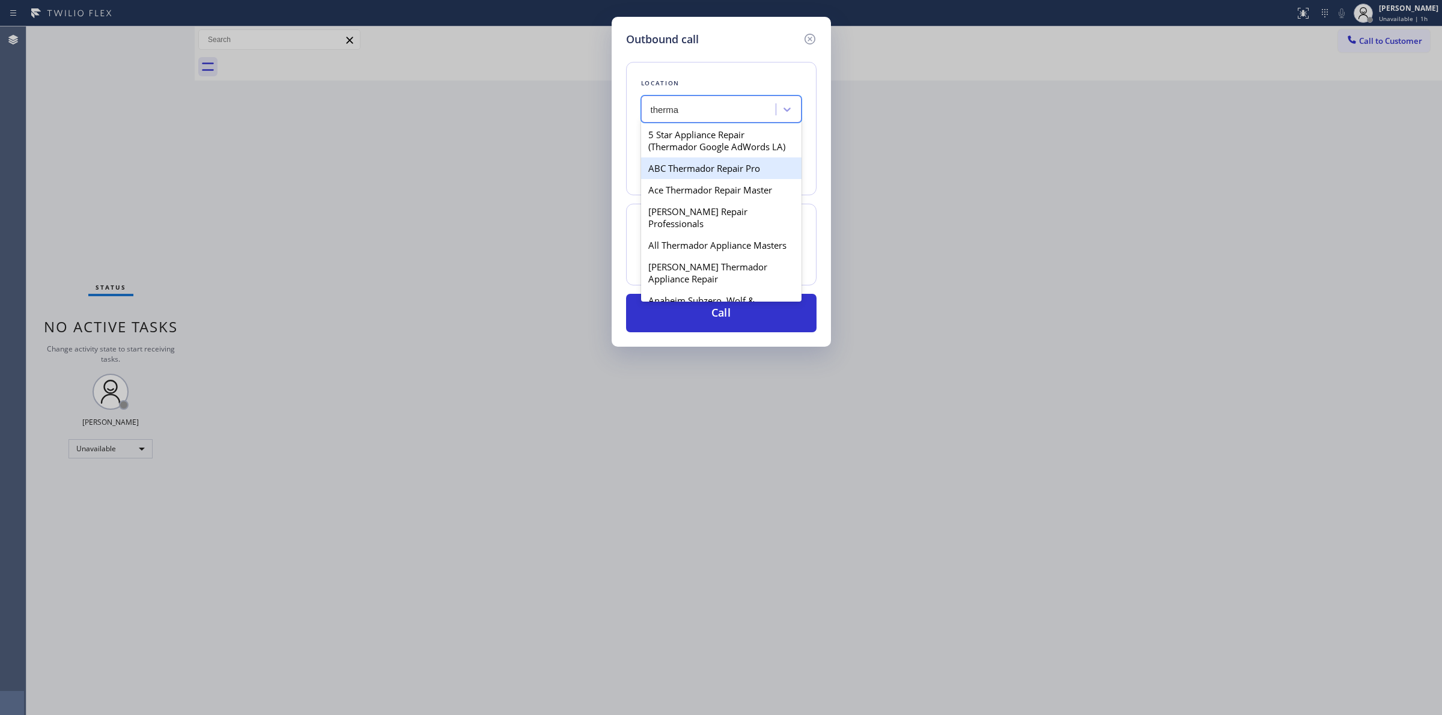
click at [692, 179] on div "ABC Thermador Repair Pro" at bounding box center [721, 168] width 160 height 22
type input "[PHONE_NUMBER]"
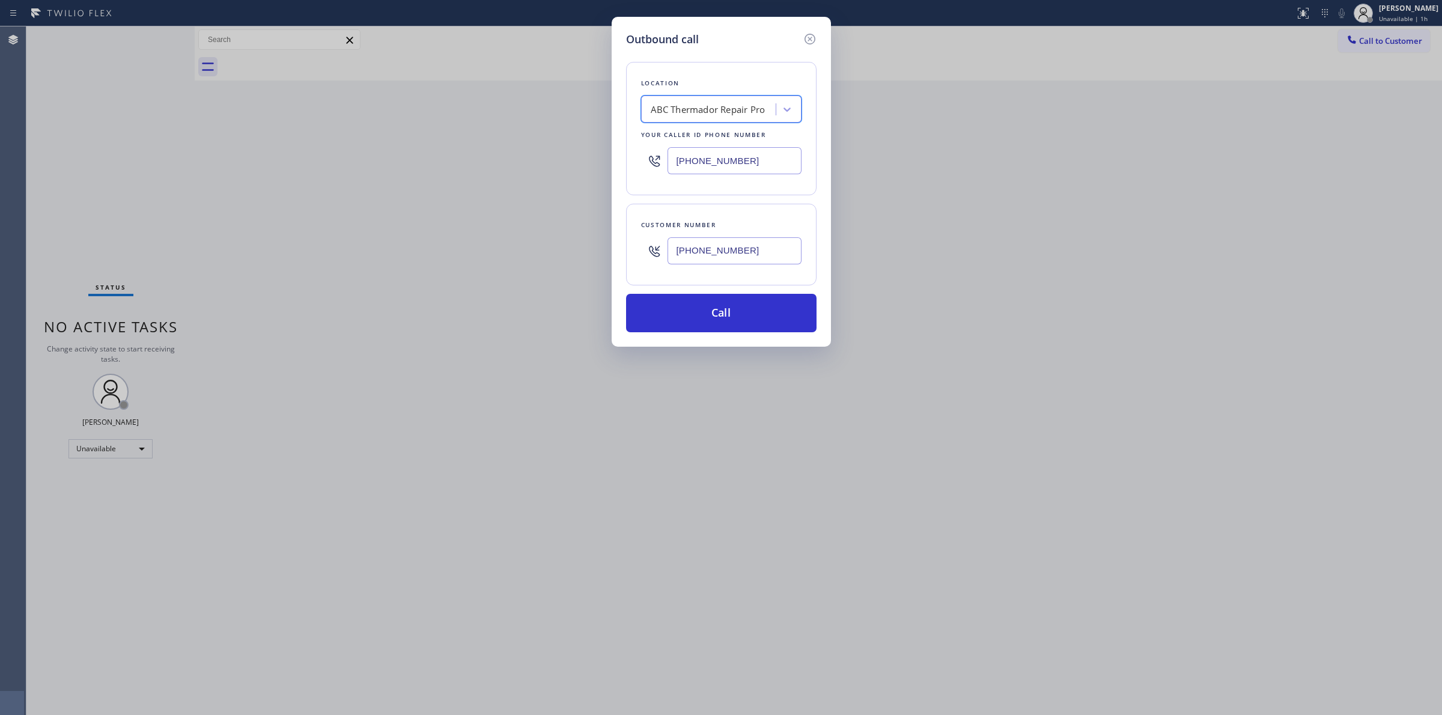
drag, startPoint x: 704, startPoint y: 236, endPoint x: 704, endPoint y: 245, distance: 9.6
click at [704, 238] on div "[PHONE_NUMBER]" at bounding box center [735, 250] width 134 height 39
click at [704, 246] on input "[PHONE_NUMBER]" at bounding box center [735, 250] width 134 height 27
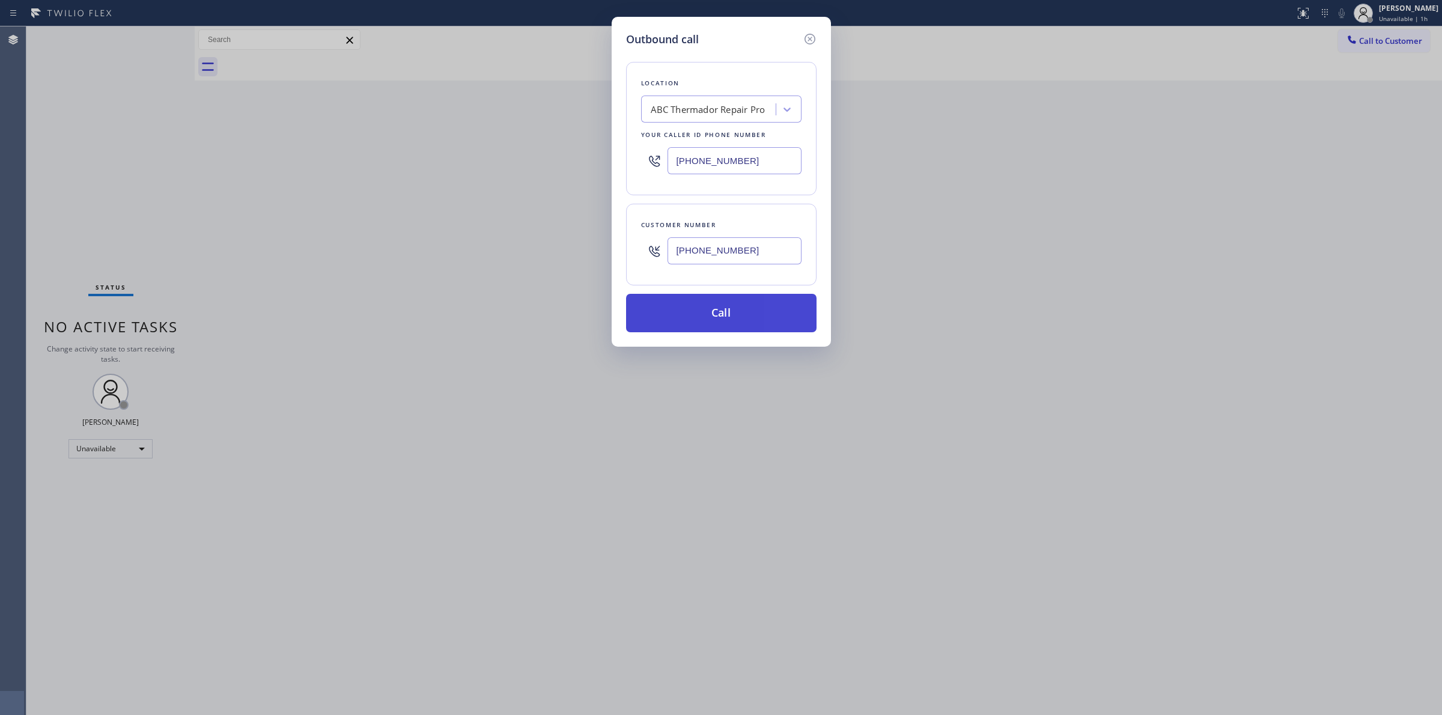
click at [707, 313] on button "Call" at bounding box center [721, 313] width 190 height 38
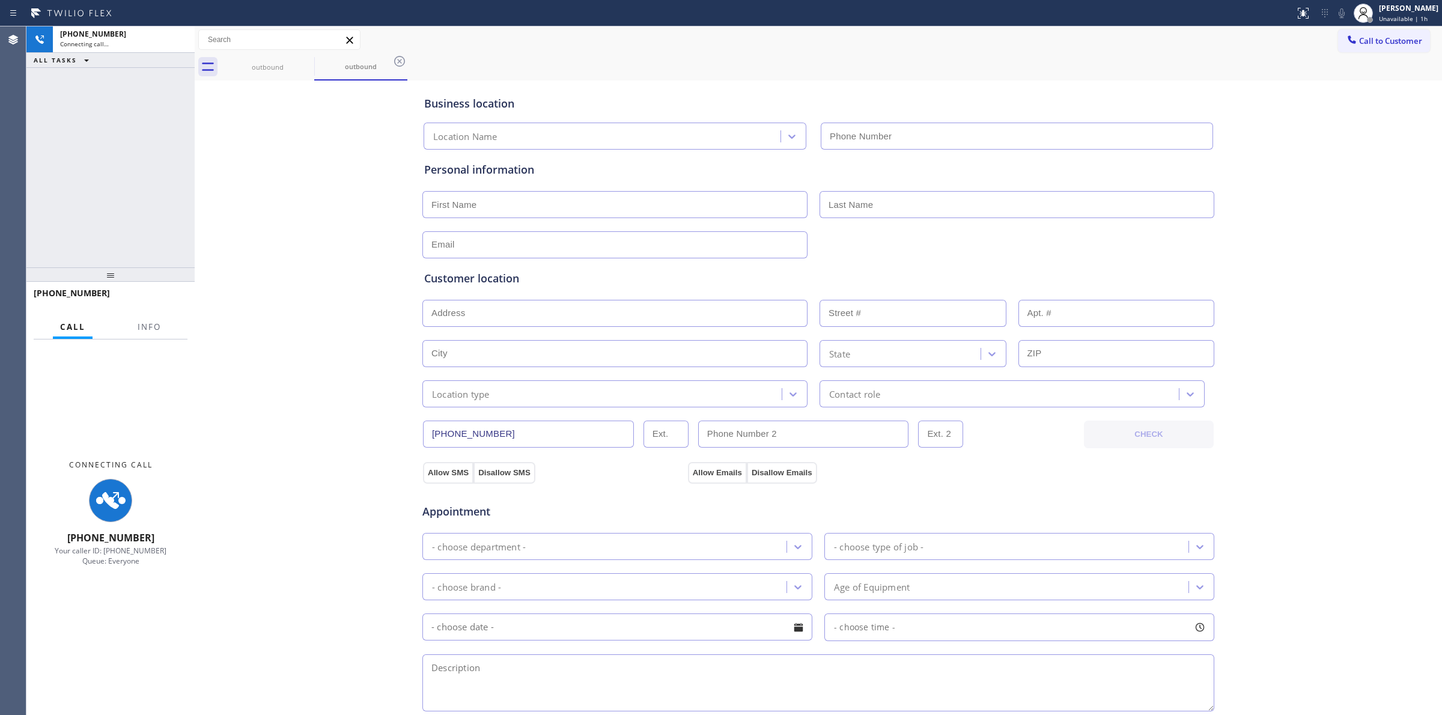
type input "[PHONE_NUMBER]"
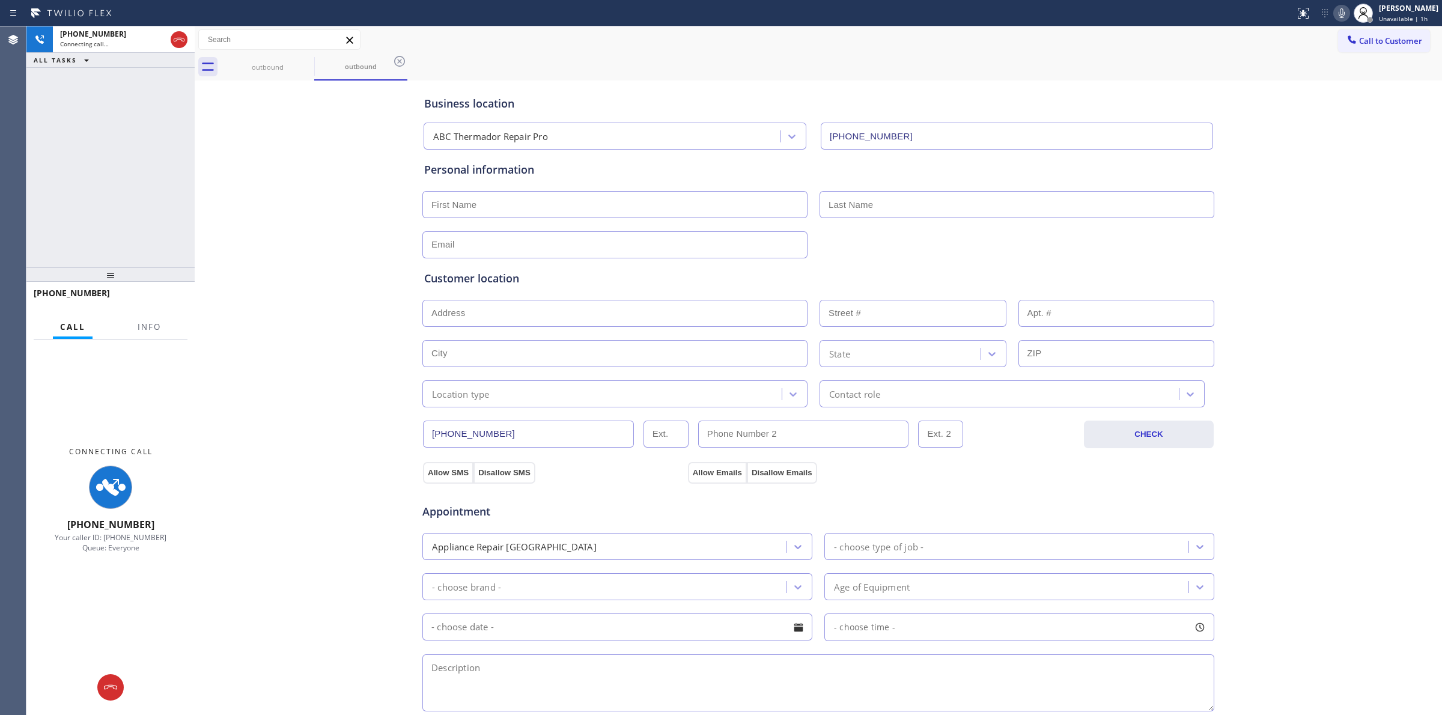
drag, startPoint x: 1288, startPoint y: 140, endPoint x: 1343, endPoint y: 18, distance: 133.9
click at [1290, 138] on div "Business location ABC Thermador Repair Pro [PHONE_NUMBER] Personal information …" at bounding box center [818, 494] width 1241 height 821
click at [1343, 16] on icon at bounding box center [1342, 13] width 14 height 14
type input "[PHONE_NUMBER]"
drag, startPoint x: 278, startPoint y: 64, endPoint x: 290, endPoint y: 62, distance: 12.2
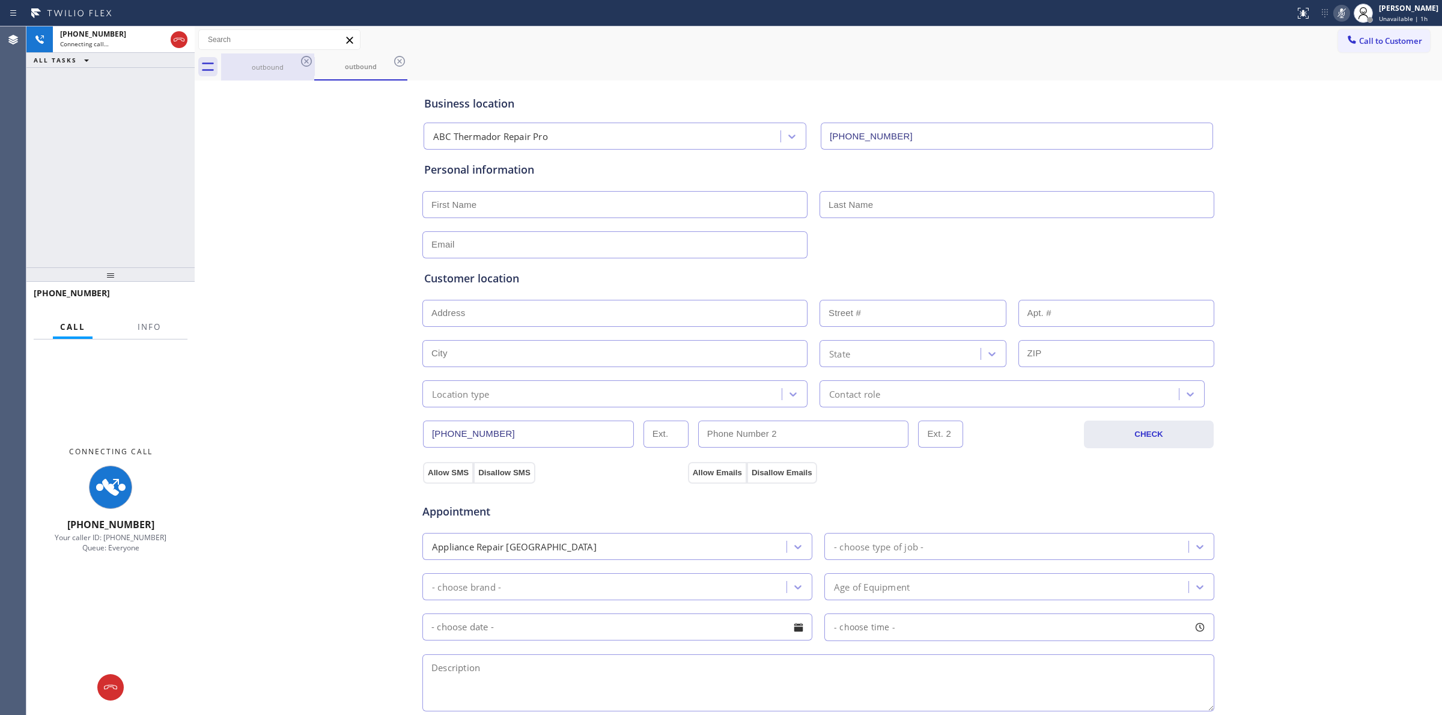
click at [279, 64] on div "outbound" at bounding box center [267, 66] width 91 height 9
click at [296, 61] on div "outbound" at bounding box center [267, 66] width 91 height 26
click at [304, 59] on icon at bounding box center [306, 61] width 14 height 14
click at [0, 0] on icon at bounding box center [0, 0] width 0 height 0
click at [304, 59] on div "outbound outbound" at bounding box center [831, 66] width 1221 height 27
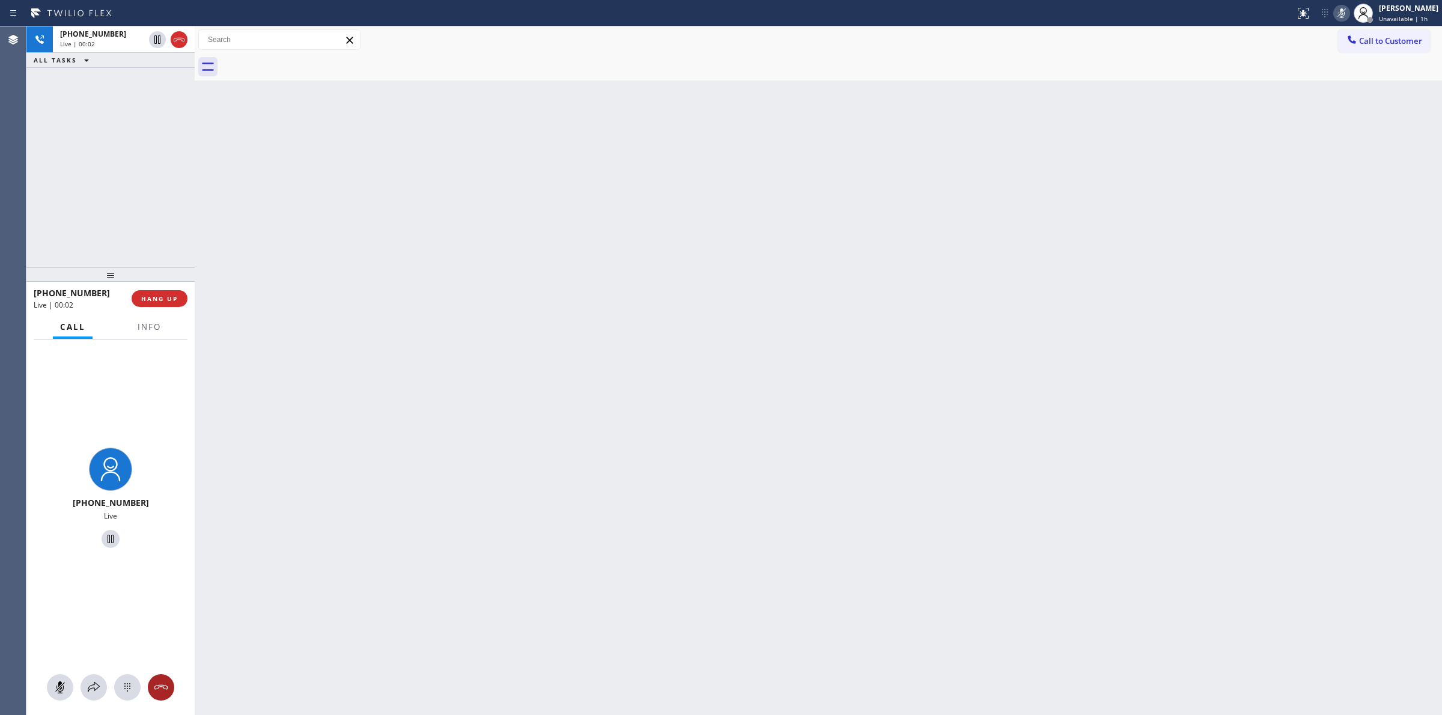
drag, startPoint x: 130, startPoint y: 698, endPoint x: 165, endPoint y: 680, distance: 40.0
click at [130, 698] on button at bounding box center [127, 687] width 26 height 26
click at [1362, 39] on span "Call to Customer" at bounding box center [1390, 40] width 63 height 11
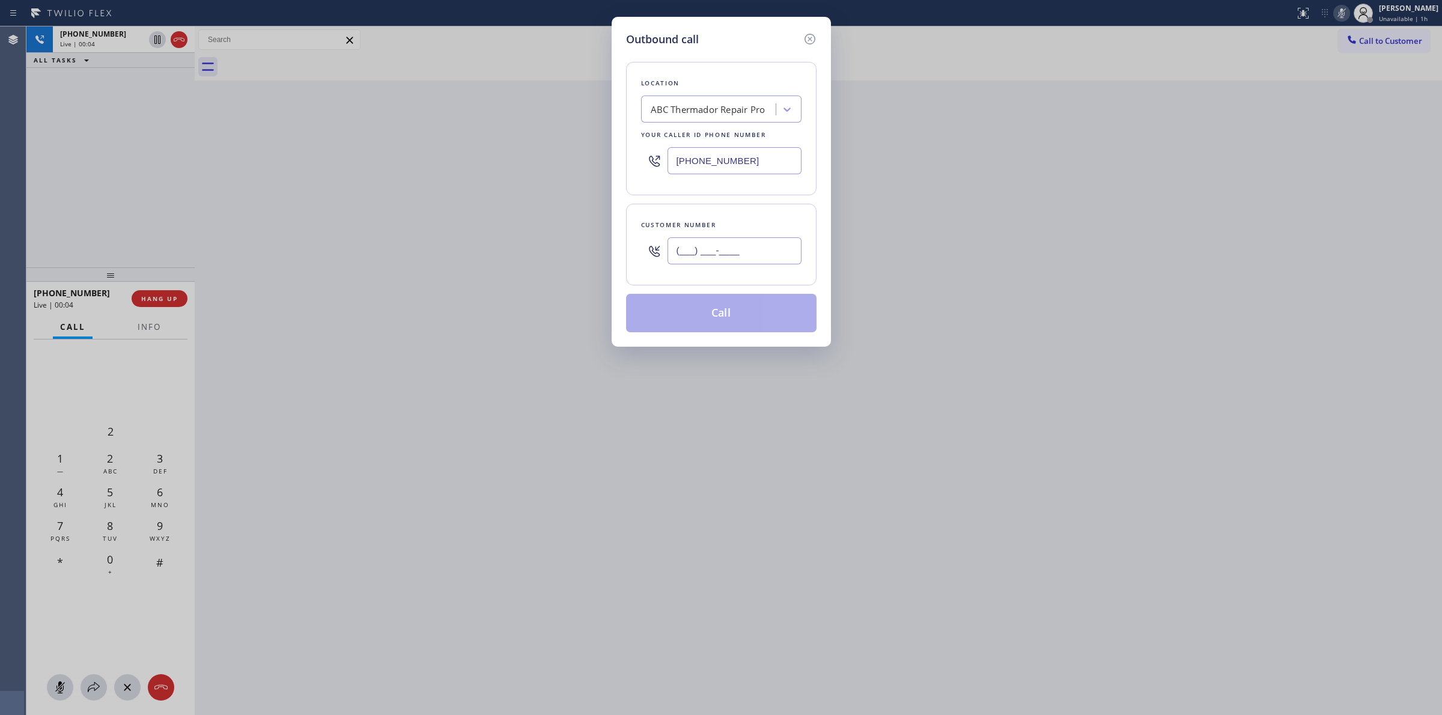
click at [773, 256] on input "(___) ___-____" at bounding box center [735, 250] width 134 height 27
paste input "626) 623-5086"
type input "[PHONE_NUMBER]"
drag, startPoint x: 629, startPoint y: 171, endPoint x: 646, endPoint y: 257, distance: 87.1
click at [629, 174] on div "Location ABC Thermador Repair Pro Your caller id phone number [PHONE_NUMBER]" at bounding box center [721, 128] width 190 height 133
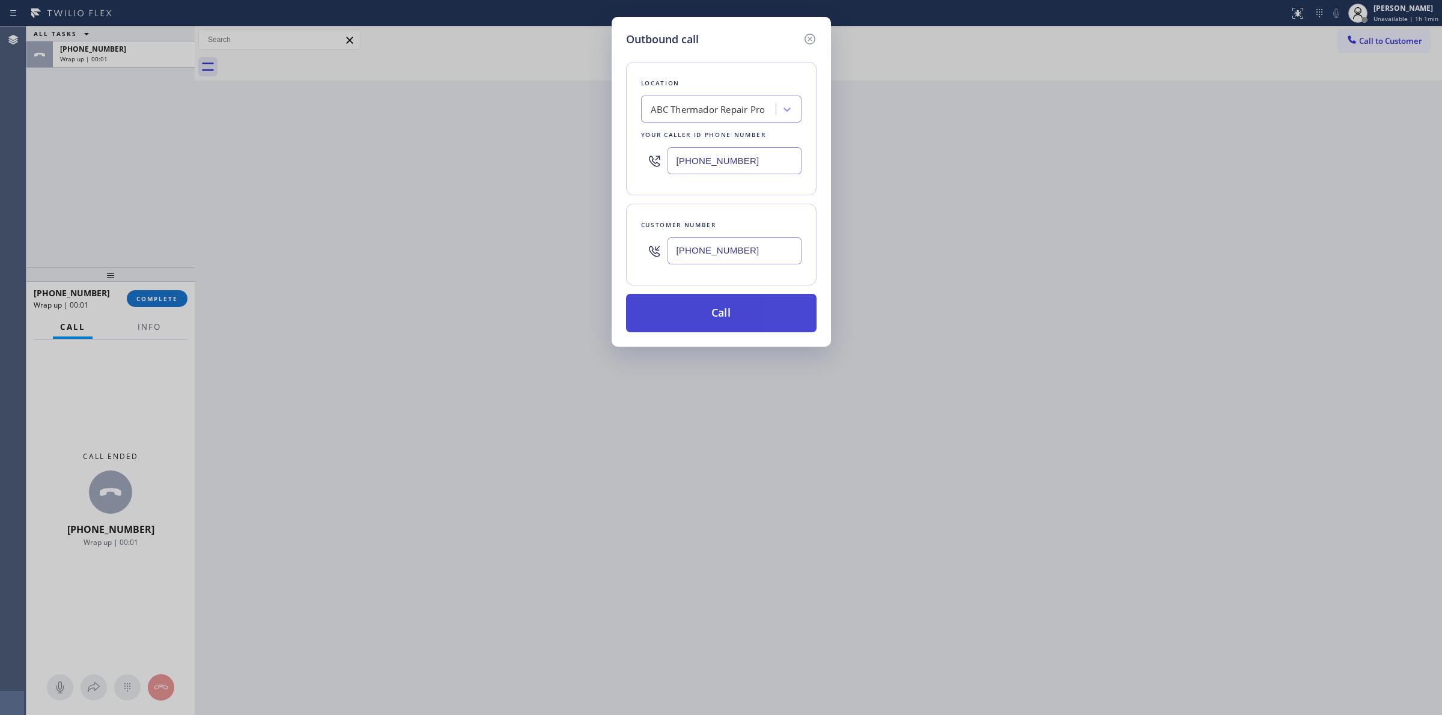
click at [639, 310] on button "Call" at bounding box center [721, 313] width 190 height 38
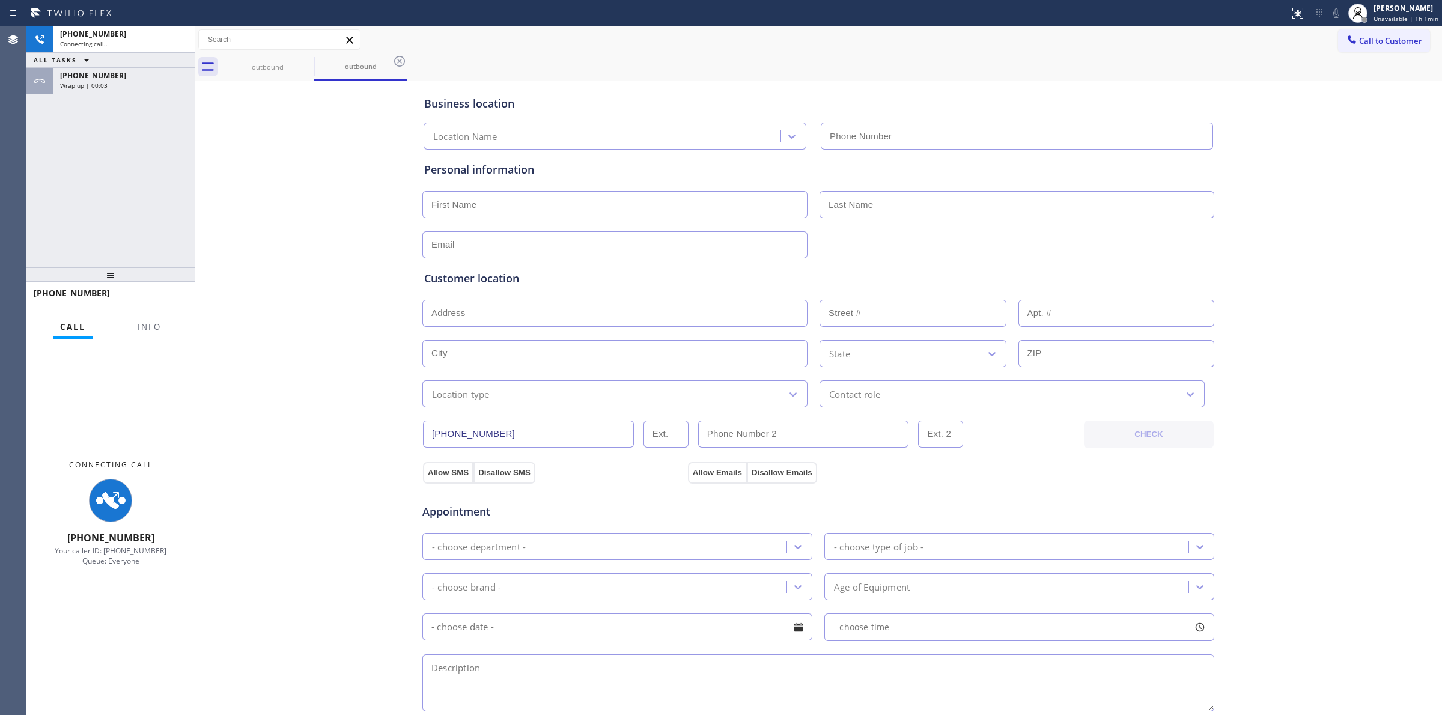
type input "[PHONE_NUMBER]"
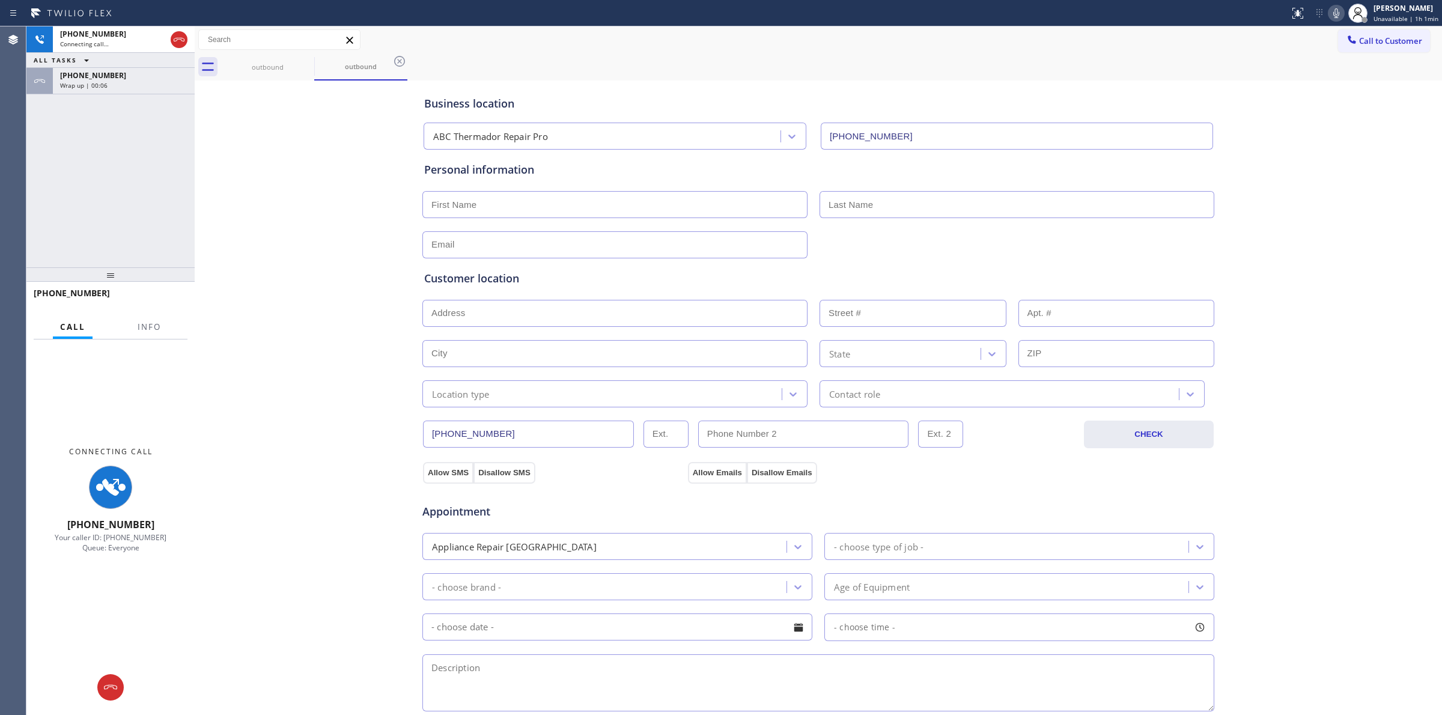
click at [1290, 177] on div "Business location ABC Thermador Repair Pro [PHONE_NUMBER] Personal information …" at bounding box center [818, 494] width 1241 height 821
drag, startPoint x: 1343, startPoint y: 4, endPoint x: 1311, endPoint y: 25, distance: 38.7
click at [1344, 2] on div "Status report No issues detected If you experience an issue, please download th…" at bounding box center [1363, 13] width 157 height 26
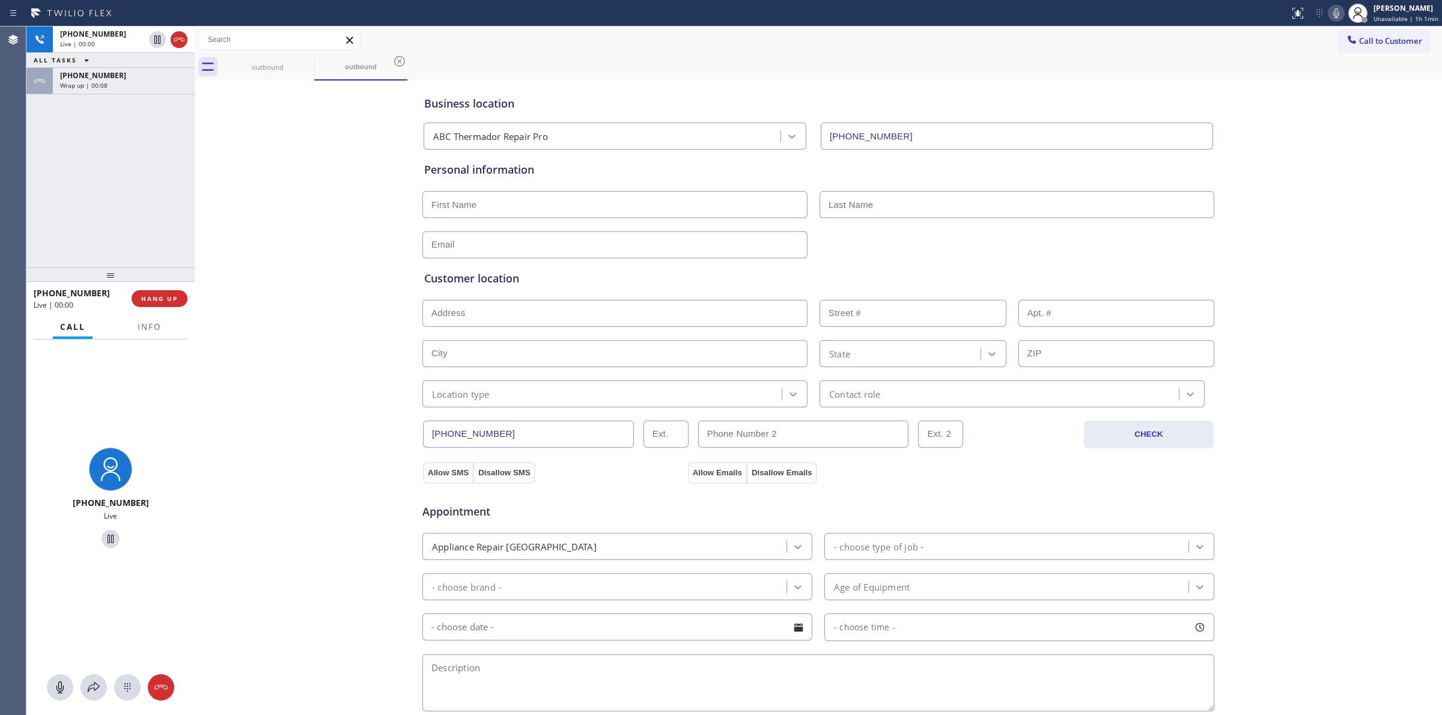
click at [1339, 7] on icon at bounding box center [1336, 13] width 14 height 14
click at [121, 47] on div "Live | 00:00" at bounding box center [102, 44] width 84 height 8
type input "[PHONE_NUMBER]"
click at [128, 689] on icon at bounding box center [127, 687] width 14 height 14
click at [1347, 49] on button "Call to Customer" at bounding box center [1384, 40] width 92 height 23
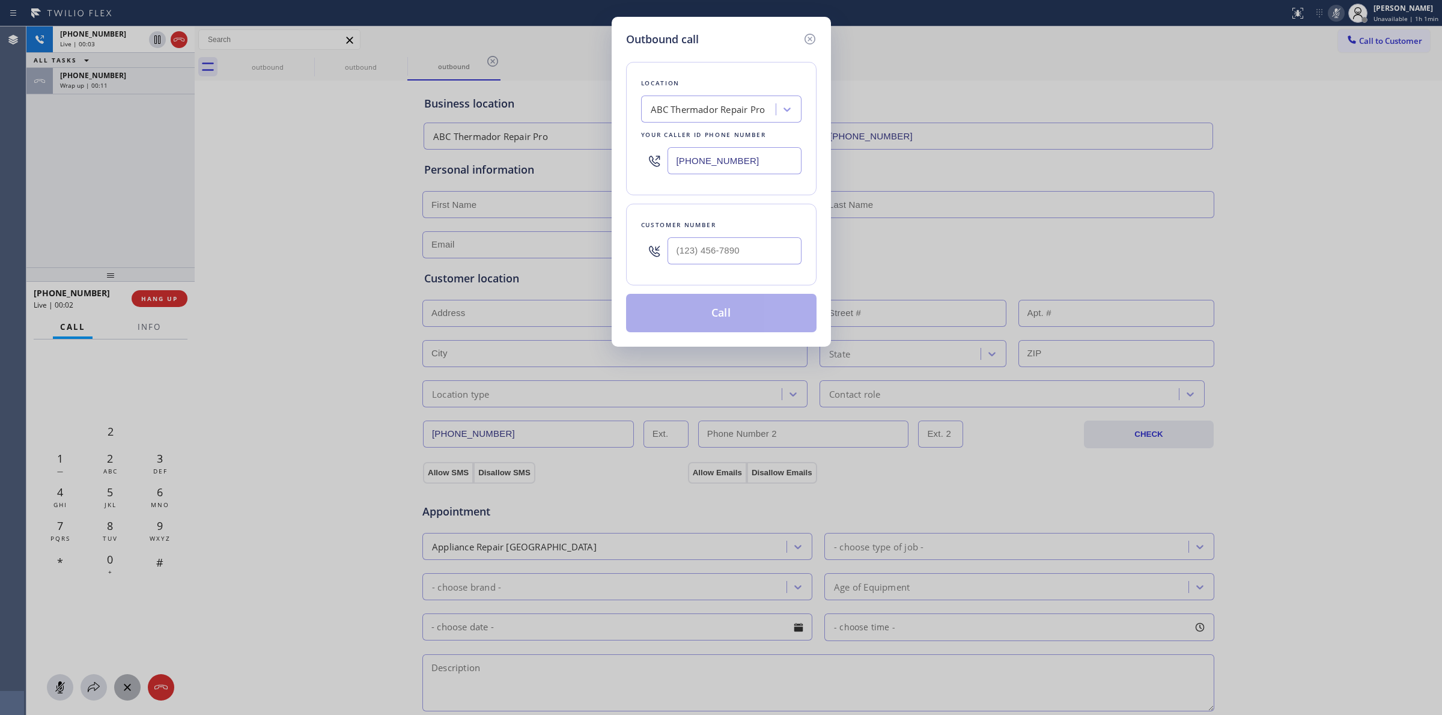
drag, startPoint x: 741, startPoint y: 273, endPoint x: 734, endPoint y: 257, distance: 17.5
click at [740, 269] on div "Customer number" at bounding box center [721, 245] width 190 height 82
click at [734, 257] on input "(___) ___-____" at bounding box center [735, 250] width 134 height 27
paste input "626) 623-5086"
type input "[PHONE_NUMBER]"
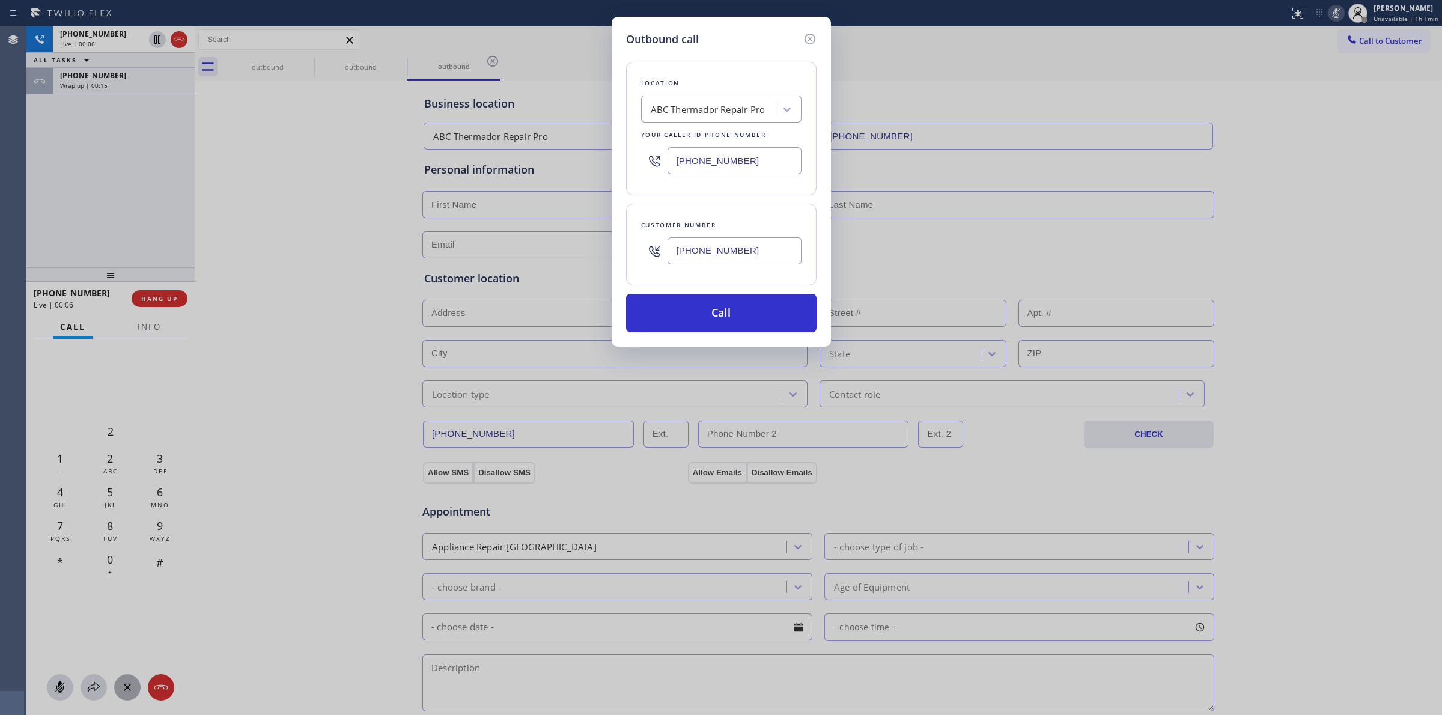
click at [245, 175] on div "Outbound call Location ABC Thermador Repair Pro Your caller id phone number [PH…" at bounding box center [721, 357] width 1442 height 715
click at [737, 317] on button "Call" at bounding box center [721, 313] width 190 height 38
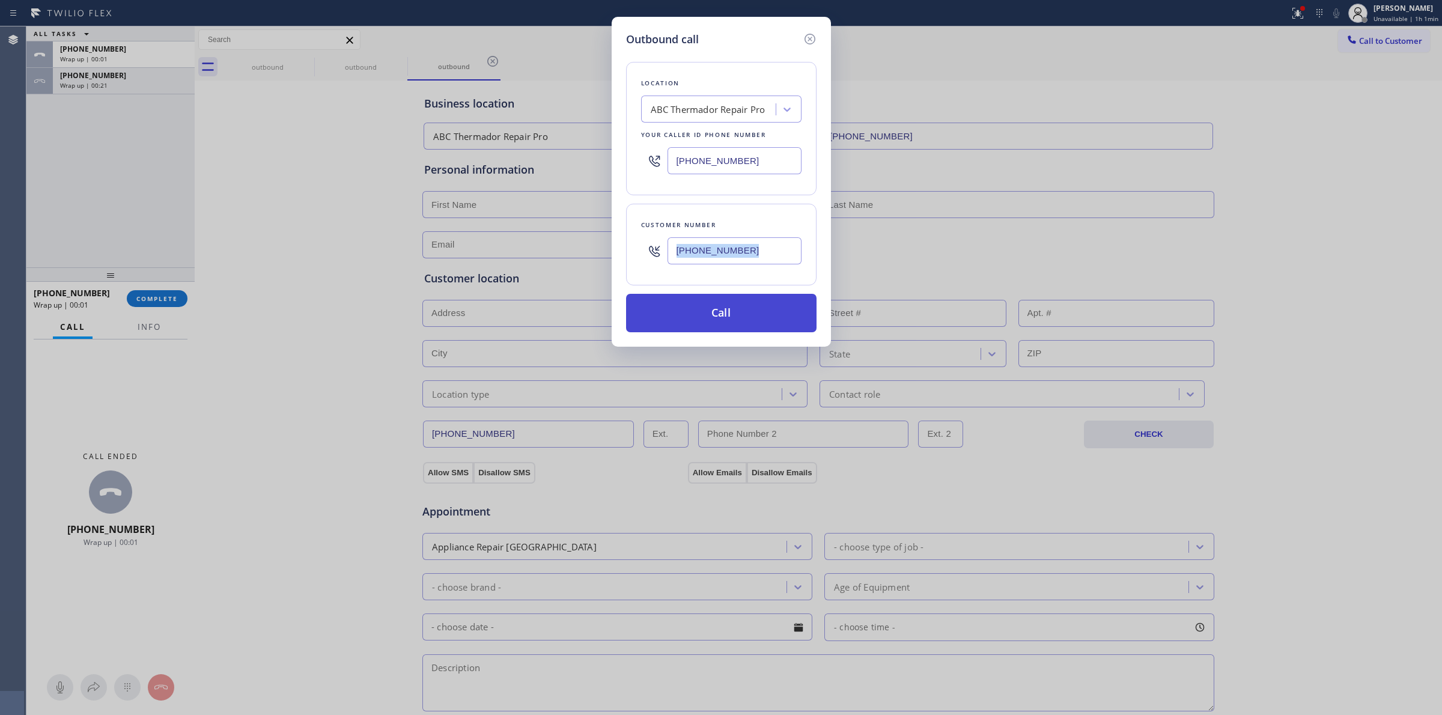
drag, startPoint x: 718, startPoint y: 289, endPoint x: 698, endPoint y: 325, distance: 41.1
click at [703, 317] on div "Location ABC Thermador Repair Pro Your caller id phone number [PHONE_NUMBER] Cu…" at bounding box center [721, 189] width 190 height 285
click at [698, 325] on button "Call" at bounding box center [721, 313] width 190 height 38
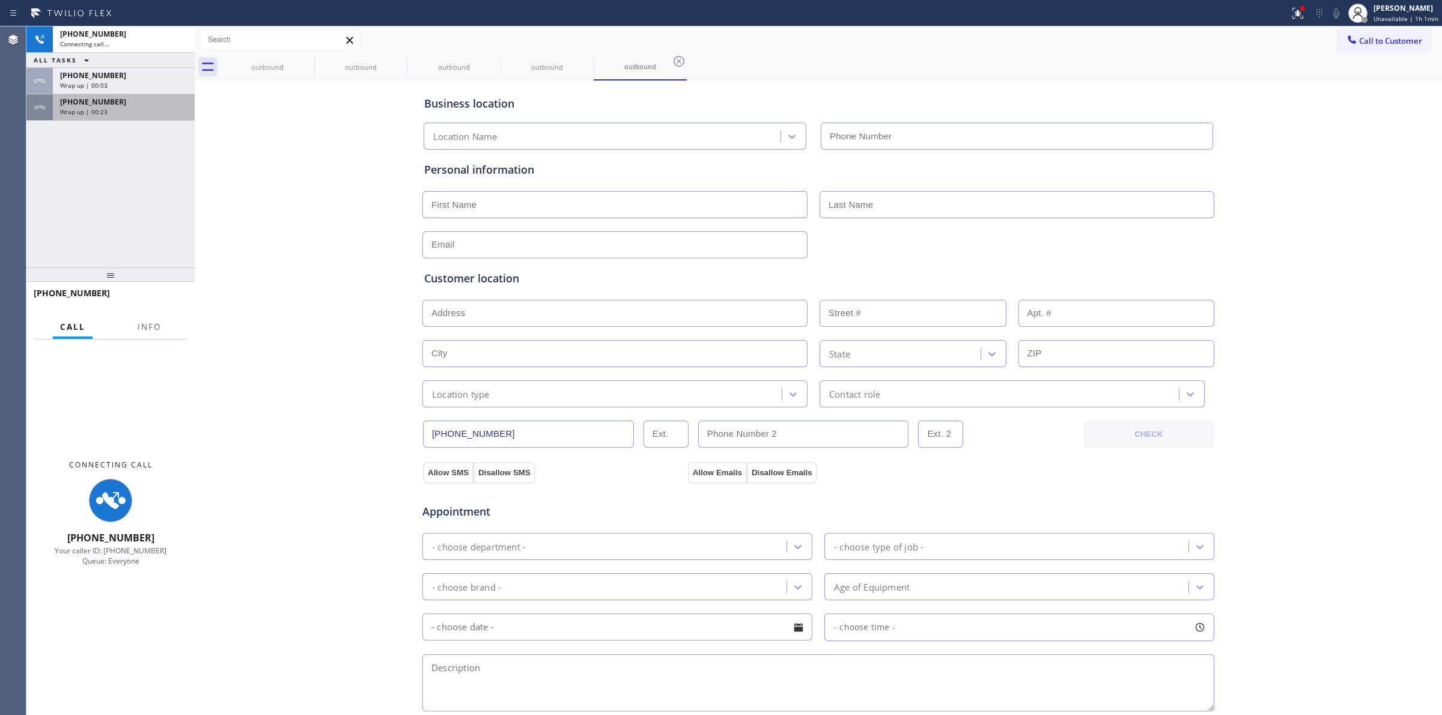
type input "[PHONE_NUMBER]"
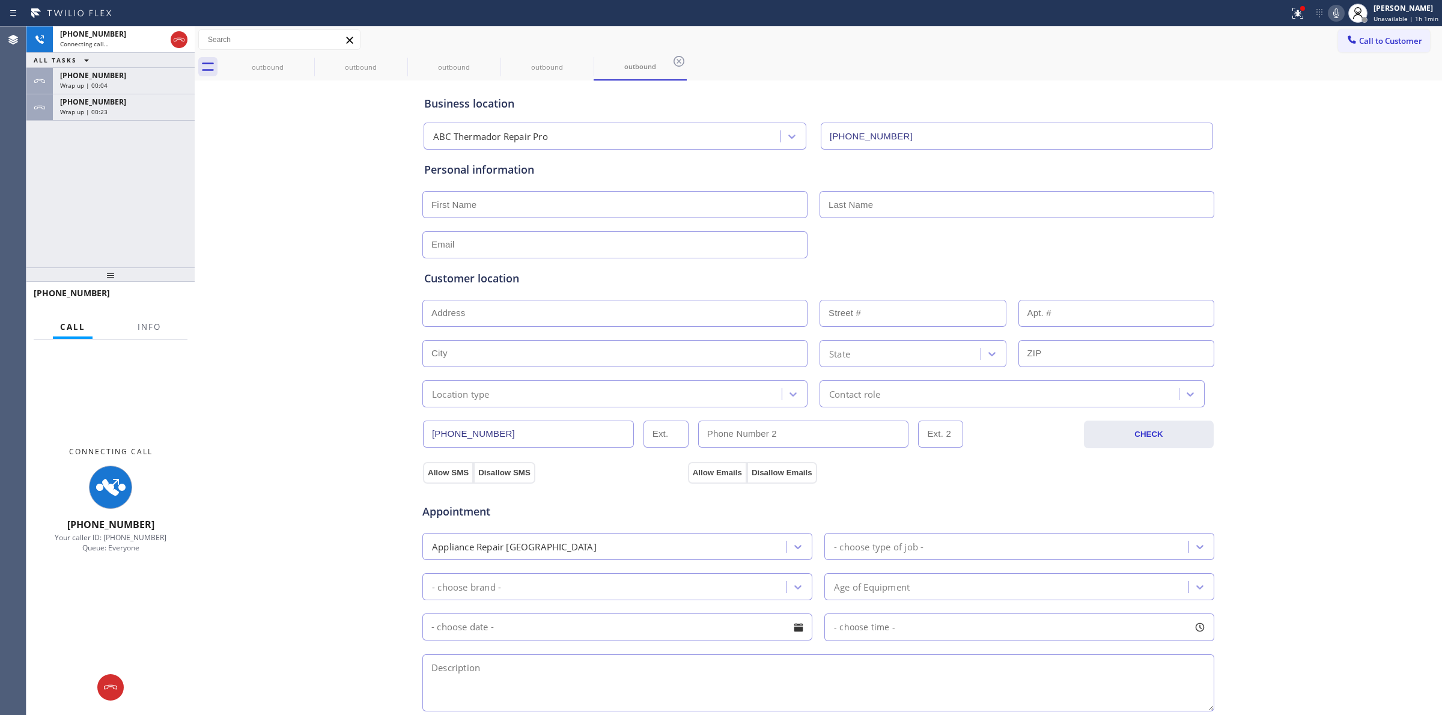
click at [129, 112] on div "Wrap up | 00:23" at bounding box center [123, 112] width 127 height 8
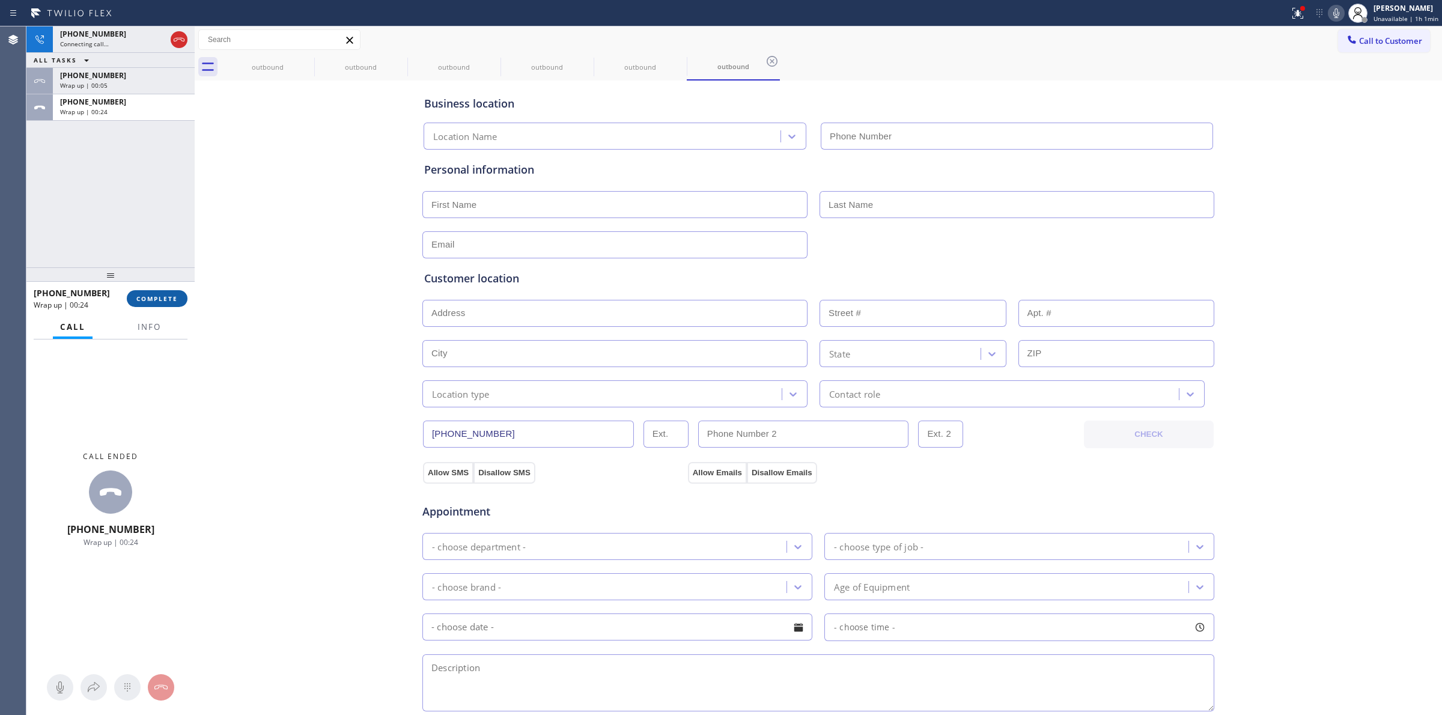
click at [163, 301] on span "COMPLETE" at bounding box center [156, 298] width 41 height 8
type input "[PHONE_NUMBER]"
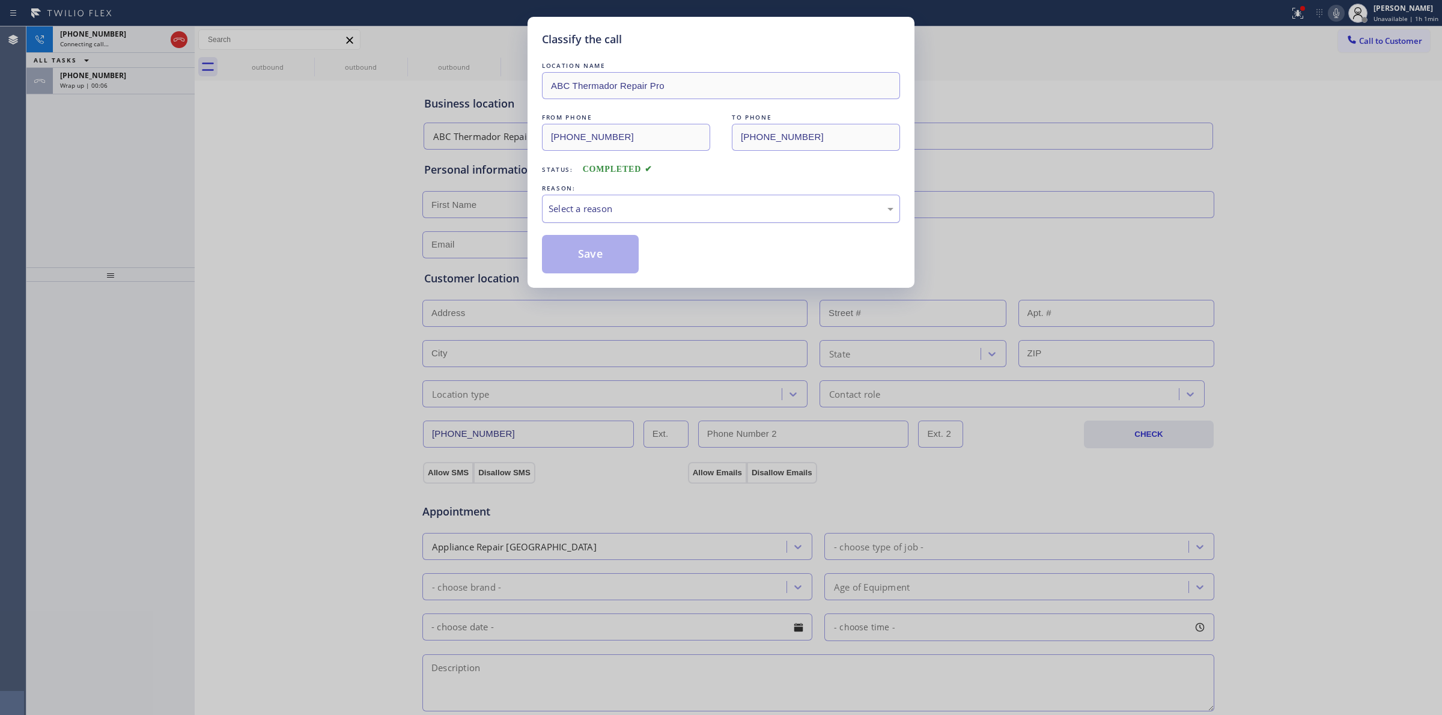
click at [674, 209] on div "Select a reason" at bounding box center [721, 209] width 345 height 14
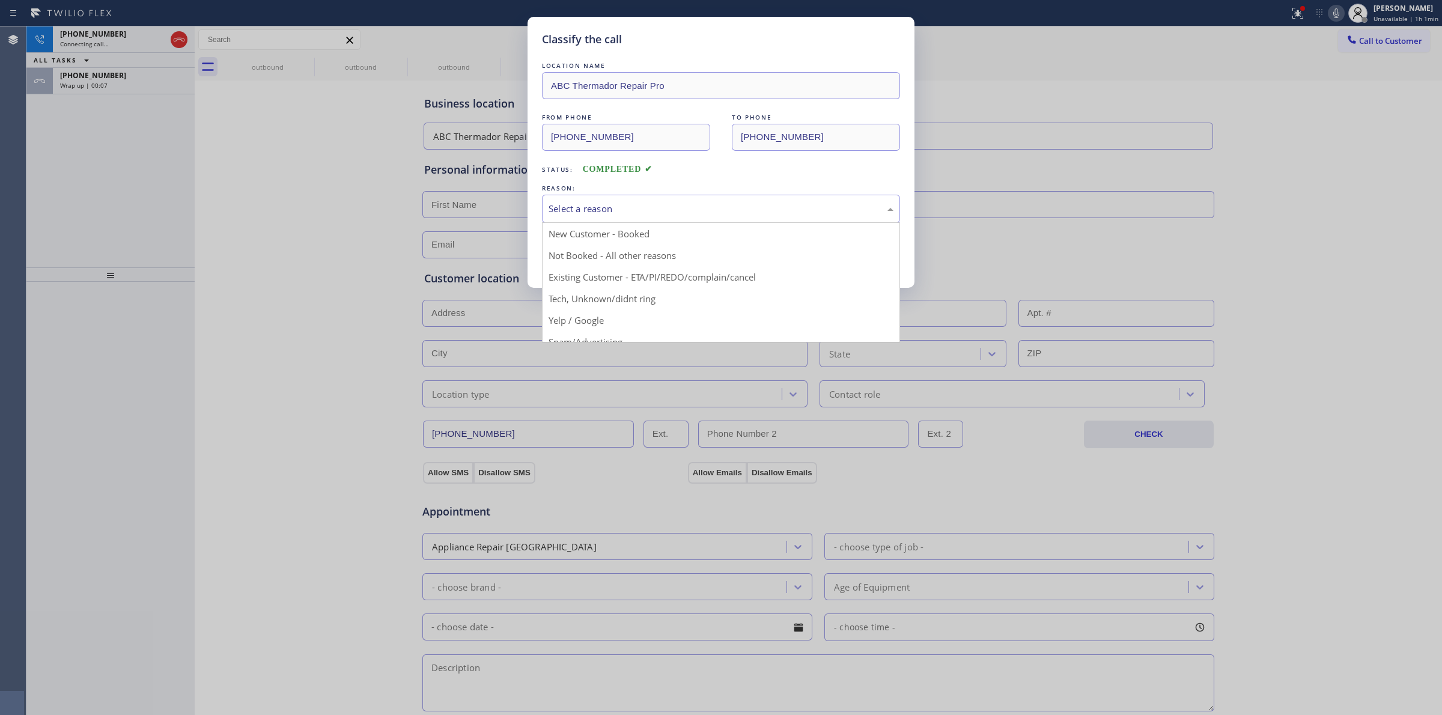
drag, startPoint x: 656, startPoint y: 300, endPoint x: 587, endPoint y: 244, distance: 89.2
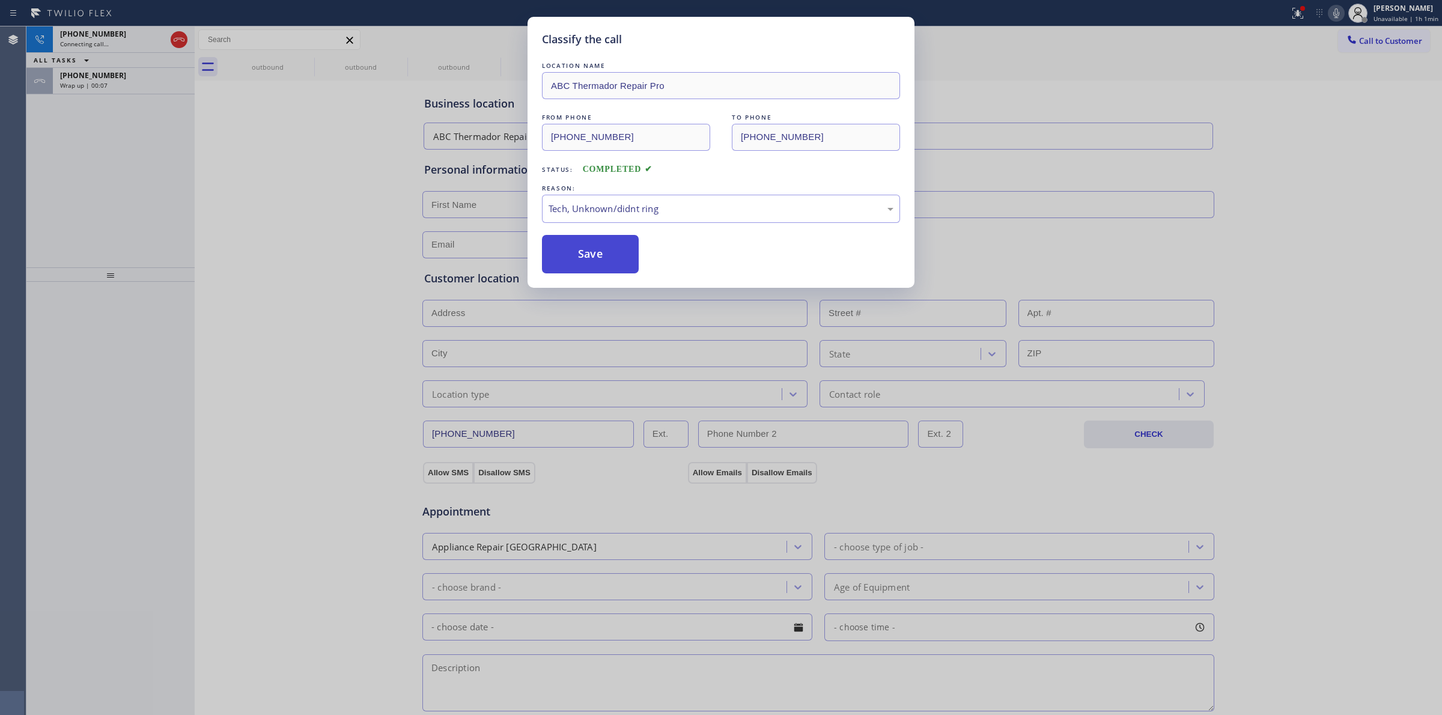
click at [587, 244] on button "Save" at bounding box center [590, 254] width 97 height 38
click at [121, 83] on div "Wrap up | 00:08" at bounding box center [123, 85] width 127 height 8
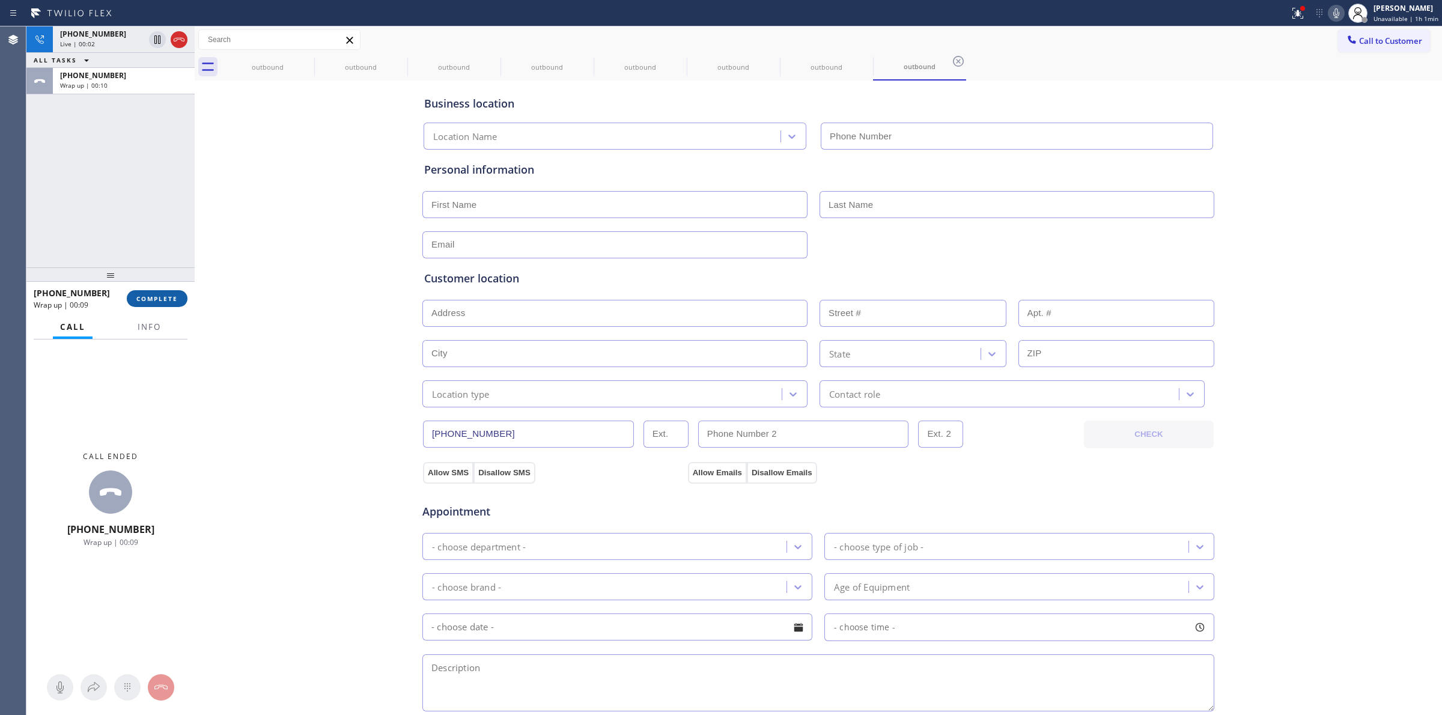
click at [185, 293] on button "COMPLETE" at bounding box center [157, 298] width 61 height 17
type input "[PHONE_NUMBER]"
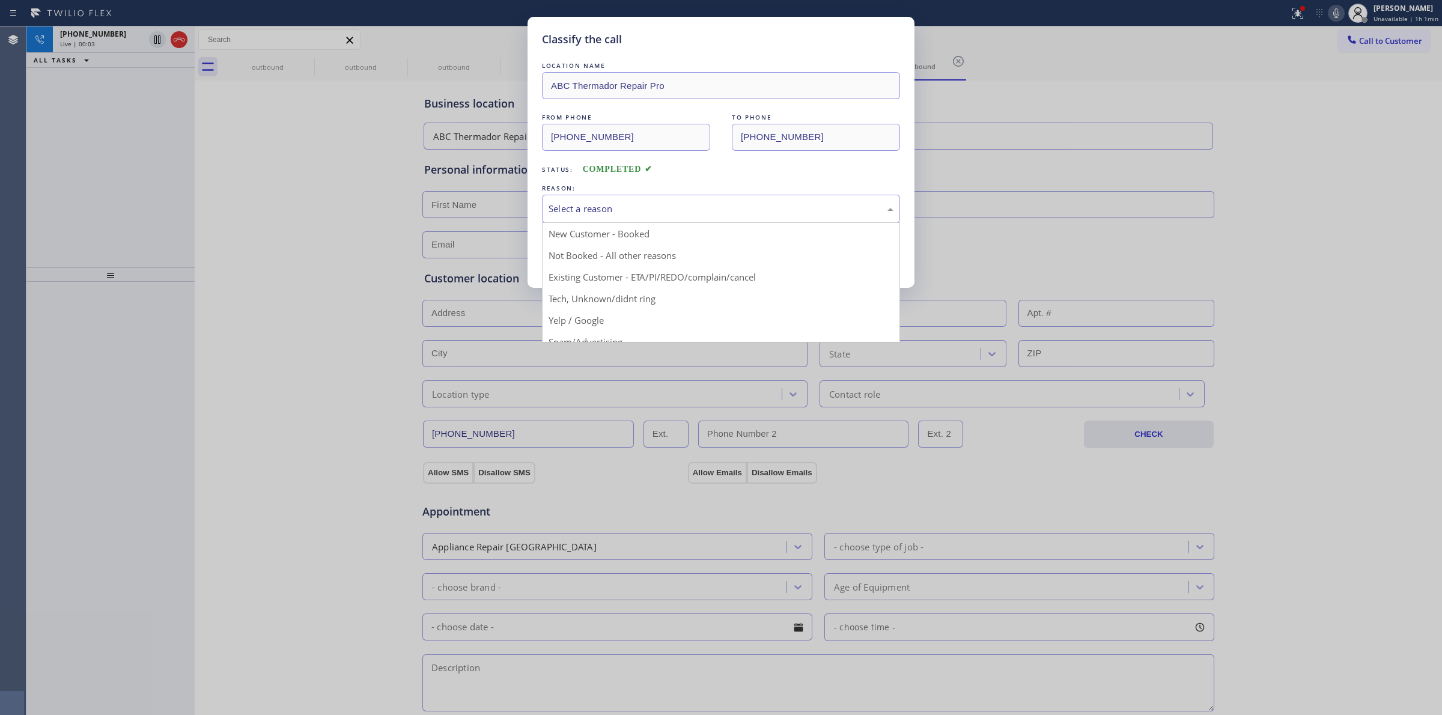
click at [610, 209] on div "Select a reason" at bounding box center [721, 209] width 345 height 14
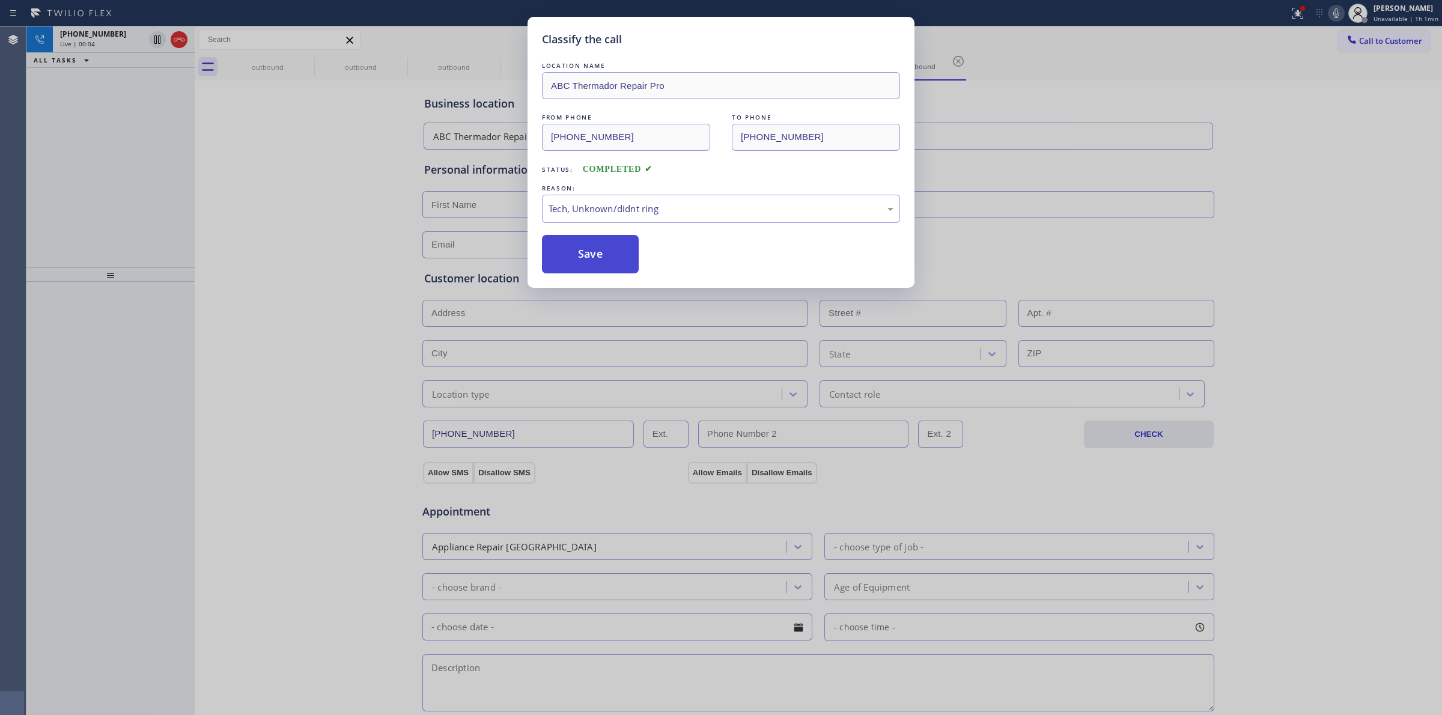
click at [609, 268] on button "Save" at bounding box center [590, 254] width 97 height 38
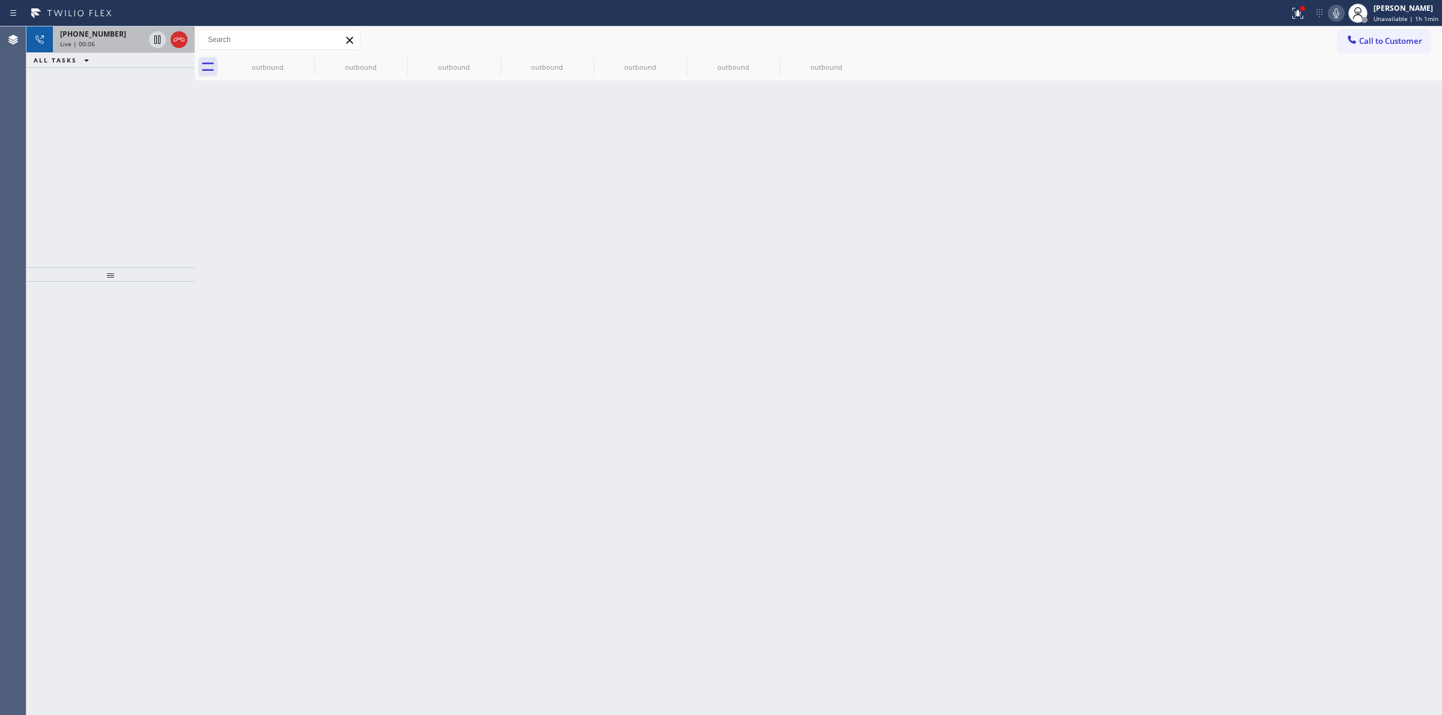
click at [99, 43] on div "Live | 00:06" at bounding box center [102, 44] width 84 height 8
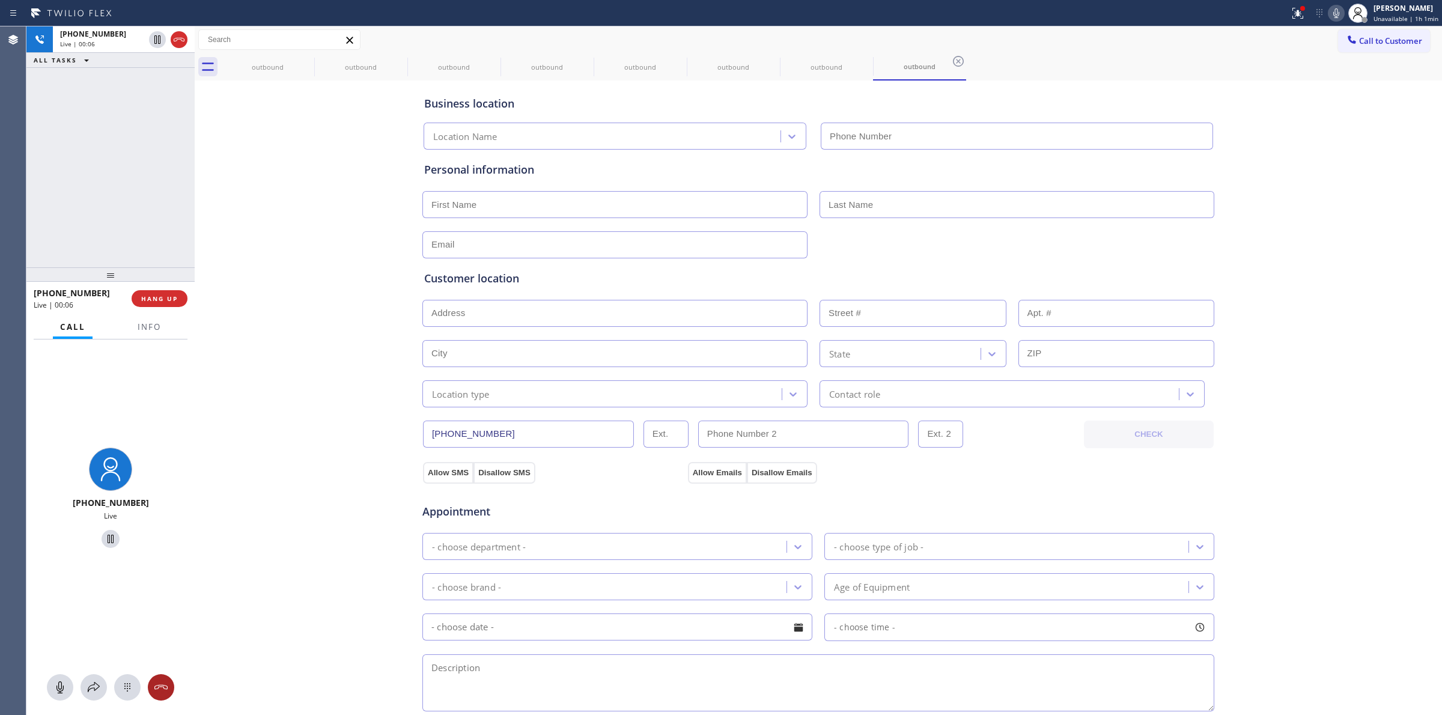
type input "[PHONE_NUMBER]"
click at [127, 687] on icon at bounding box center [127, 687] width 14 height 14
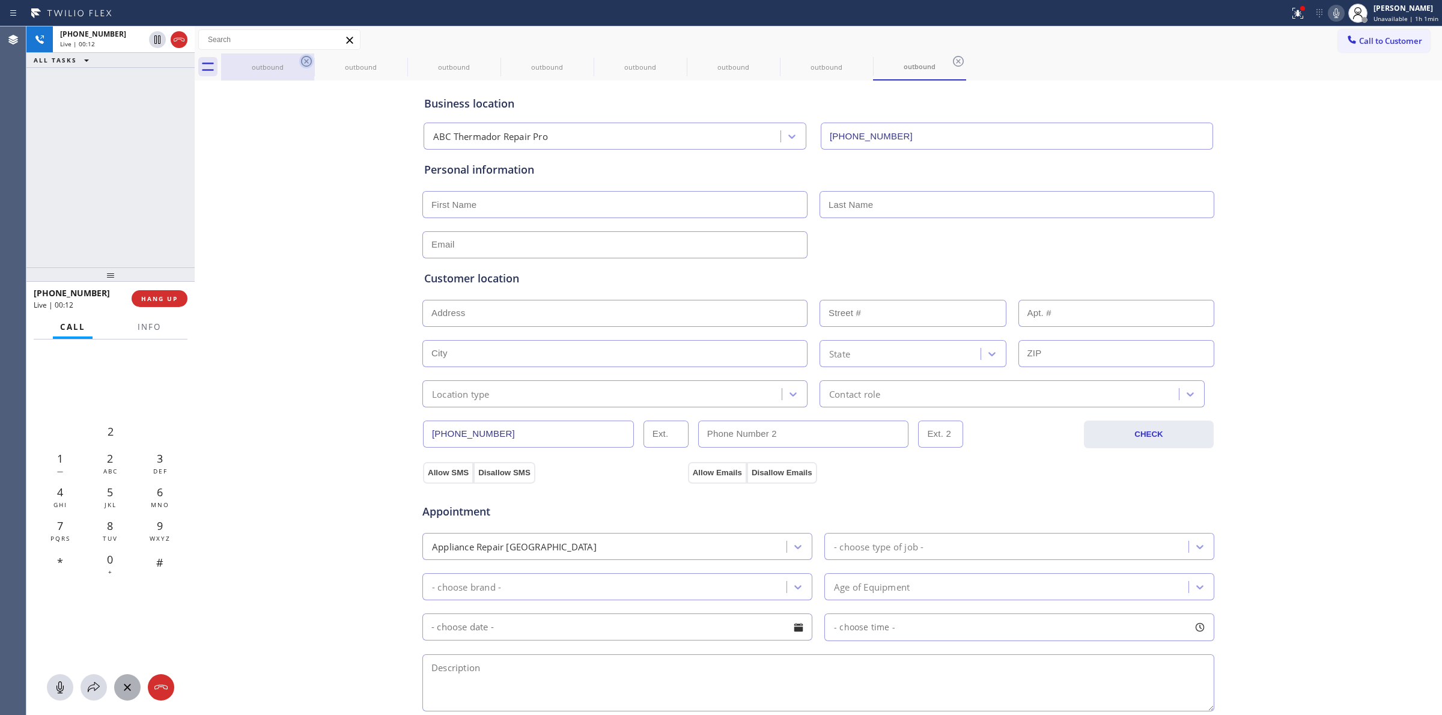
click at [310, 58] on icon at bounding box center [306, 61] width 11 height 11
click at [0, 0] on icon at bounding box center [0, 0] width 0 height 0
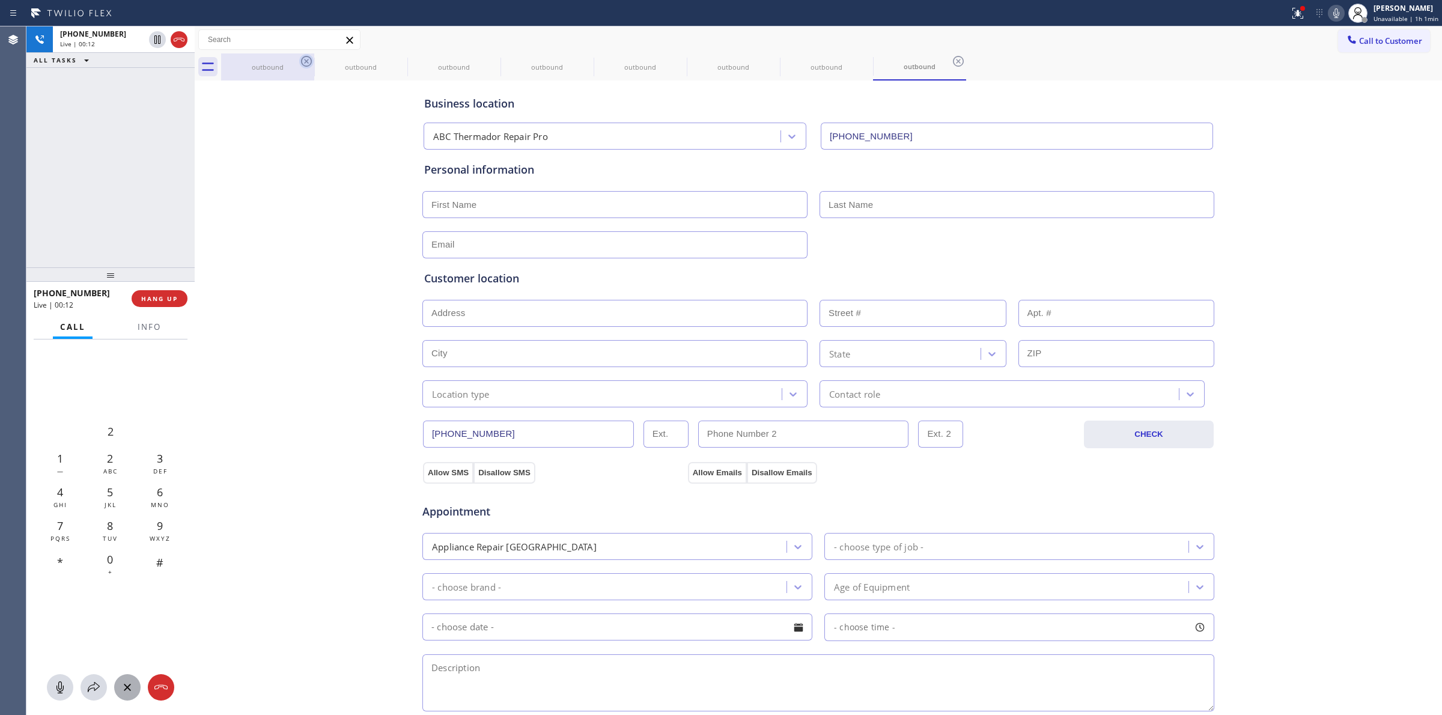
click at [0, 0] on icon at bounding box center [0, 0] width 0 height 0
click at [310, 58] on icon at bounding box center [306, 61] width 11 height 11
click at [308, 59] on icon at bounding box center [306, 61] width 14 height 14
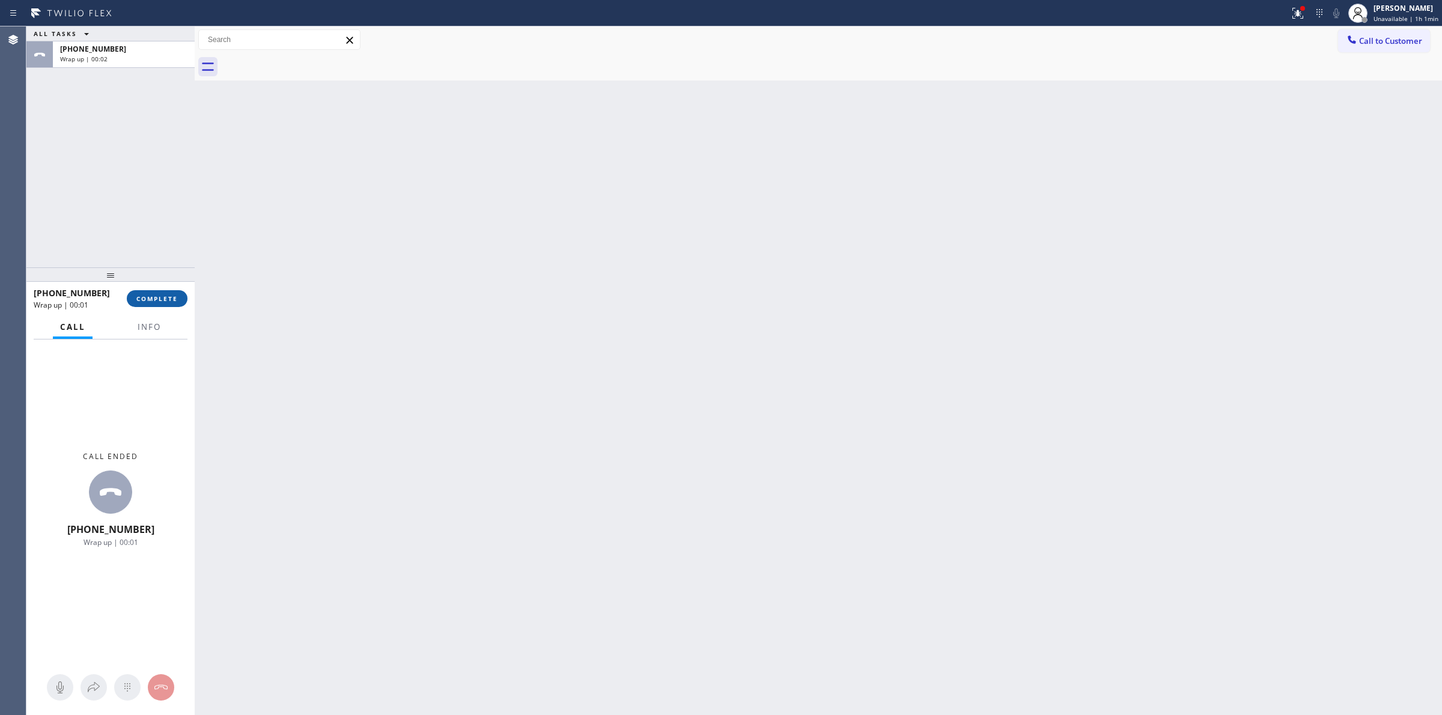
click at [171, 290] on button "COMPLETE" at bounding box center [157, 298] width 61 height 17
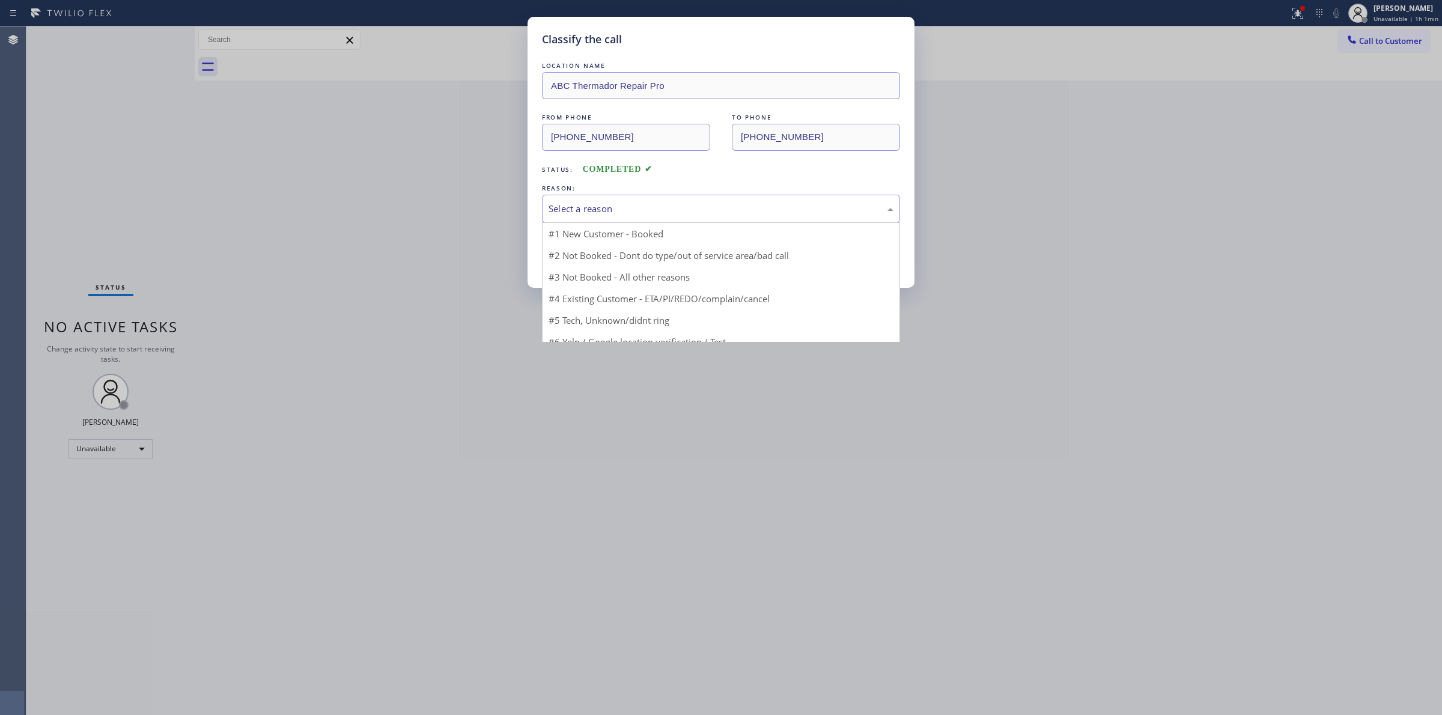
click at [629, 203] on div "Select a reason" at bounding box center [721, 209] width 345 height 14
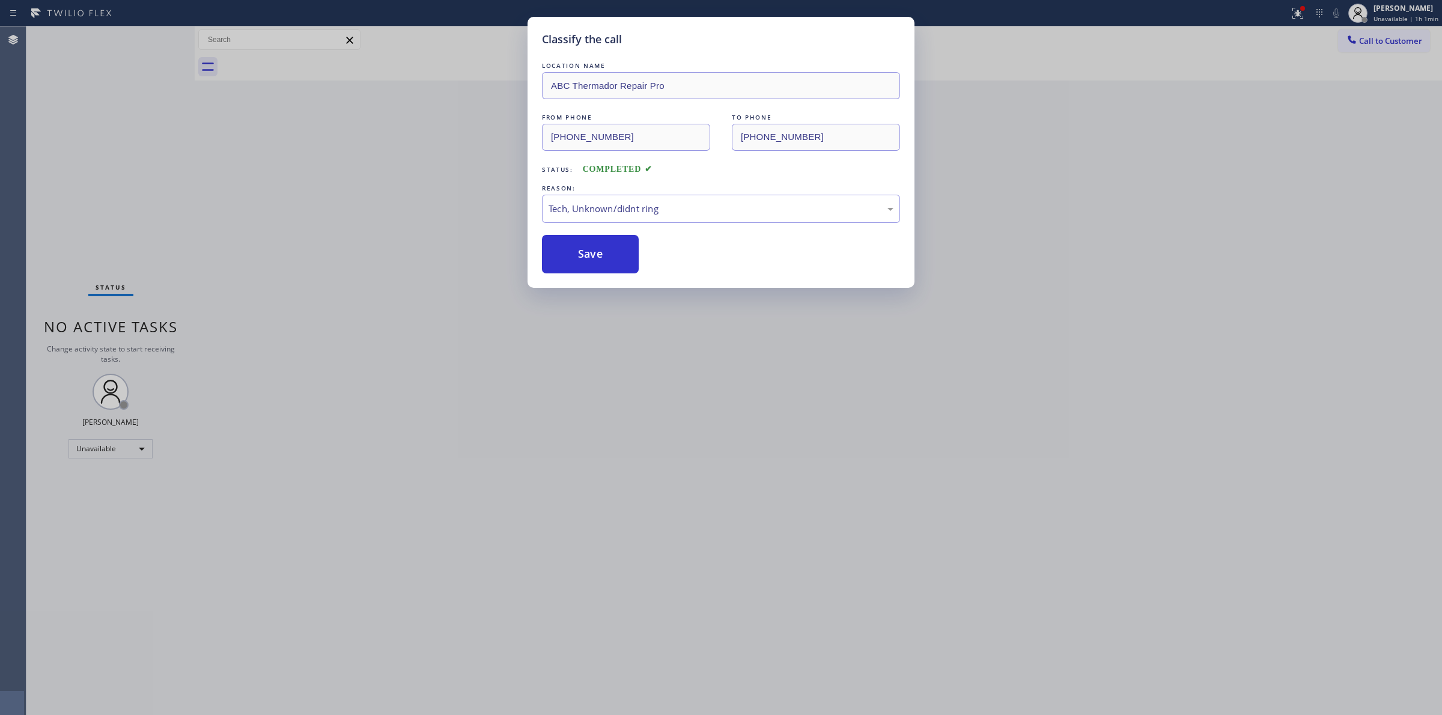
drag, startPoint x: 621, startPoint y: 307, endPoint x: 603, endPoint y: 253, distance: 57.0
drag, startPoint x: 603, startPoint y: 253, endPoint x: 723, endPoint y: 249, distance: 120.2
click at [603, 252] on button "Save" at bounding box center [590, 254] width 97 height 38
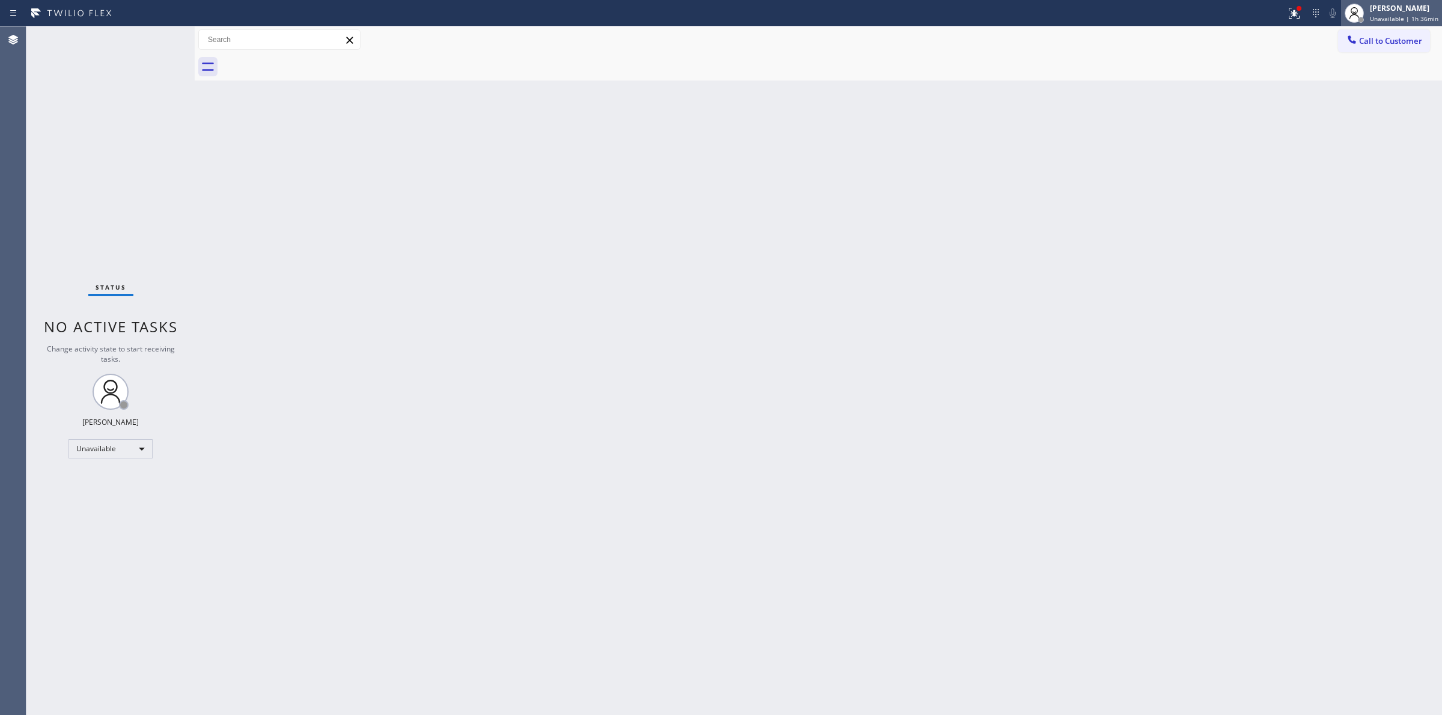
click at [1396, 17] on span "Unavailable | 1h 36min" at bounding box center [1404, 18] width 69 height 8
click at [1349, 92] on button "Break" at bounding box center [1382, 95] width 120 height 16
click at [1401, 14] on span "Break | 20:29" at bounding box center [1399, 18] width 40 height 8
click at [1351, 76] on button "Unavailable" at bounding box center [1382, 80] width 120 height 16
